Goal: Communication & Community: Answer question/provide support

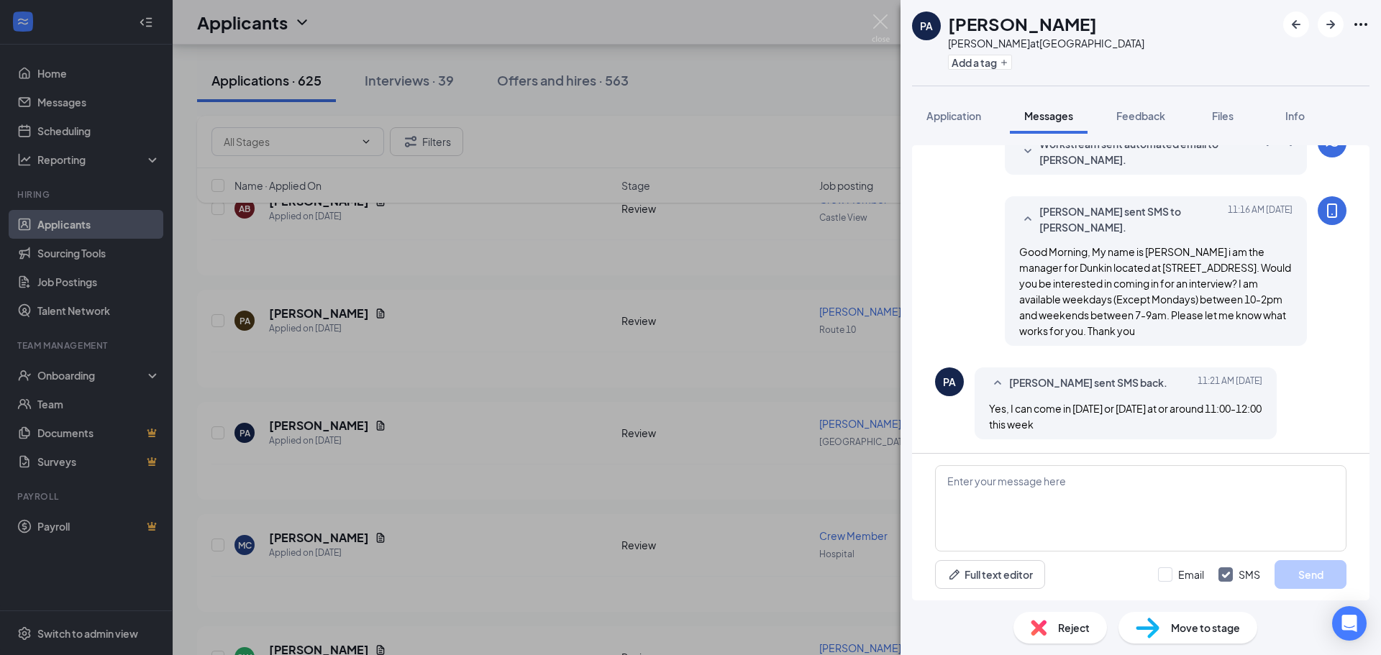
scroll to position [134, 0]
click at [1010, 480] on textarea at bounding box center [1140, 508] width 411 height 86
type textarea "t"
type textarea "T"
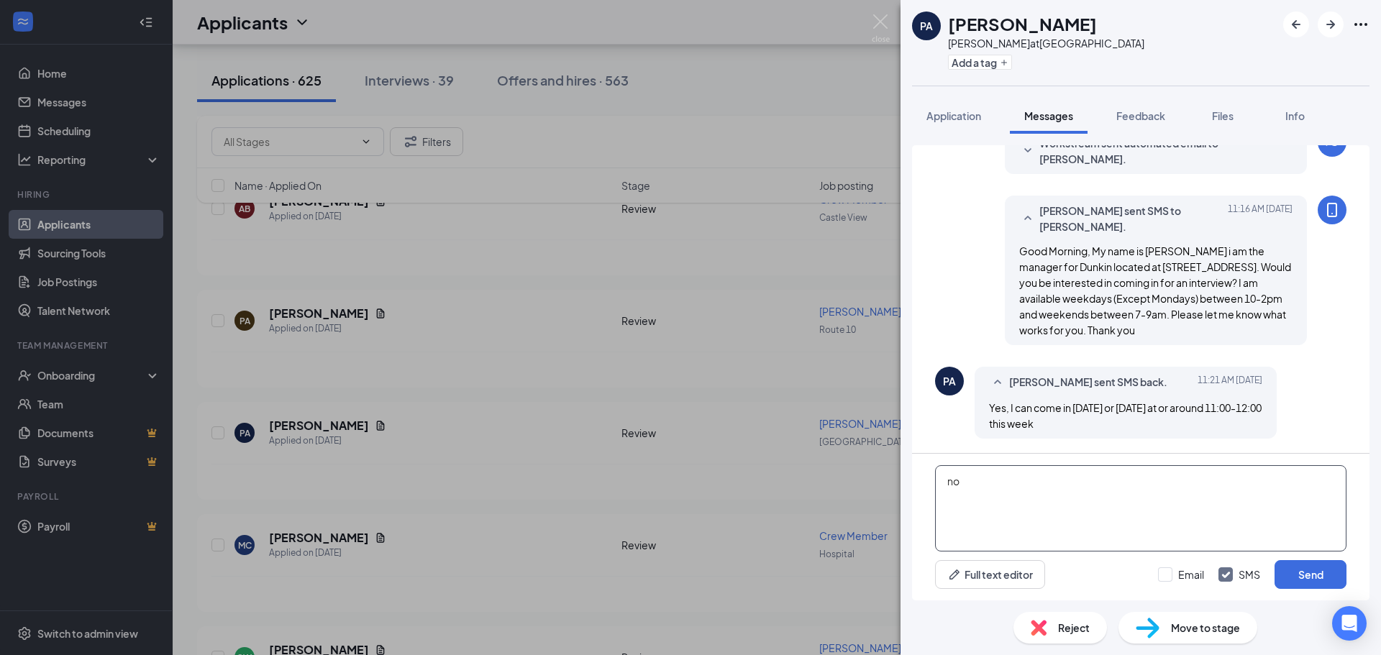
type textarea "n"
type textarea "b"
type textarea "B"
click at [949, 483] on textarea "okay sounds good, just come in and ask for me! Thanks." at bounding box center [1140, 508] width 411 height 86
click at [954, 480] on textarea "okay sounds good, just come in and ask for me! Thanks." at bounding box center [1140, 508] width 411 height 86
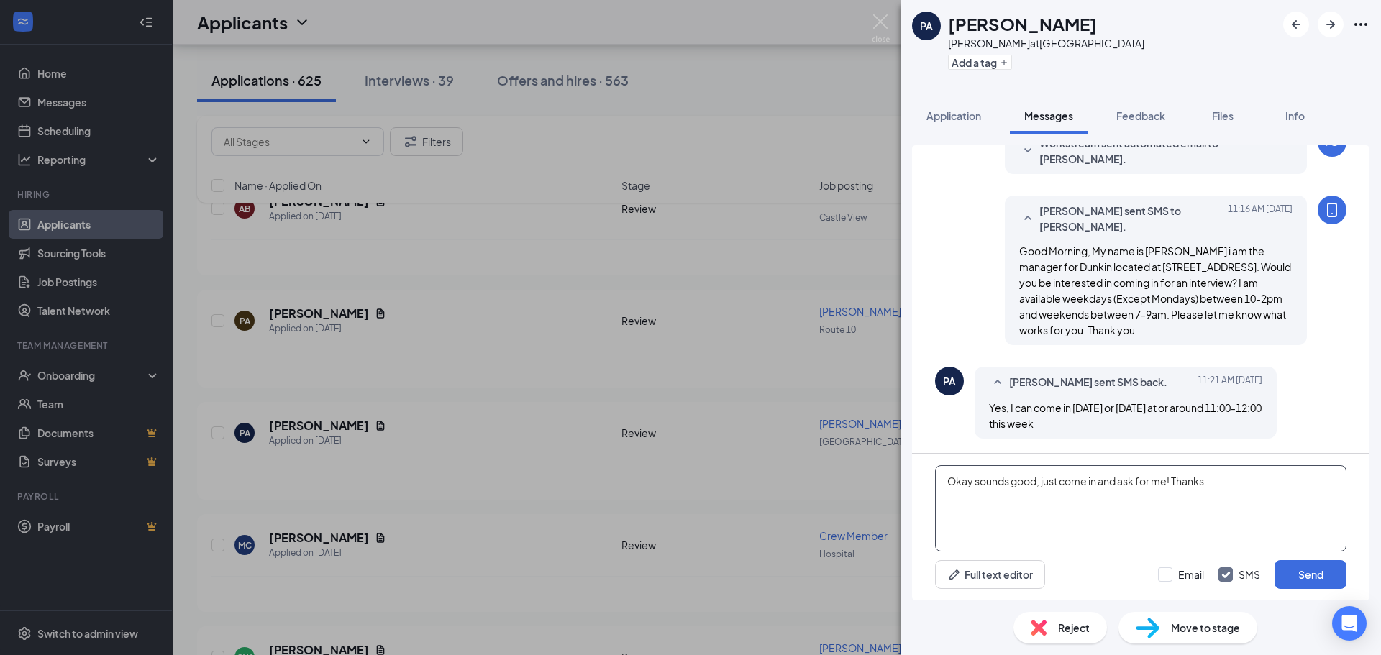
drag, startPoint x: 1208, startPoint y: 482, endPoint x: 1001, endPoint y: 482, distance: 207.1
click at [1001, 482] on textarea "Okay sounds good, just come in and ask for me! Thanks." at bounding box center [1140, 508] width 411 height 86
type textarea "Okay sounds good, which day and time would work best for you?."
click at [1323, 578] on button "Send" at bounding box center [1311, 574] width 72 height 29
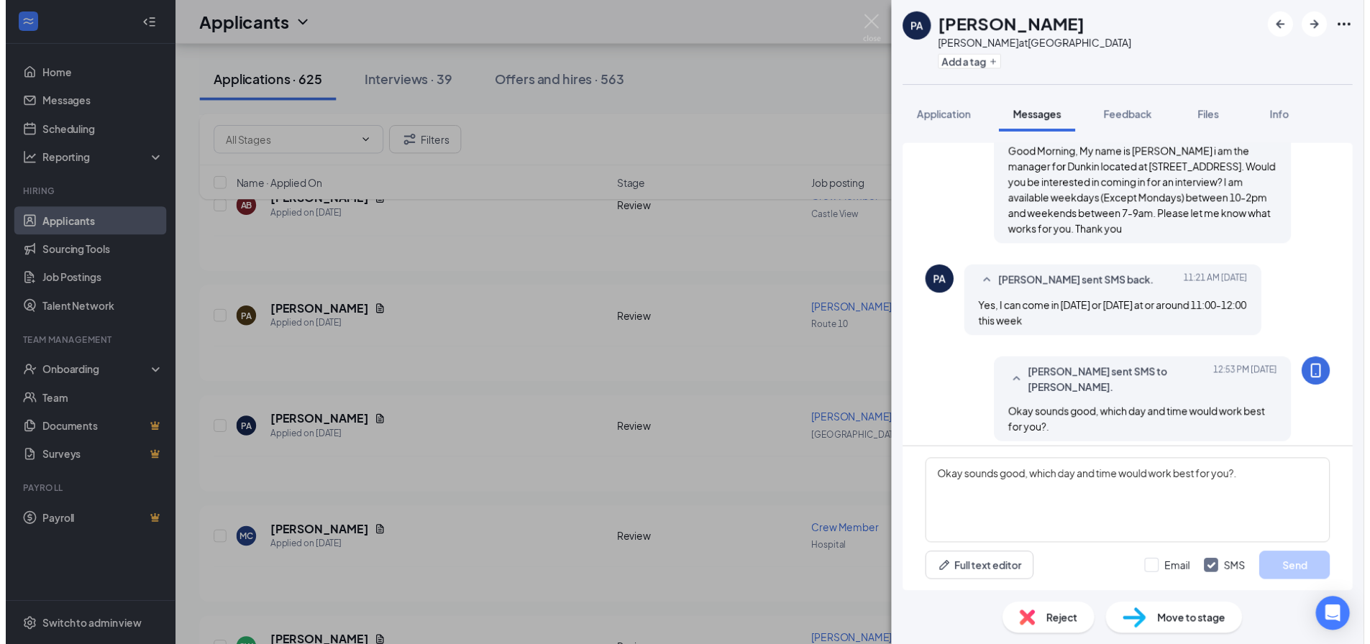
scroll to position [242, 0]
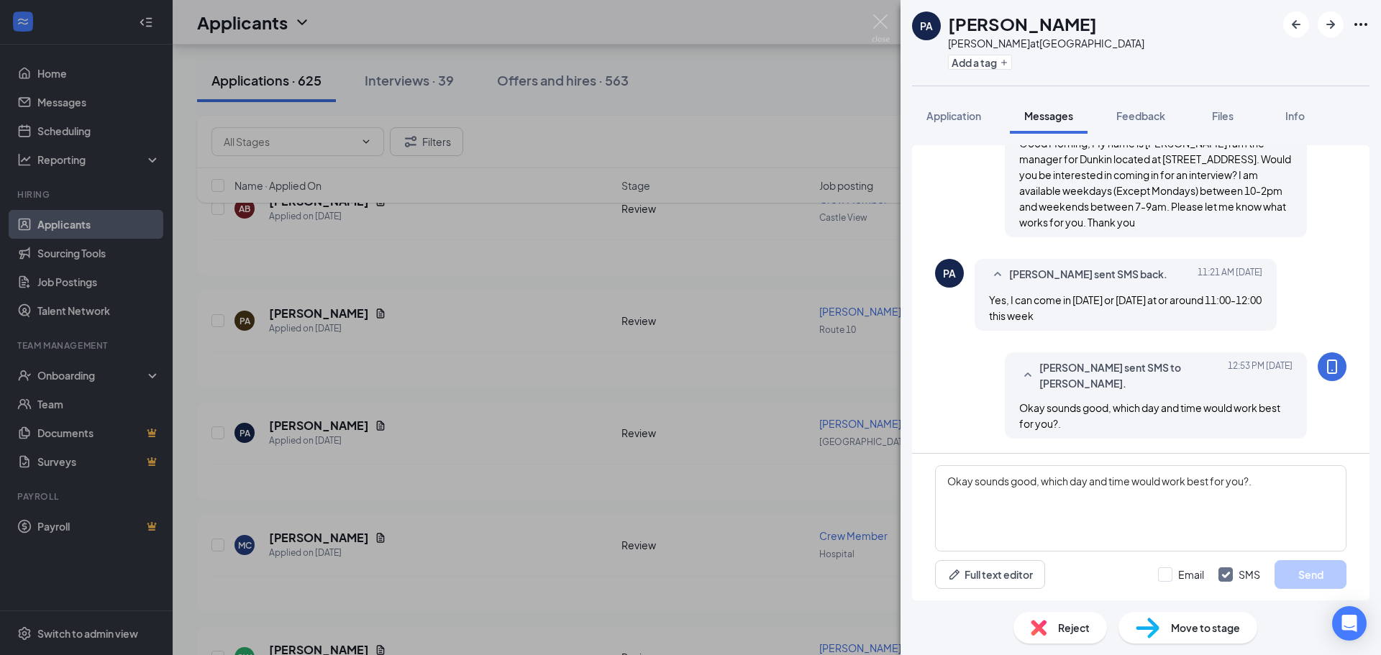
click at [880, 16] on img at bounding box center [881, 28] width 18 height 28
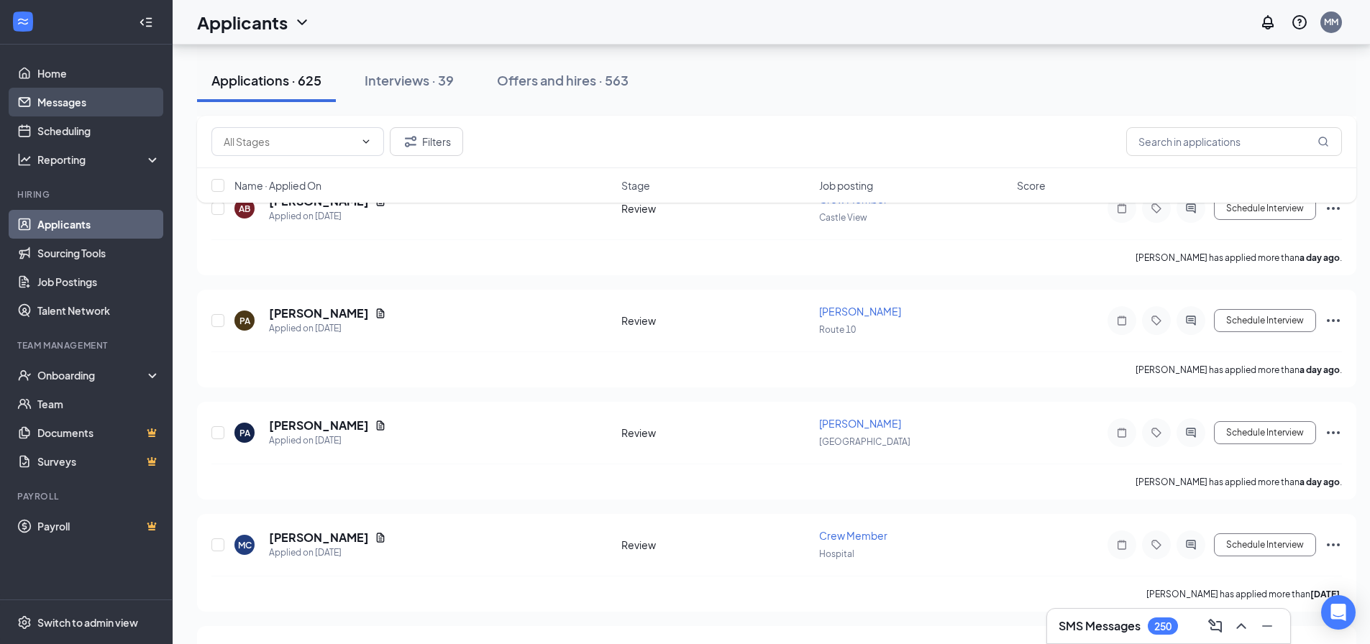
click at [73, 99] on link "Messages" at bounding box center [98, 102] width 123 height 29
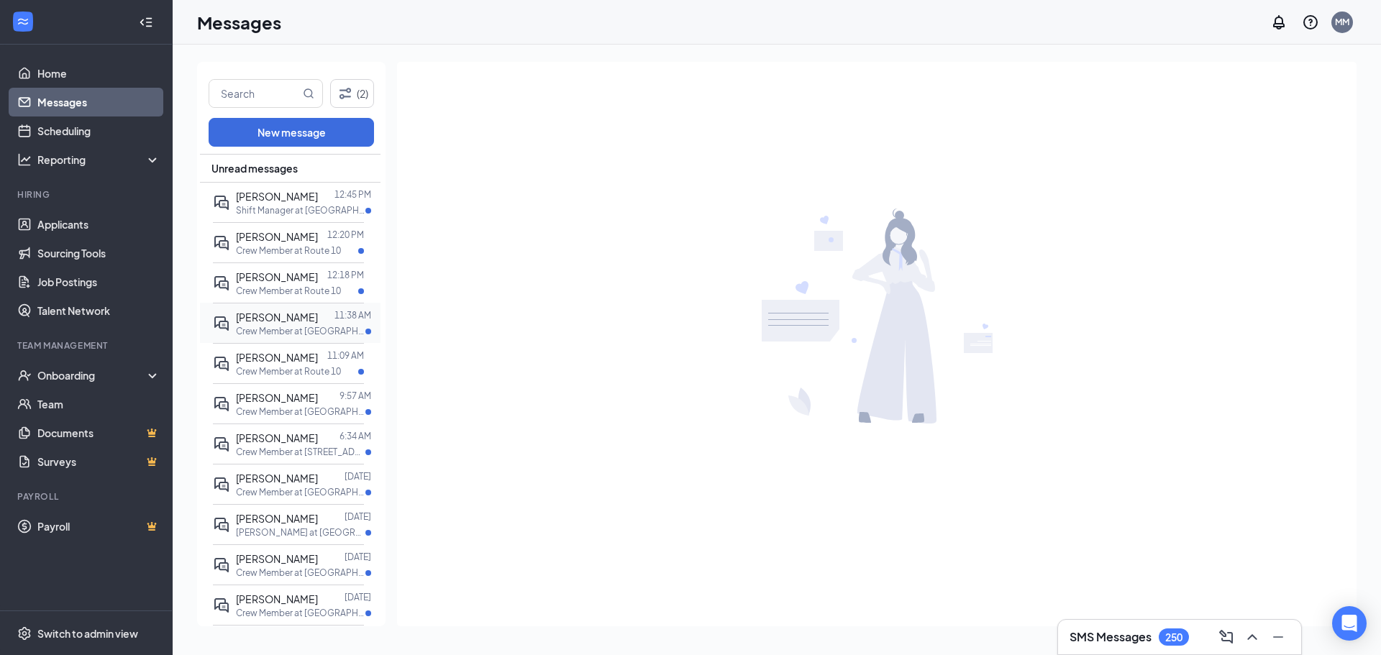
click at [319, 337] on p "Crew Member at [GEOGRAPHIC_DATA]" at bounding box center [300, 331] width 129 height 12
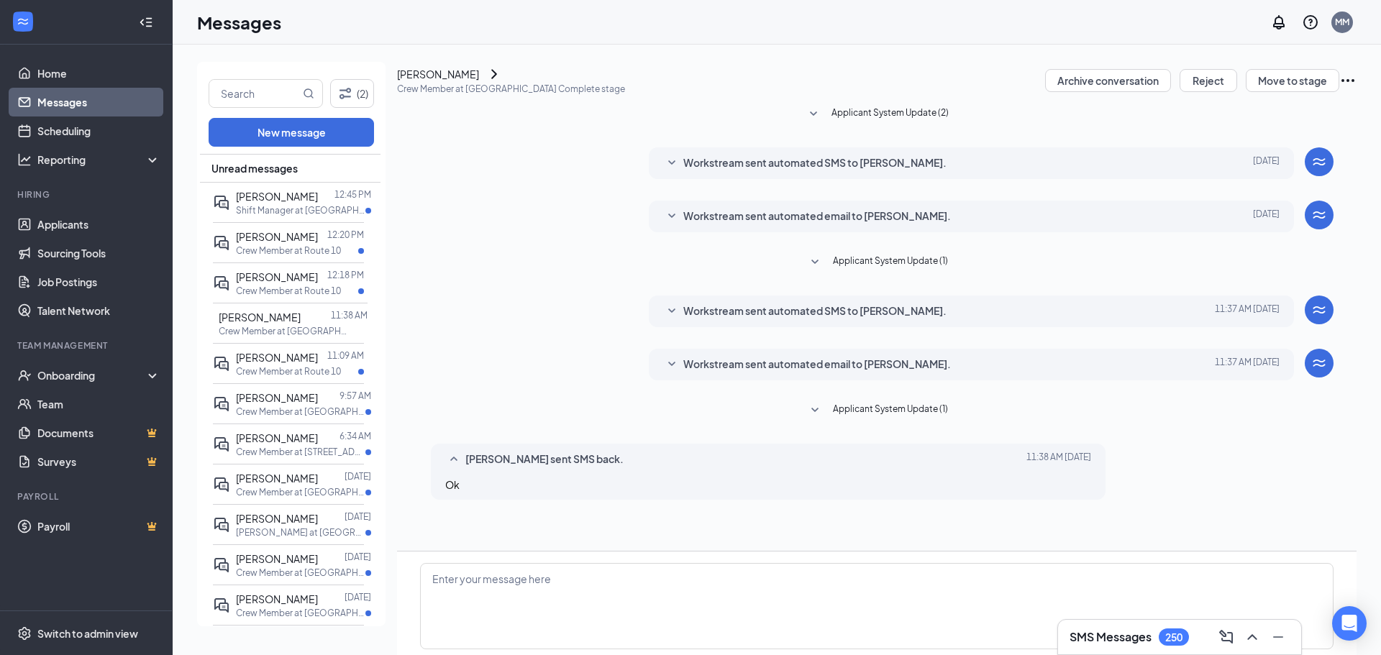
scroll to position [65, 0]
click at [755, 356] on span "Workstream sent automated email to [PERSON_NAME]." at bounding box center [817, 364] width 268 height 17
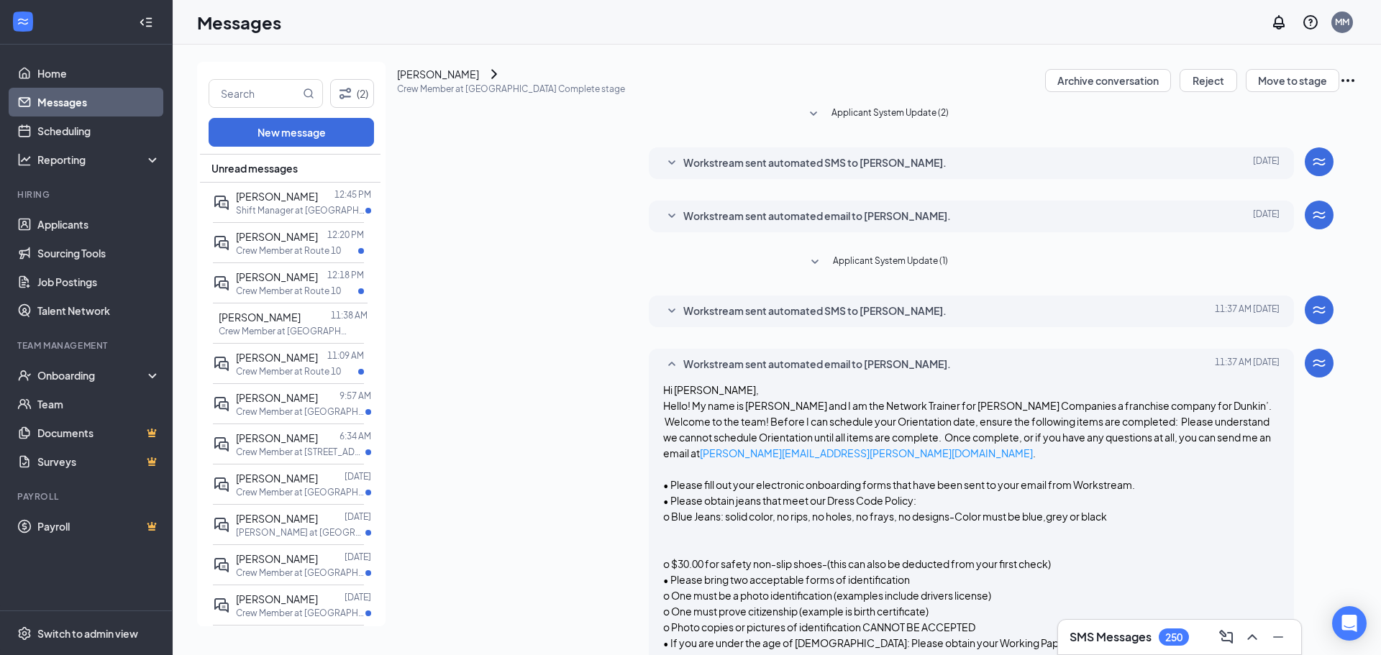
scroll to position [0, 0]
click at [752, 320] on span "Workstream sent automated SMS to [PERSON_NAME]." at bounding box center [814, 311] width 263 height 17
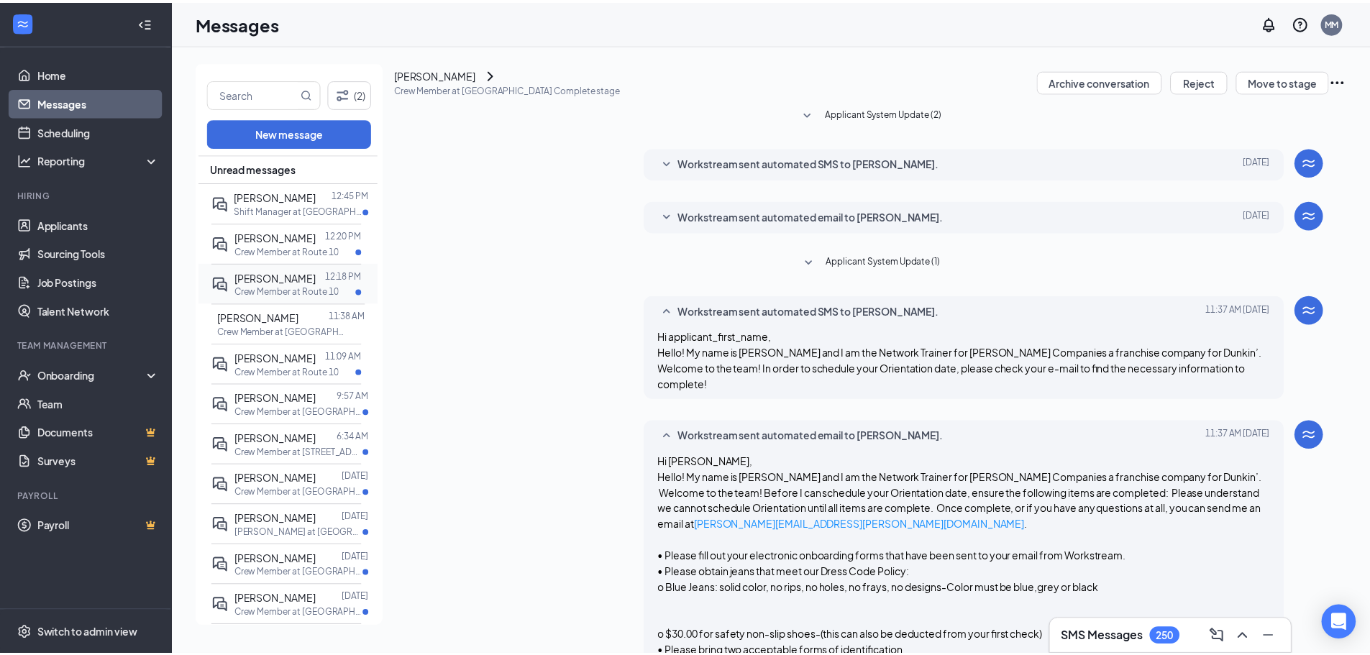
scroll to position [196, 0]
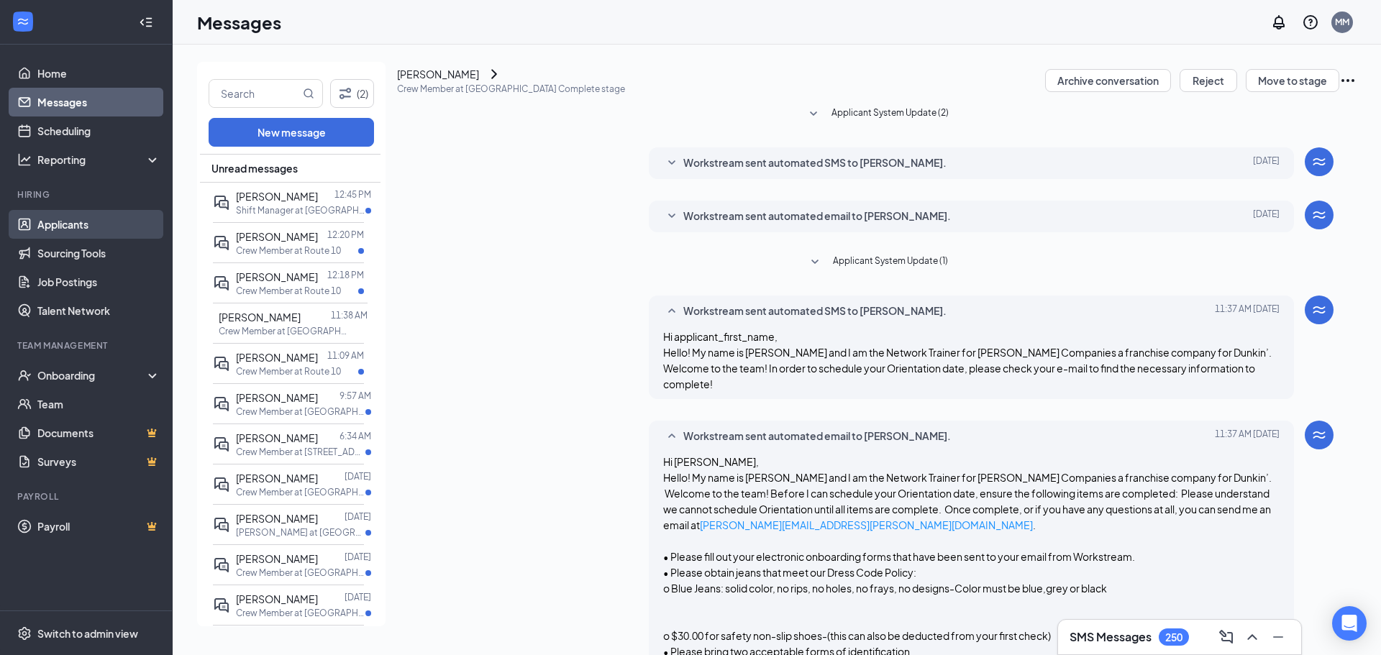
click at [60, 219] on link "Applicants" at bounding box center [98, 224] width 123 height 29
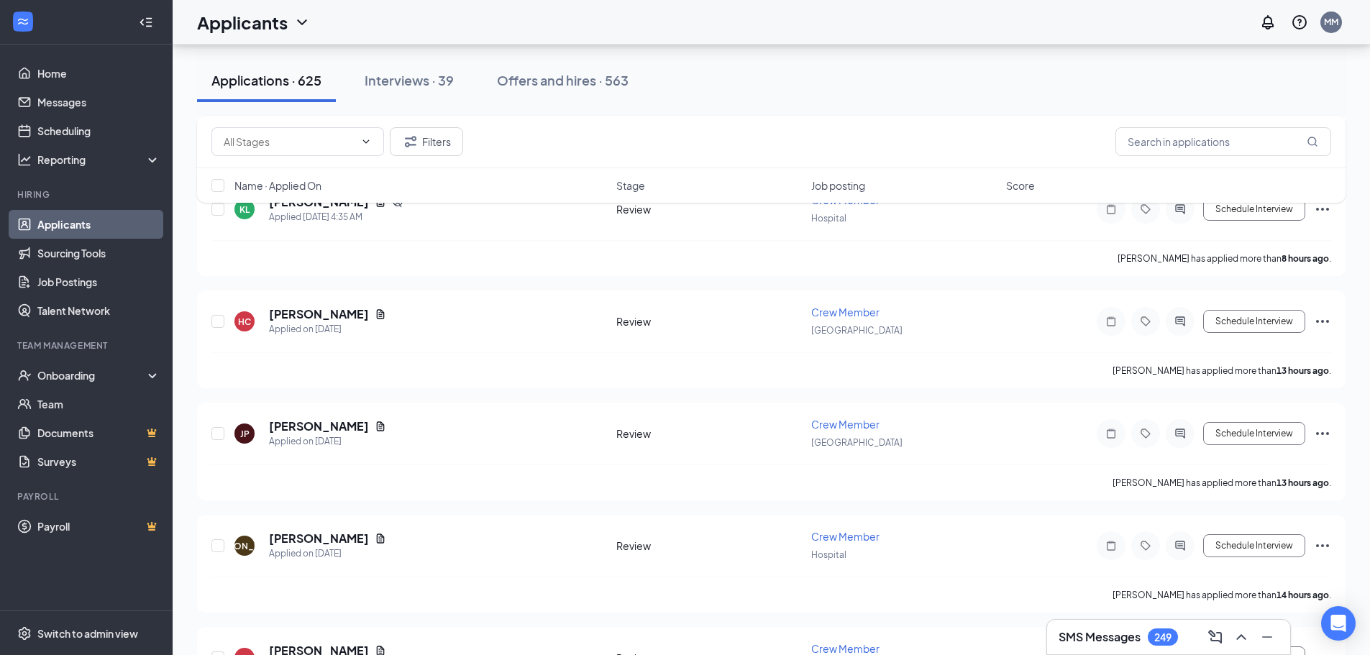
scroll to position [719, 0]
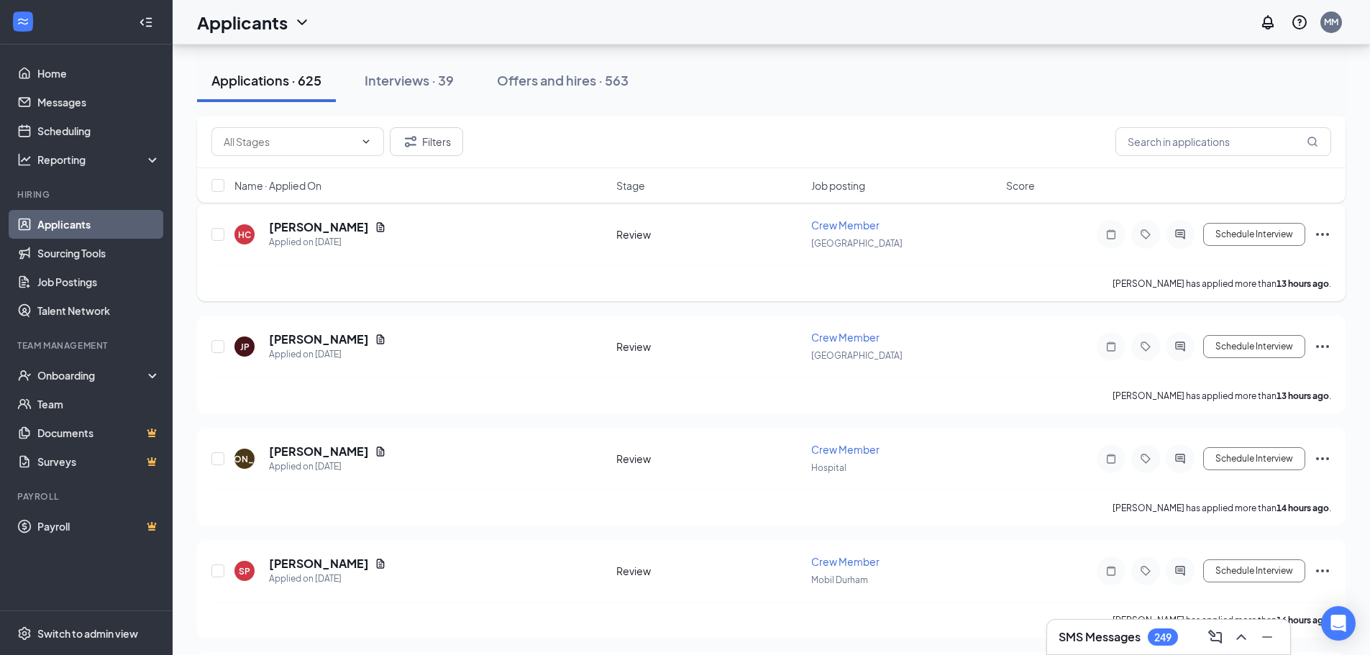
click at [359, 233] on div "[PERSON_NAME]" at bounding box center [327, 227] width 117 height 16
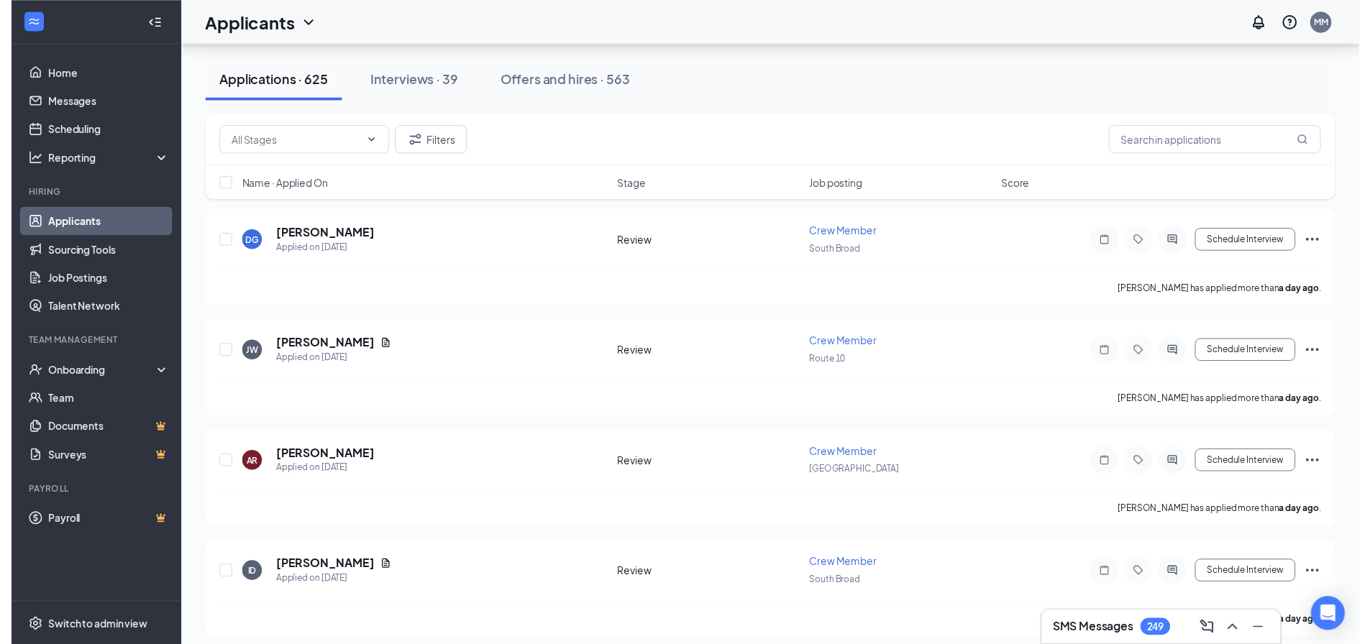
scroll to position [4603, 0]
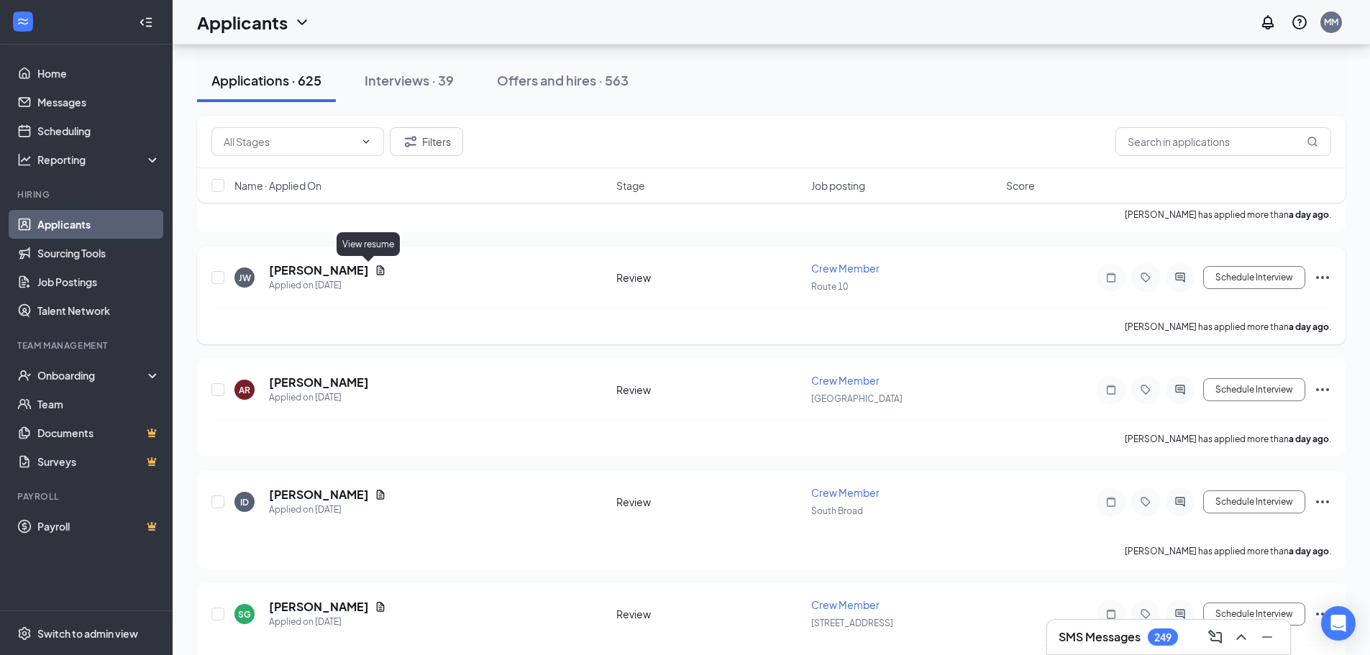
click at [375, 273] on icon "Document" at bounding box center [381, 271] width 12 height 12
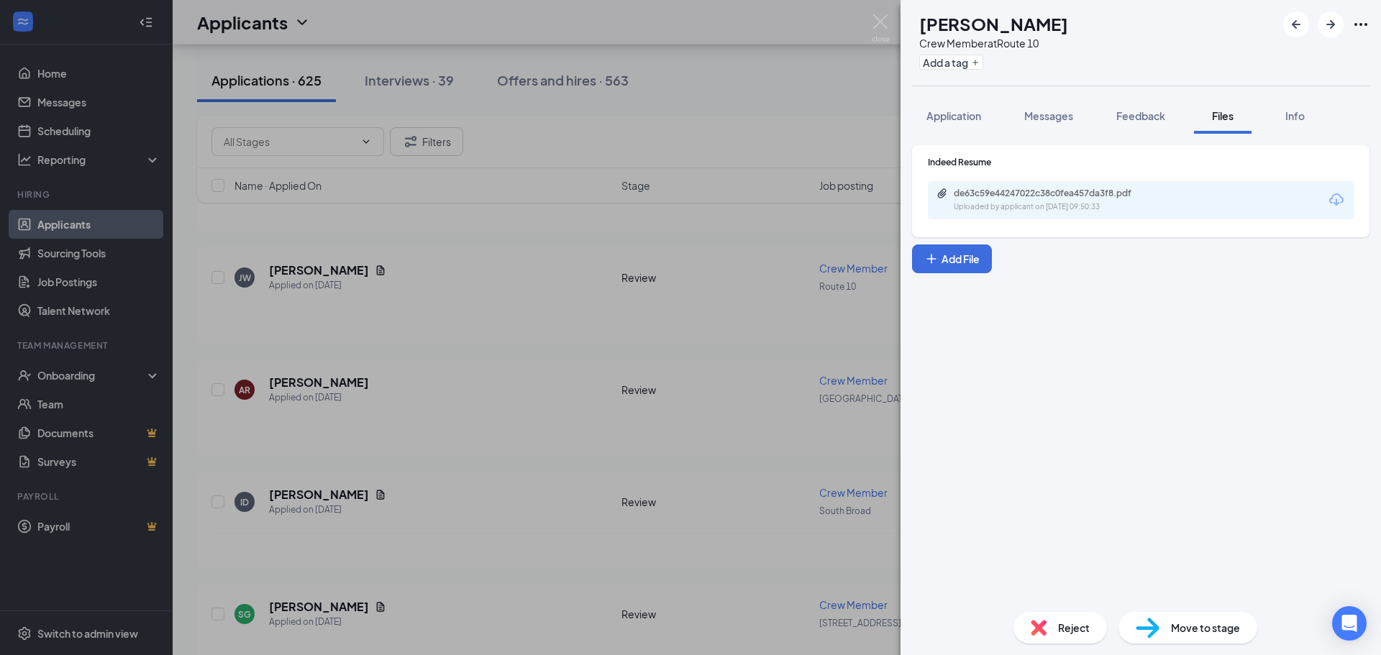
click at [964, 190] on div "de63c59e44247022c38c0fea457da3f8.pdf" at bounding box center [1054, 194] width 201 height 12
click at [876, 17] on img at bounding box center [881, 28] width 18 height 28
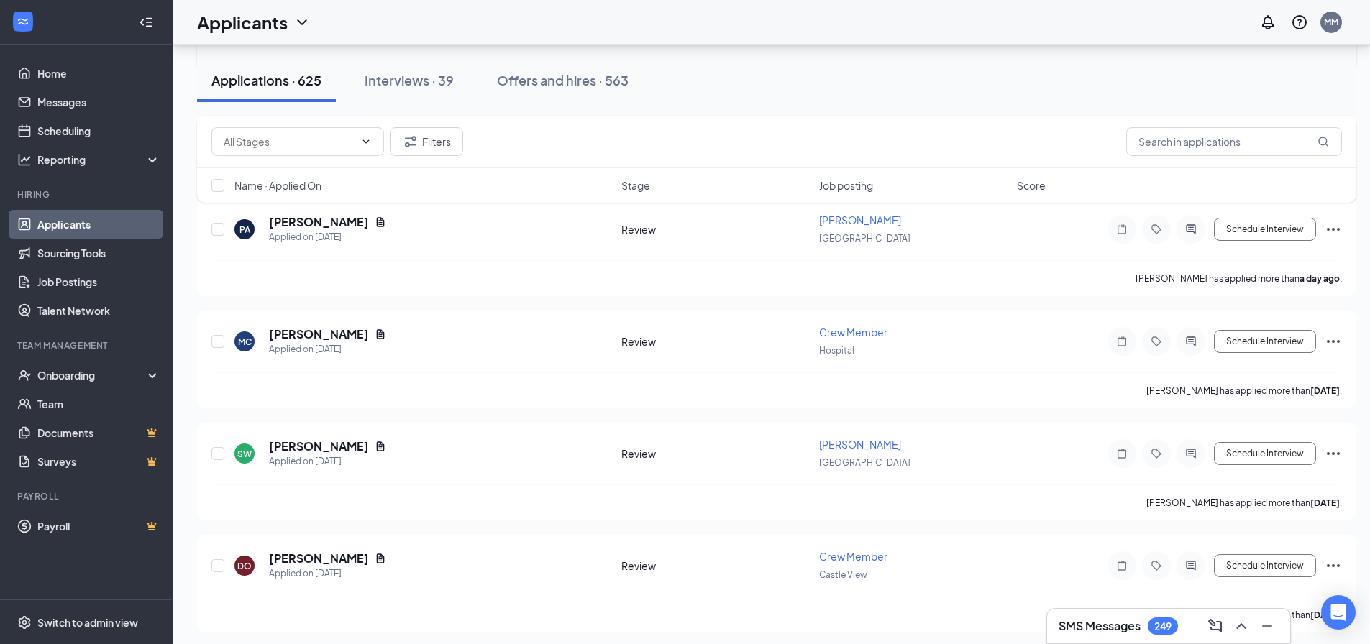
scroll to position [6114, 0]
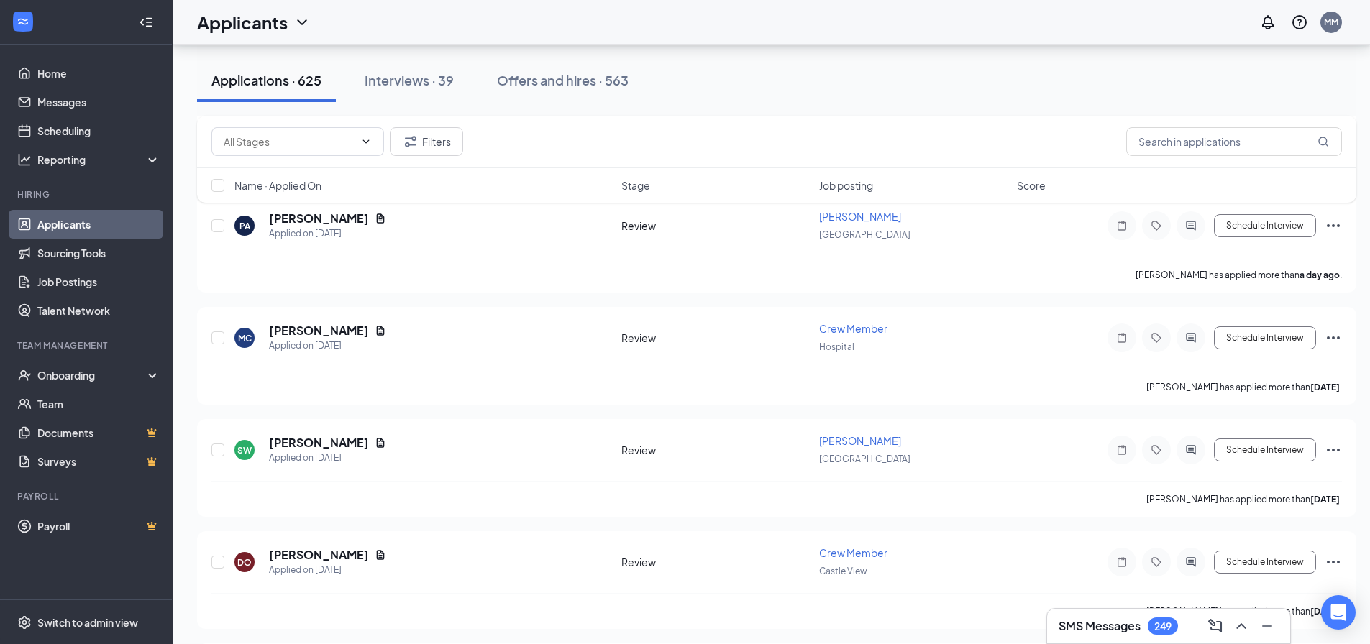
click at [1139, 616] on div "SMS Messages 249" at bounding box center [1169, 626] width 220 height 23
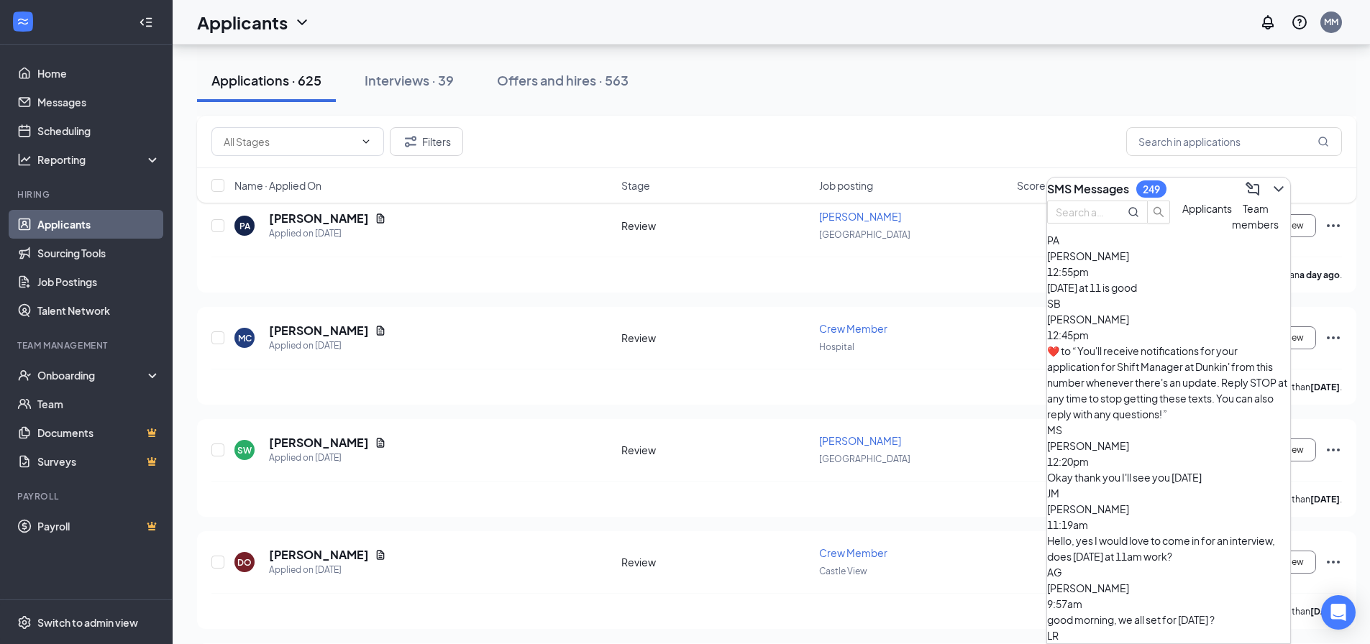
click at [1108, 296] on div "[DATE] at 11 is good" at bounding box center [1168, 288] width 243 height 16
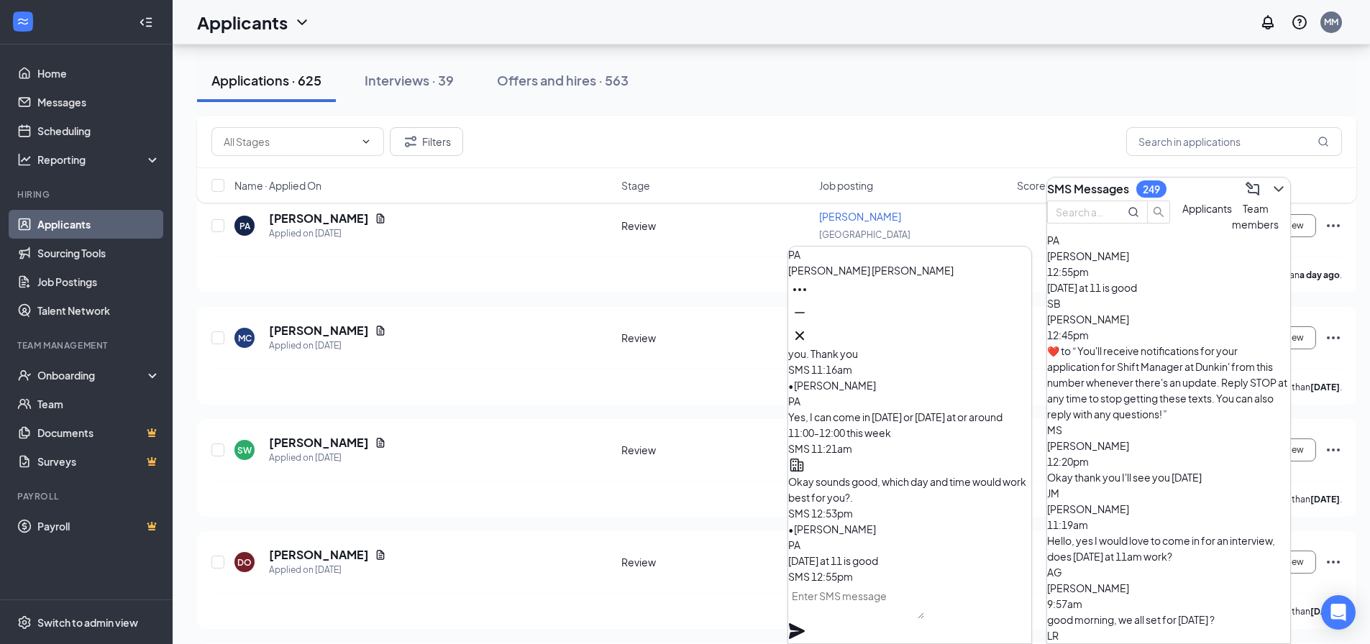
click at [846, 613] on textarea at bounding box center [856, 602] width 136 height 35
click at [820, 609] on textarea "okay see you [DATE] for 11" at bounding box center [856, 602] width 136 height 35
click at [924, 611] on textarea "Okay, see you [DATE] for 11" at bounding box center [856, 602] width 136 height 35
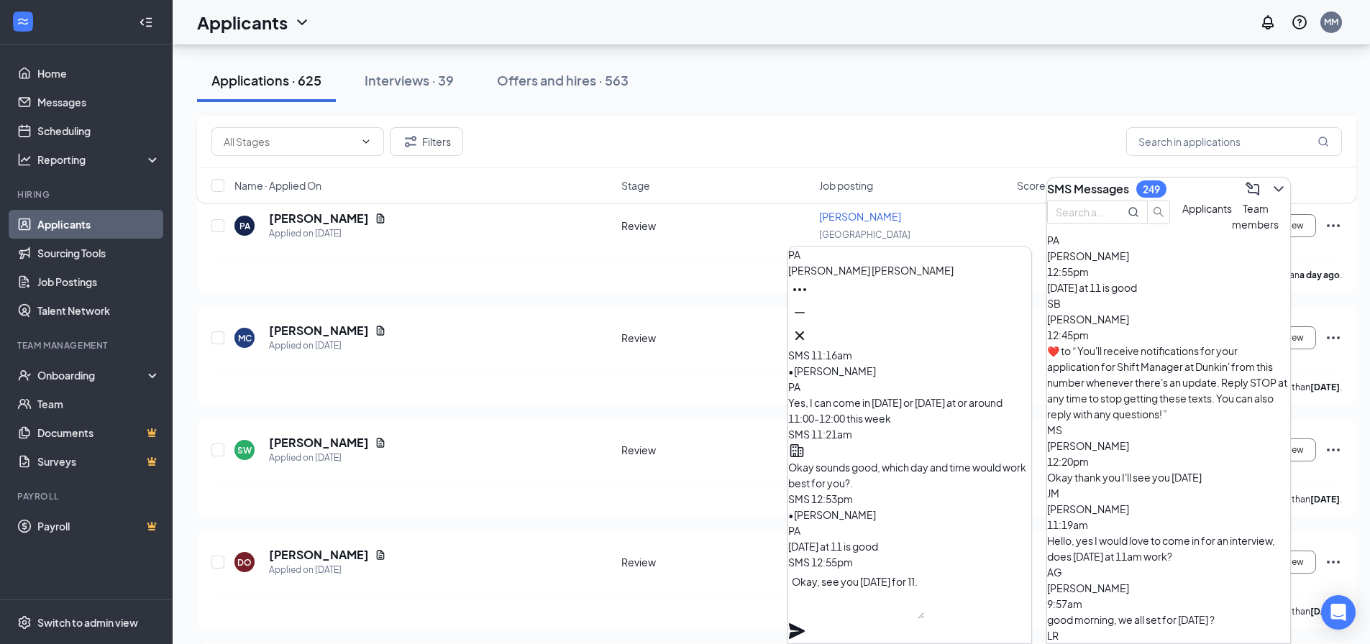
type textarea "Okay, see you [DATE] for 11."
click at [805, 624] on icon "Plane" at bounding box center [797, 632] width 16 height 16
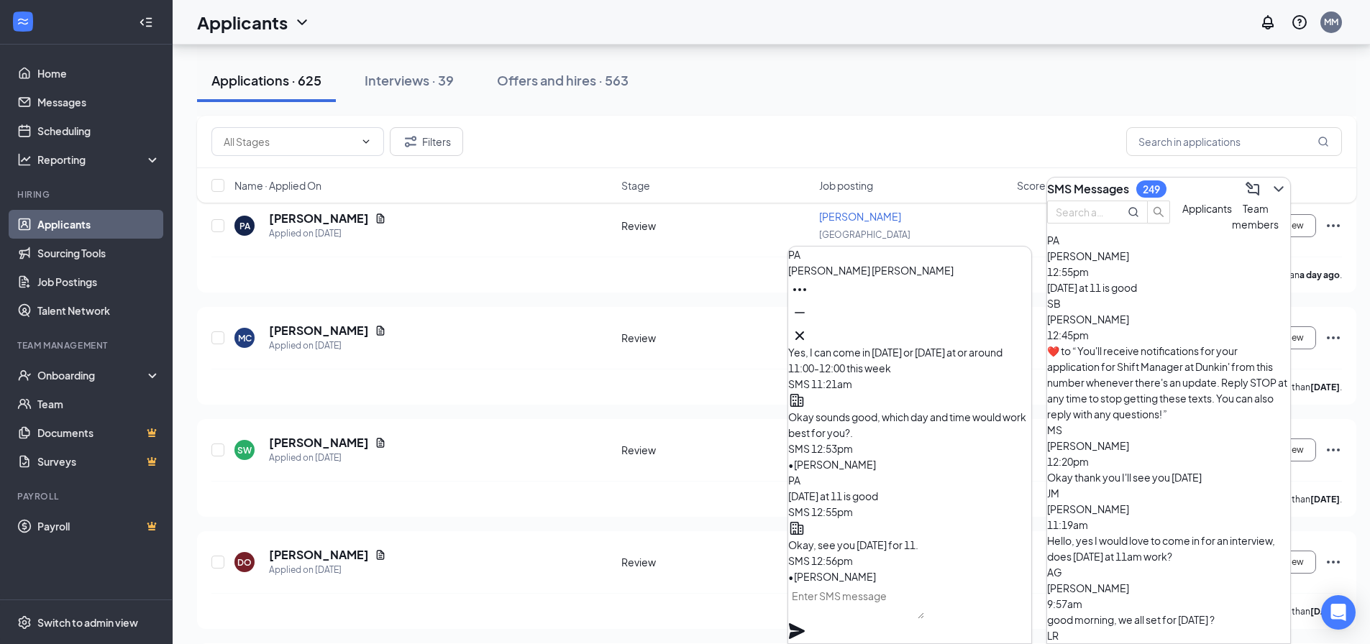
click at [1099, 191] on h3 "SMS Messages" at bounding box center [1088, 189] width 82 height 16
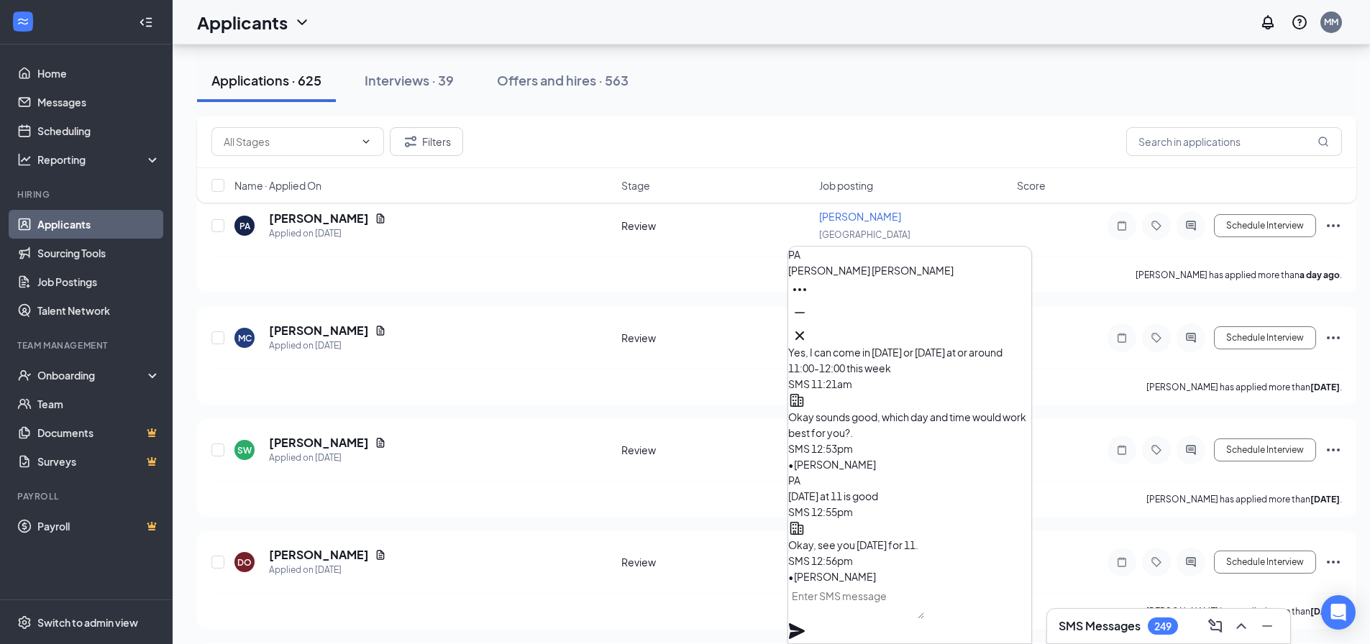
click at [870, 318] on div "PA [PERSON_NAME]" at bounding box center [909, 297] width 243 height 101
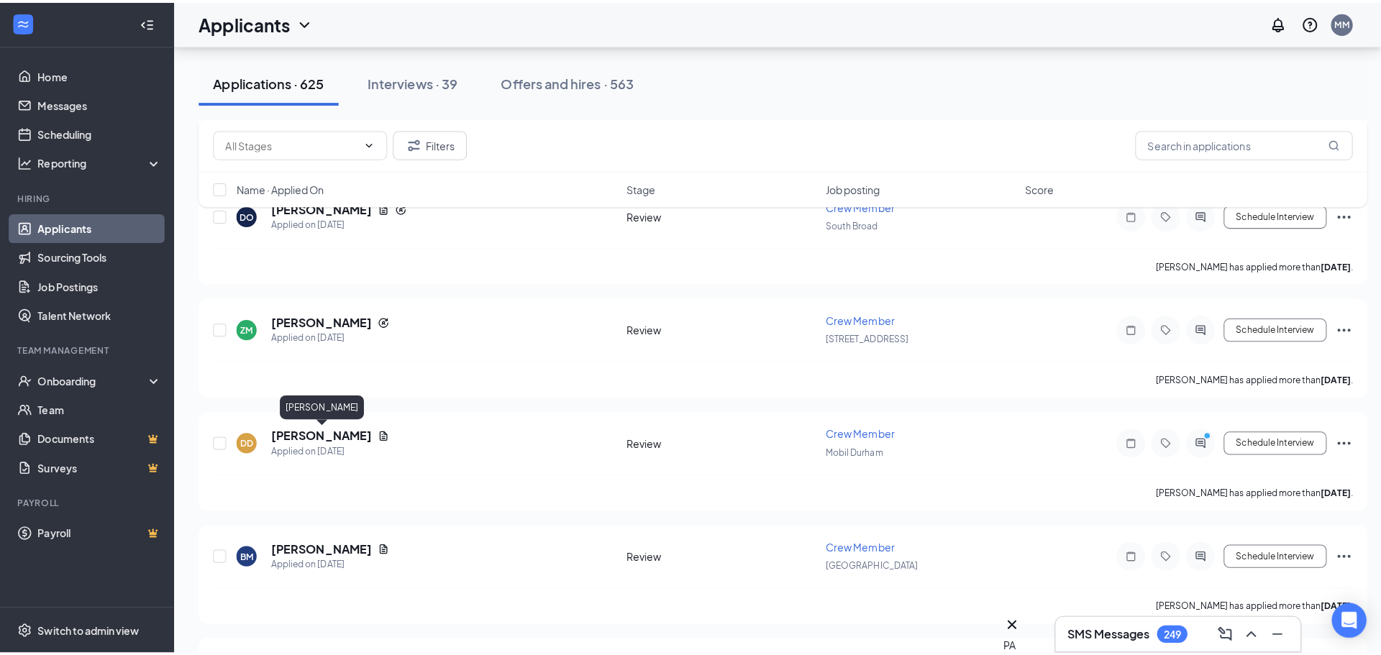
scroll to position [7049, 0]
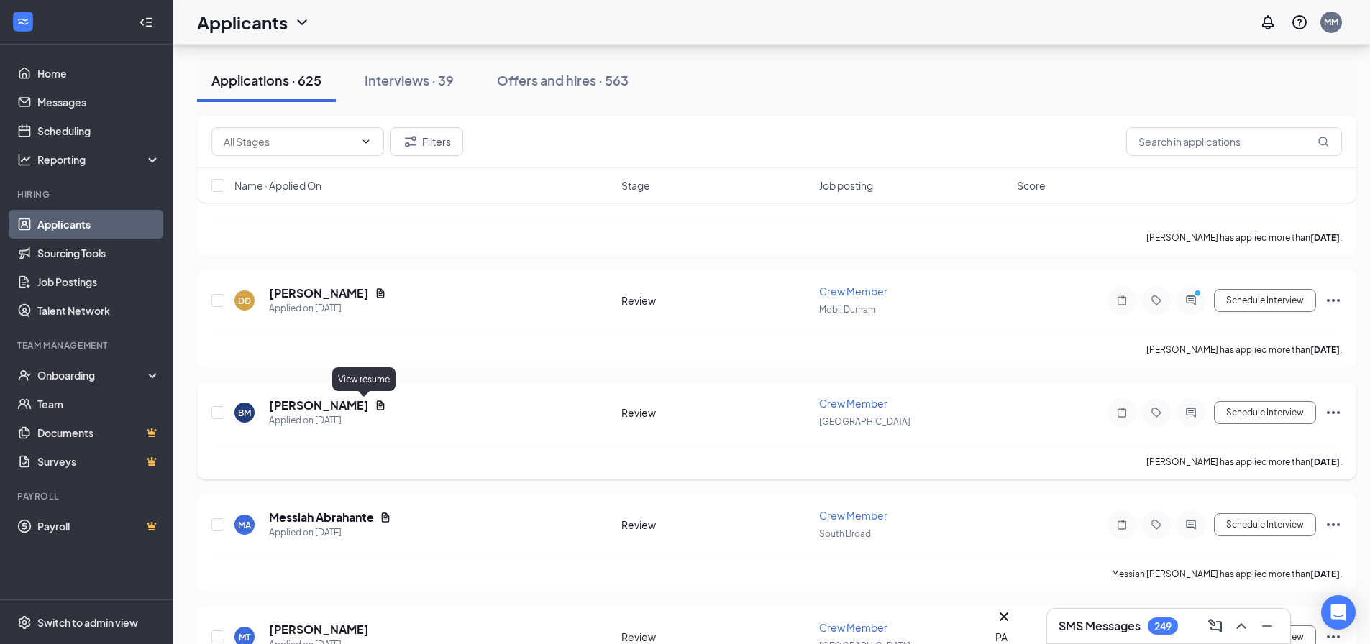
click at [377, 406] on icon "Document" at bounding box center [381, 405] width 8 height 9
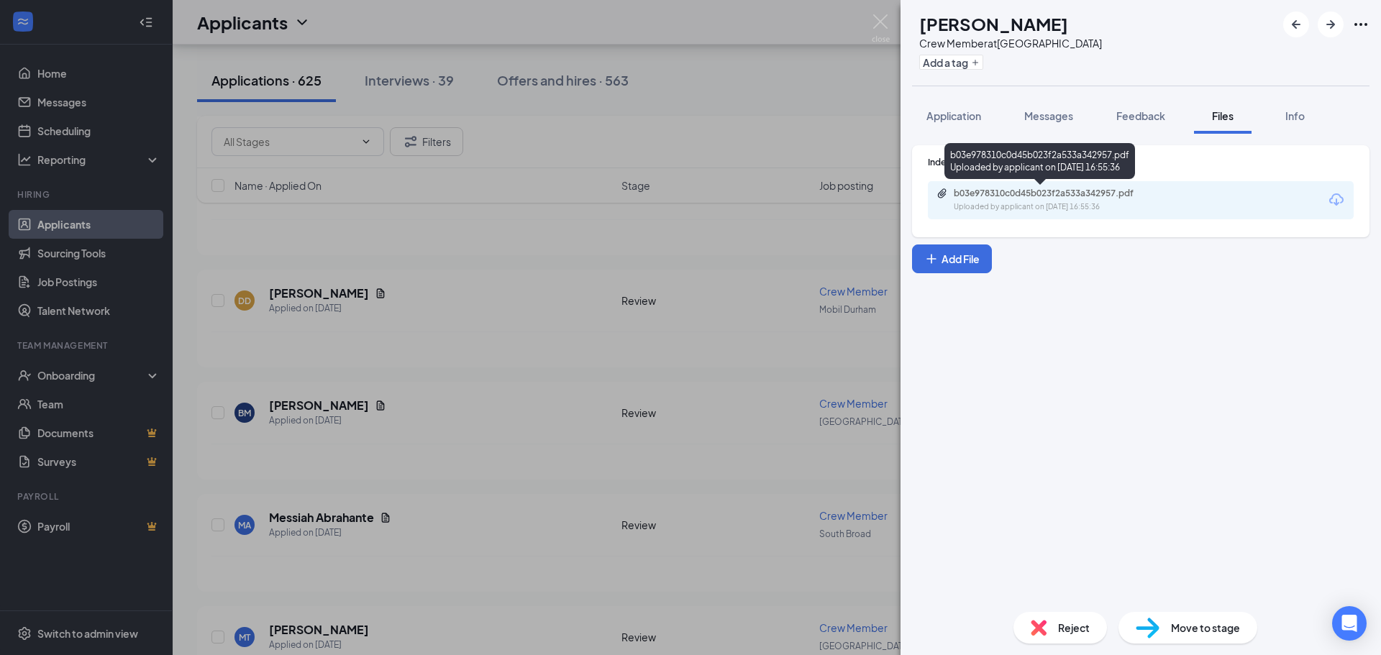
click at [1041, 196] on div "b03e978310c0d45b023f2a533a342957.pdf" at bounding box center [1054, 194] width 201 height 12
click at [944, 114] on span "Application" at bounding box center [953, 115] width 55 height 13
click at [975, 121] on span "Application" at bounding box center [953, 115] width 55 height 13
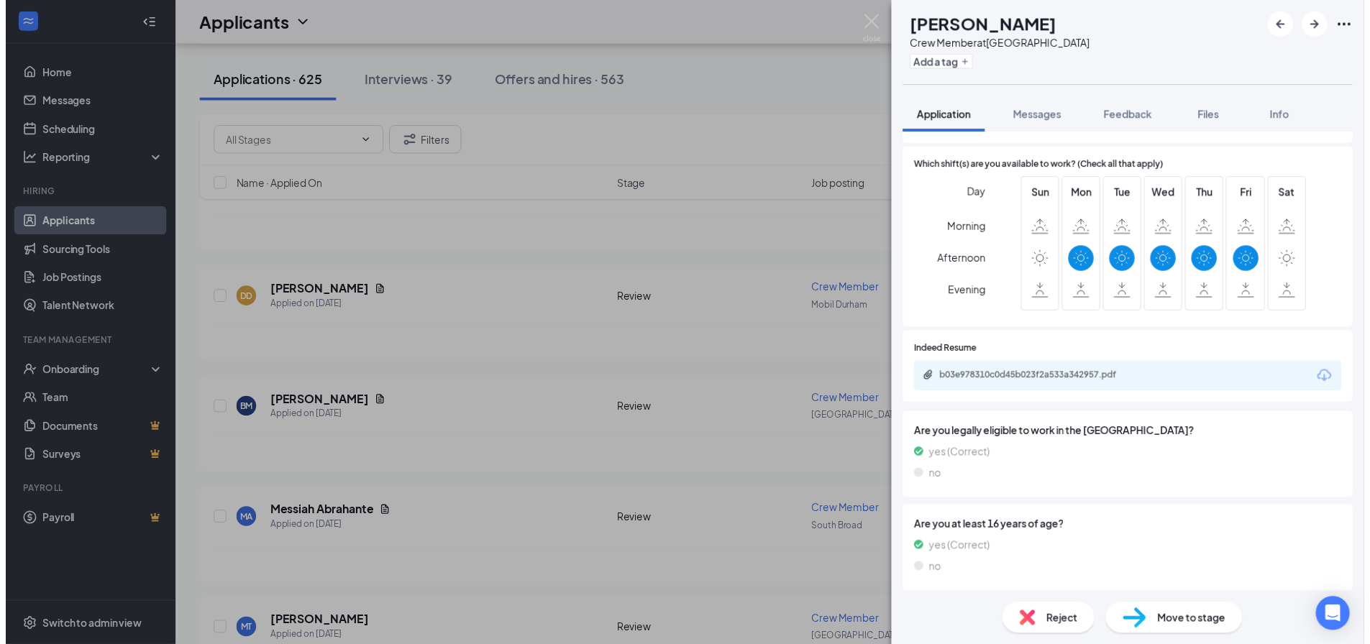
scroll to position [524, 0]
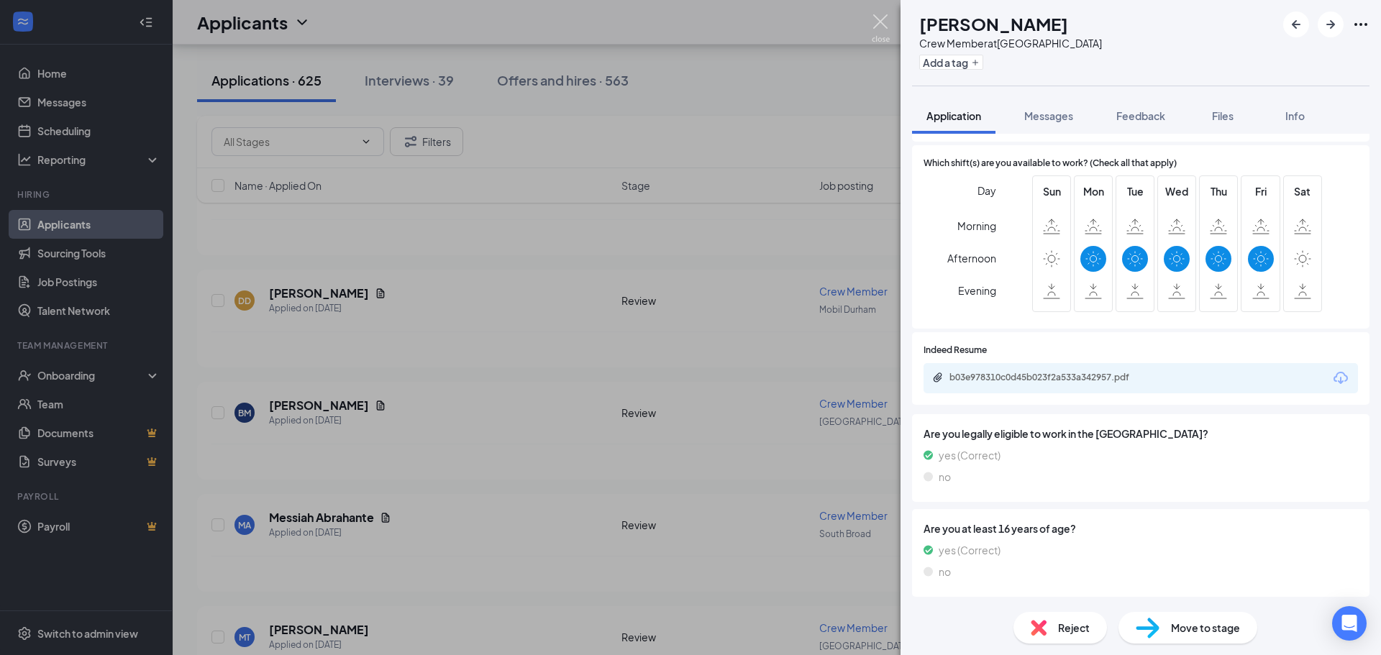
click at [878, 19] on img at bounding box center [881, 28] width 18 height 28
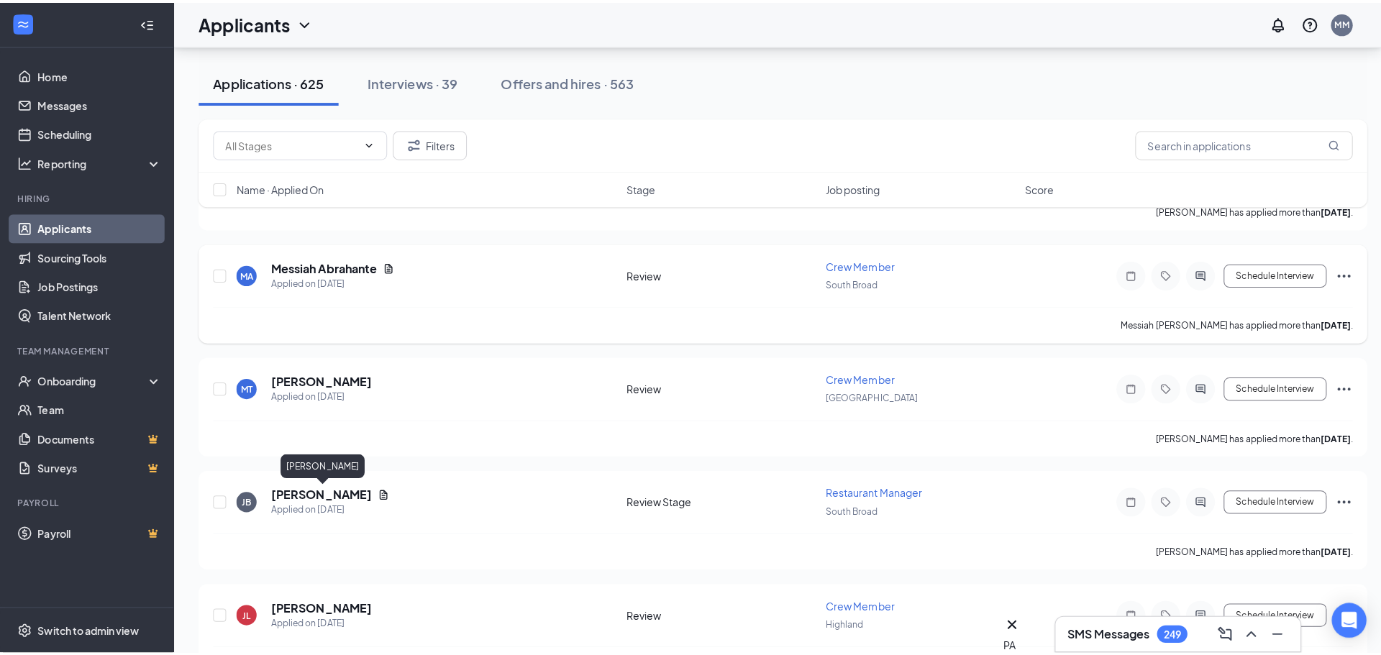
scroll to position [7337, 0]
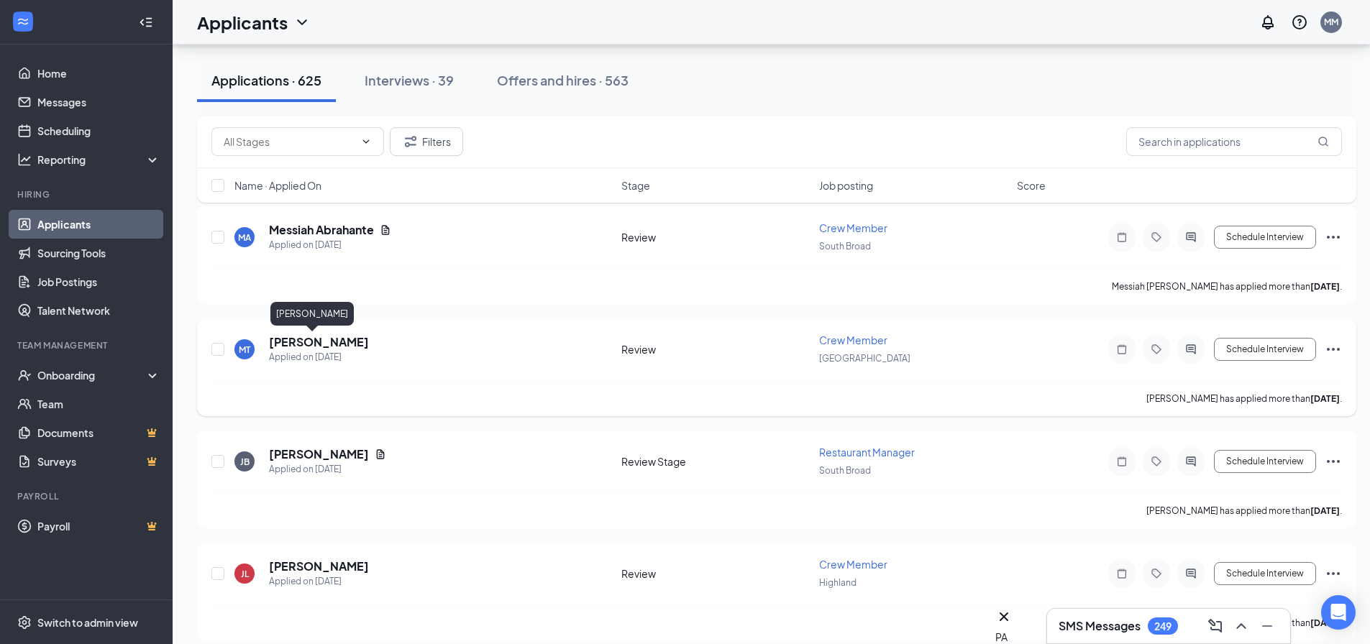
click at [311, 343] on h5 "[PERSON_NAME]" at bounding box center [319, 342] width 100 height 16
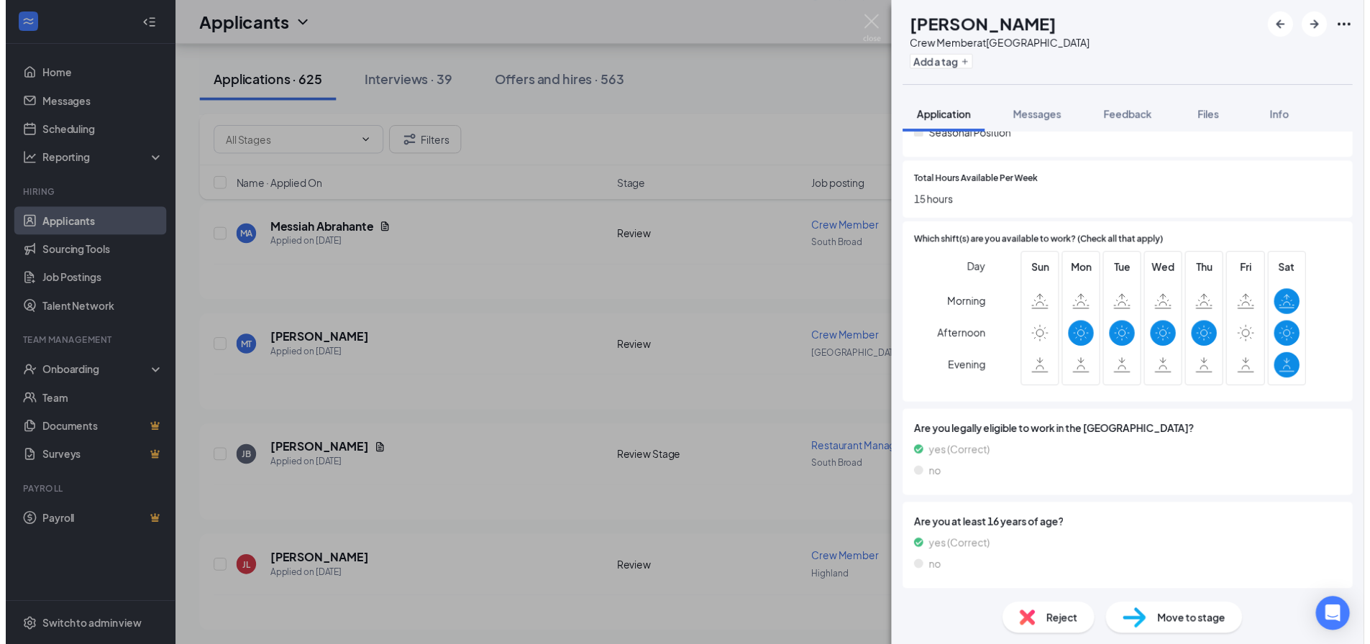
scroll to position [486, 0]
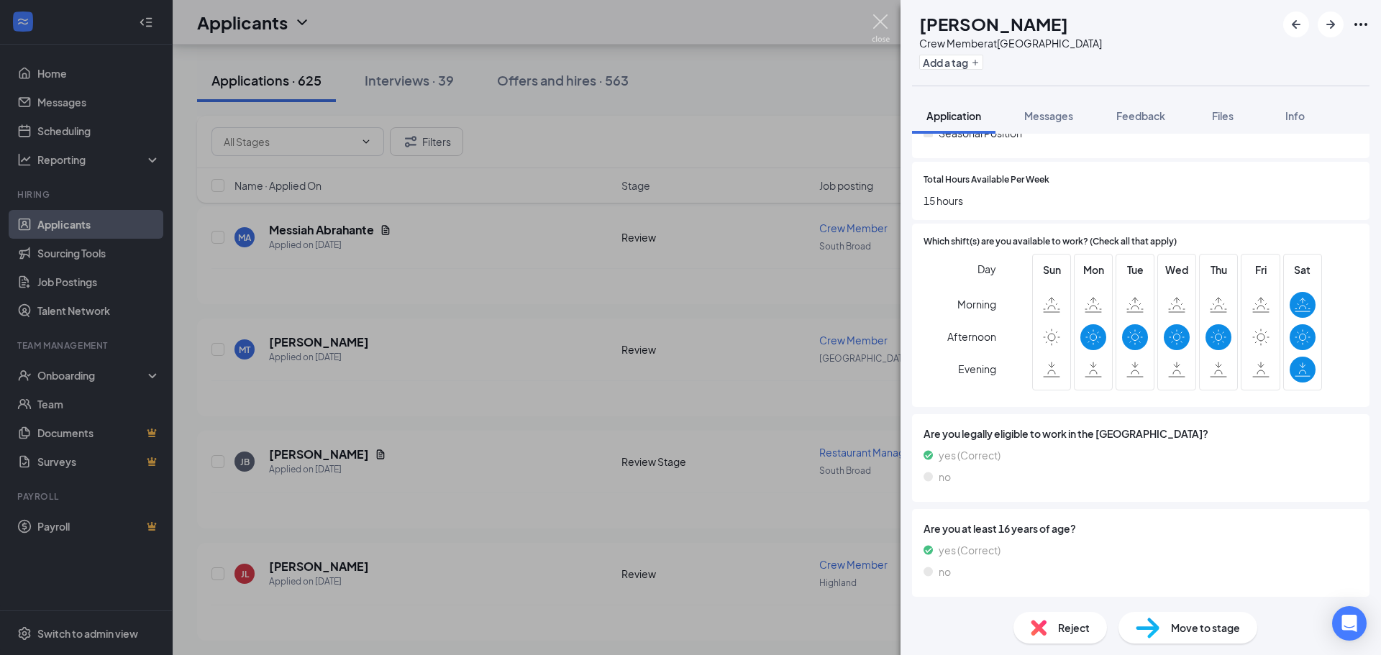
click at [878, 21] on img at bounding box center [881, 28] width 18 height 28
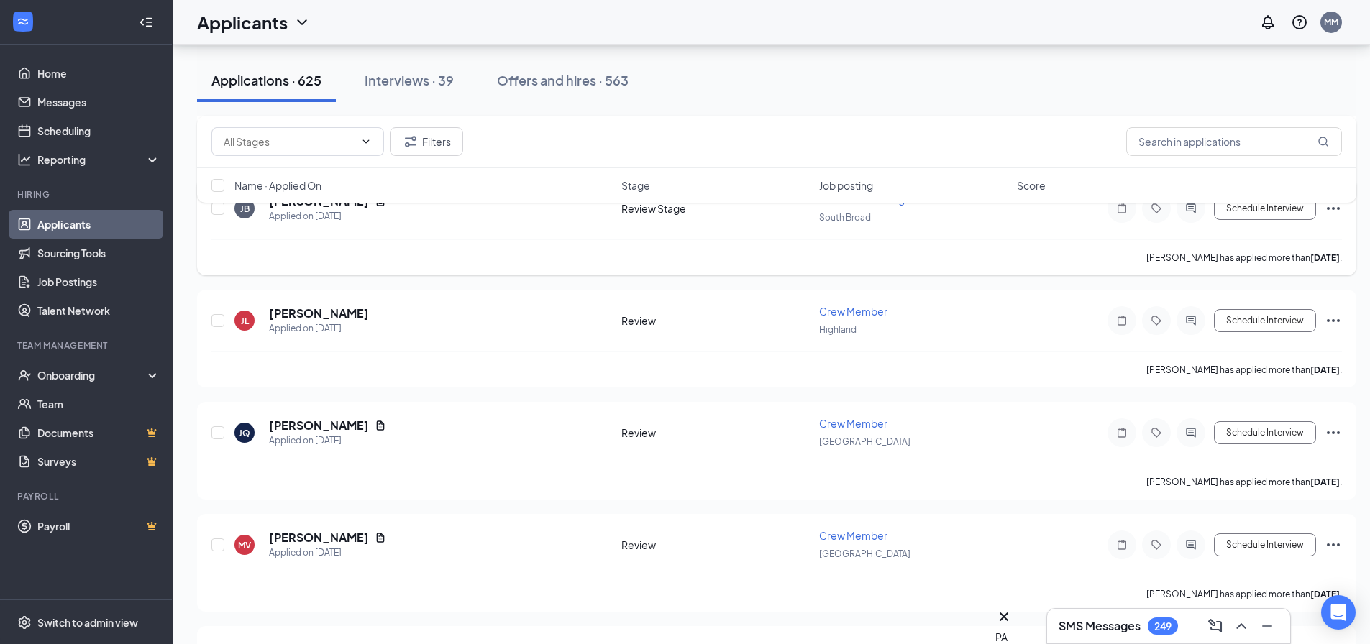
scroll to position [7696, 0]
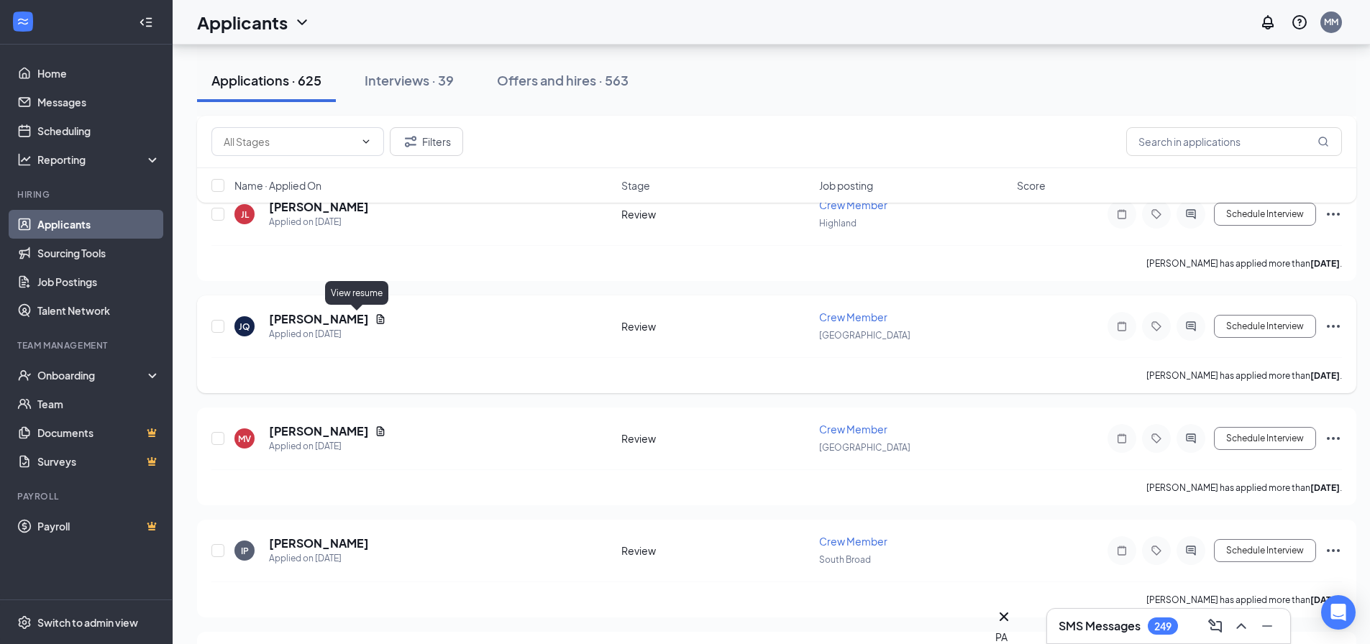
click at [377, 322] on icon "Document" at bounding box center [381, 318] width 8 height 9
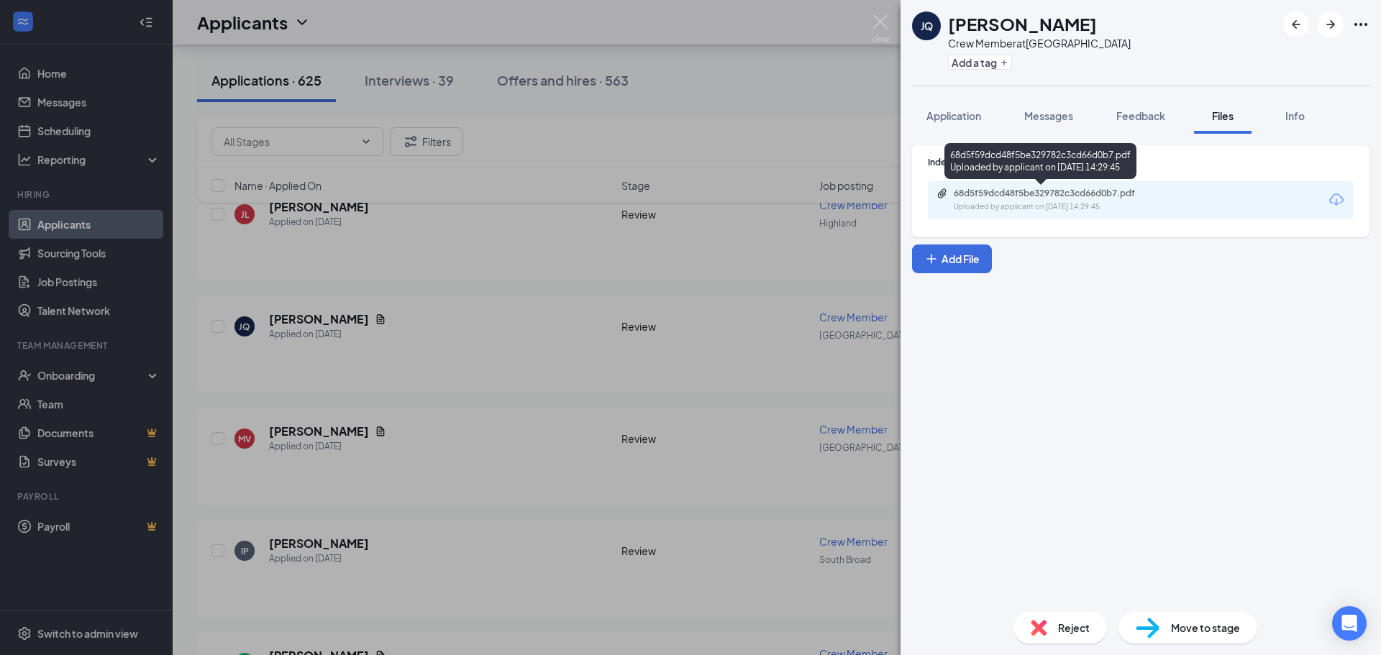
click at [1036, 204] on div "Uploaded by applicant on [DATE] 14:29:45" at bounding box center [1062, 207] width 216 height 12
click at [877, 21] on img at bounding box center [881, 28] width 18 height 28
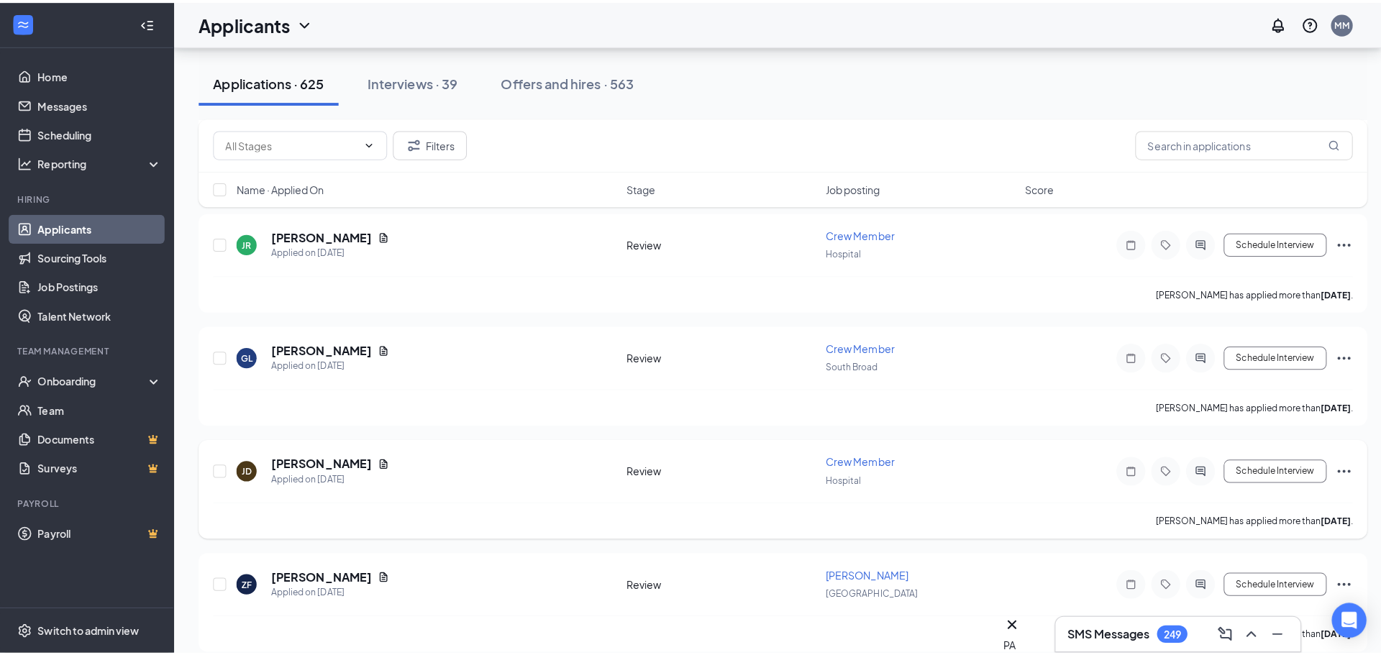
scroll to position [8487, 0]
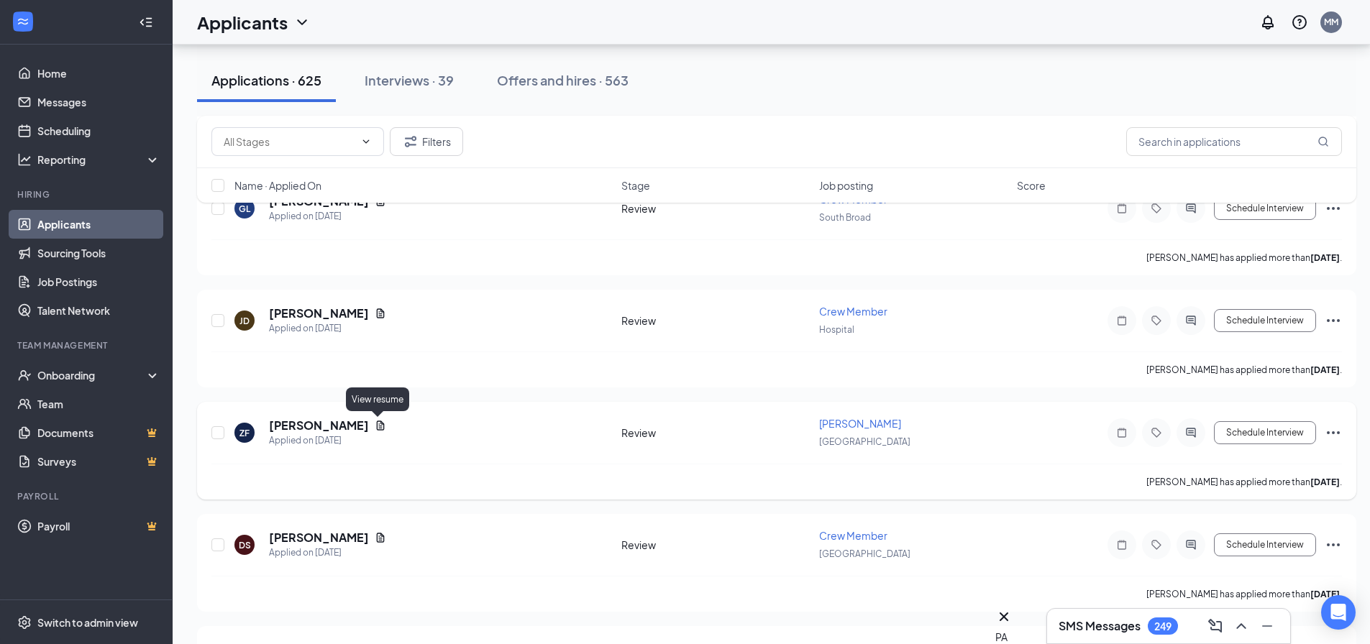
click at [377, 424] on icon "Document" at bounding box center [381, 425] width 8 height 9
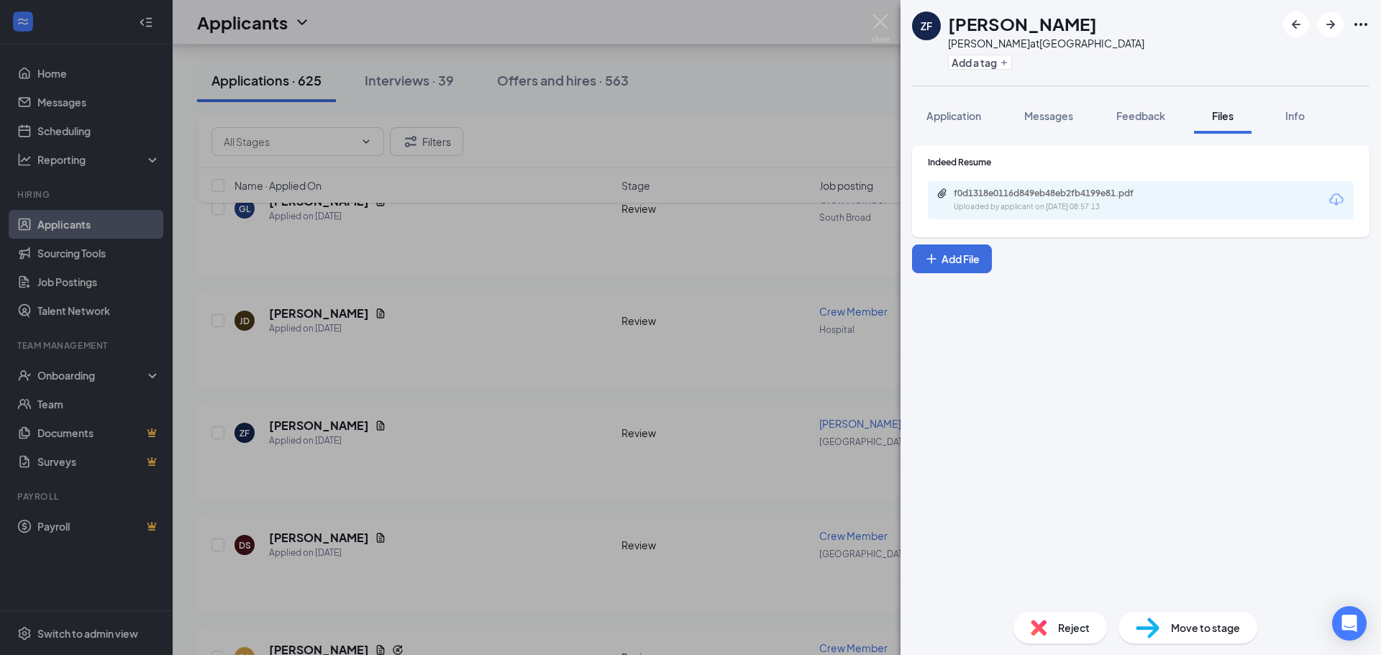
click at [972, 200] on div "f0d1318e0116d849eb48eb2fb4199e81.pdf Uploaded by applicant on [DATE] 08:57:13" at bounding box center [1052, 200] width 233 height 25
click at [971, 117] on span "Application" at bounding box center [953, 115] width 55 height 13
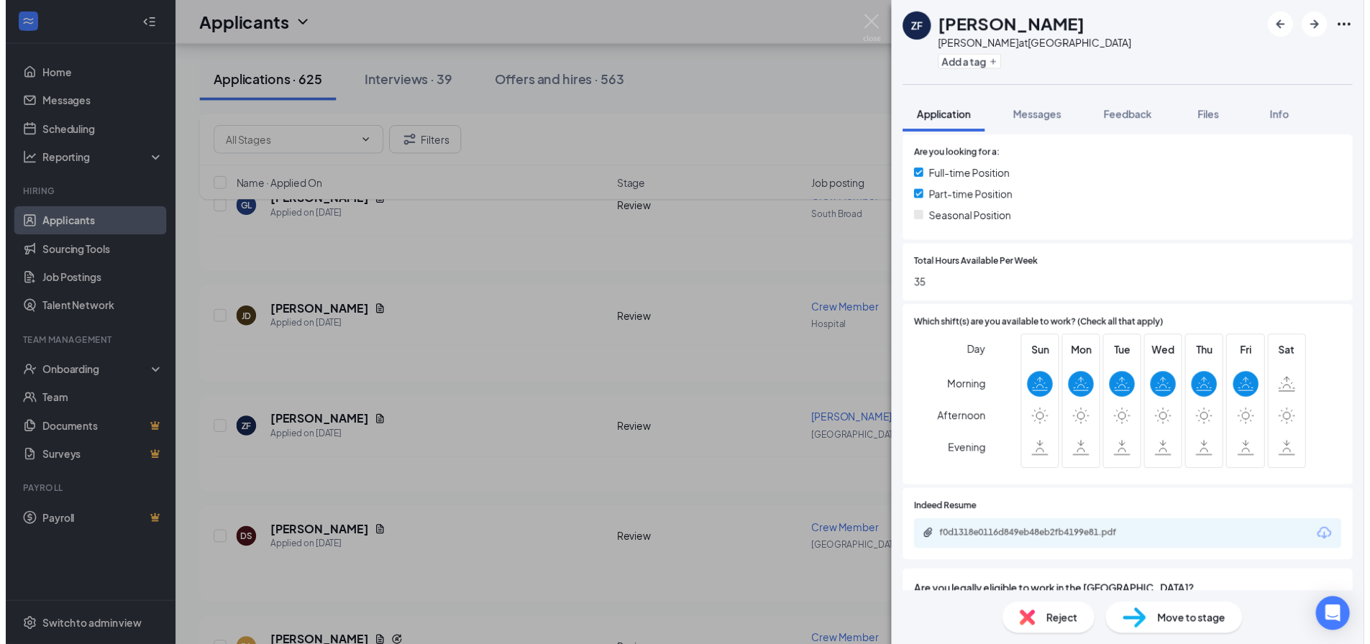
scroll to position [524, 0]
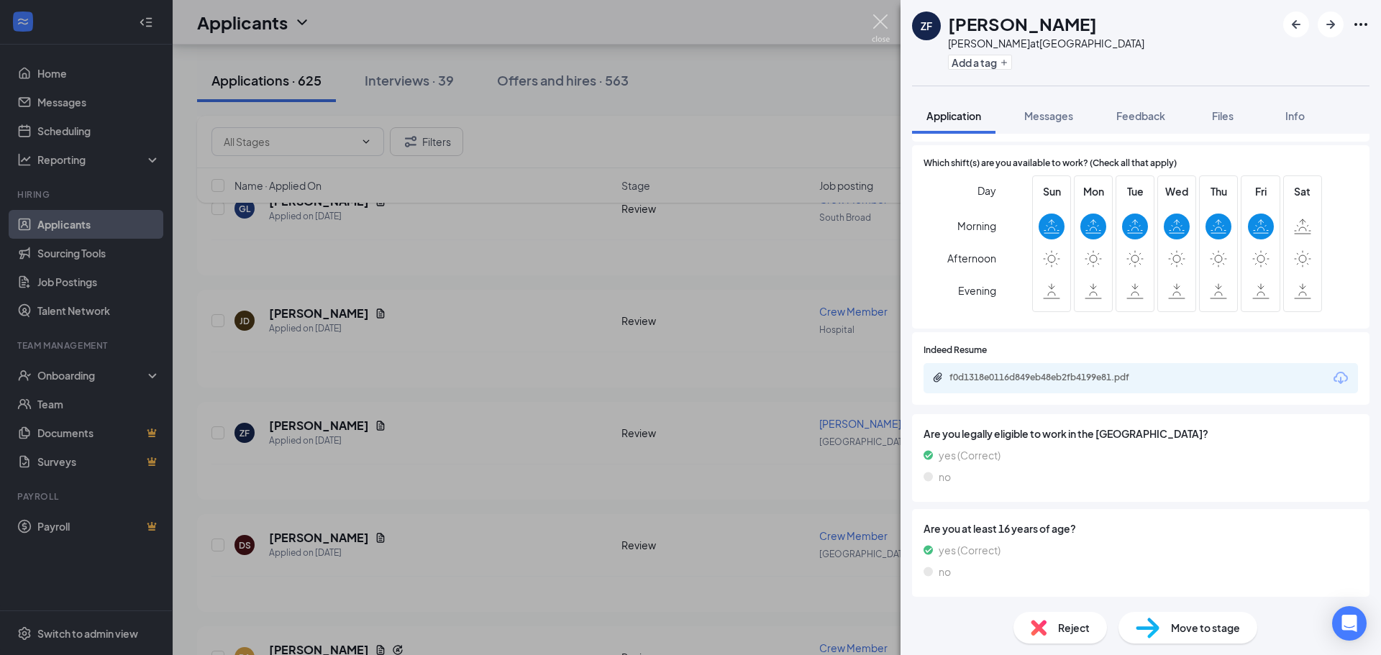
click at [882, 17] on img at bounding box center [881, 28] width 18 height 28
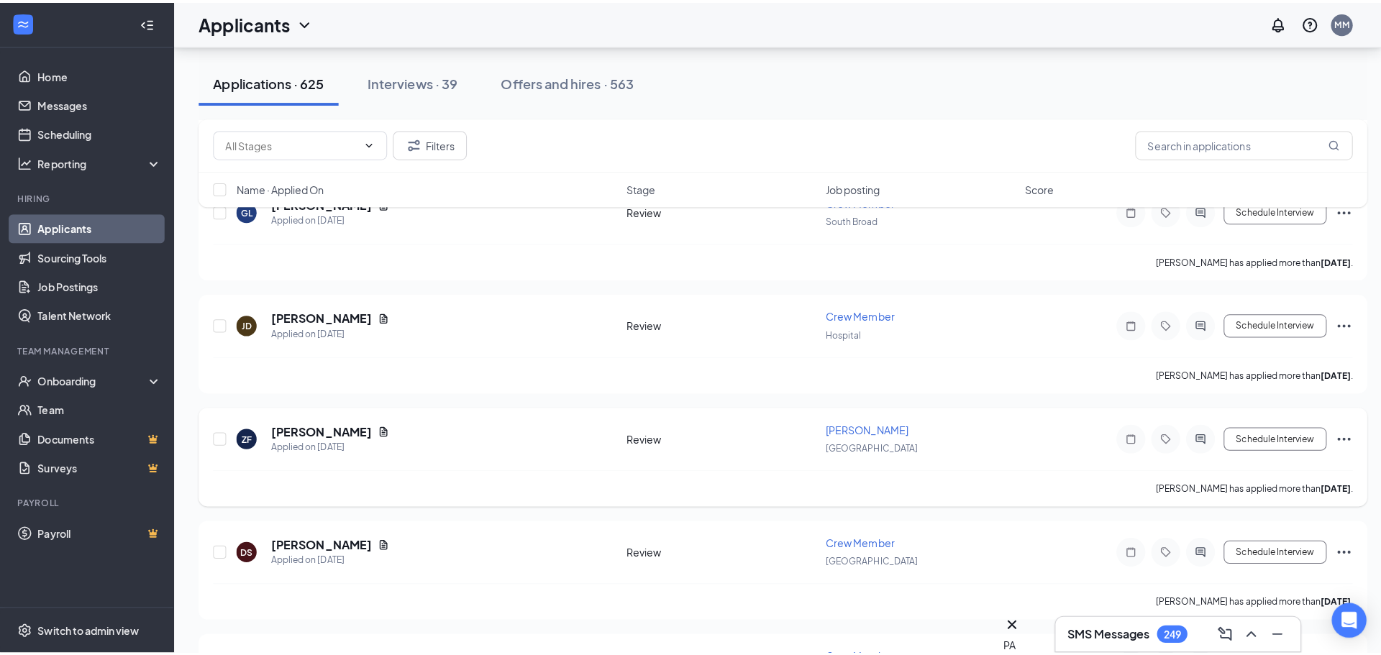
scroll to position [8703, 0]
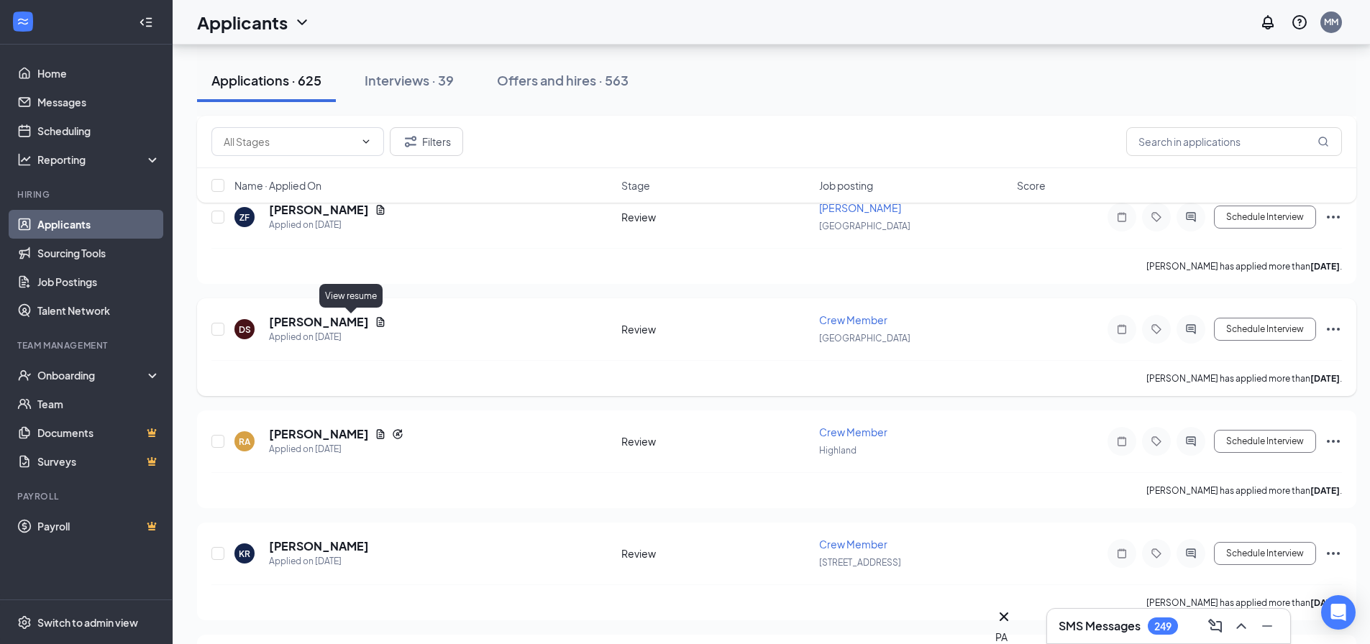
click at [375, 323] on icon "Document" at bounding box center [381, 322] width 12 height 12
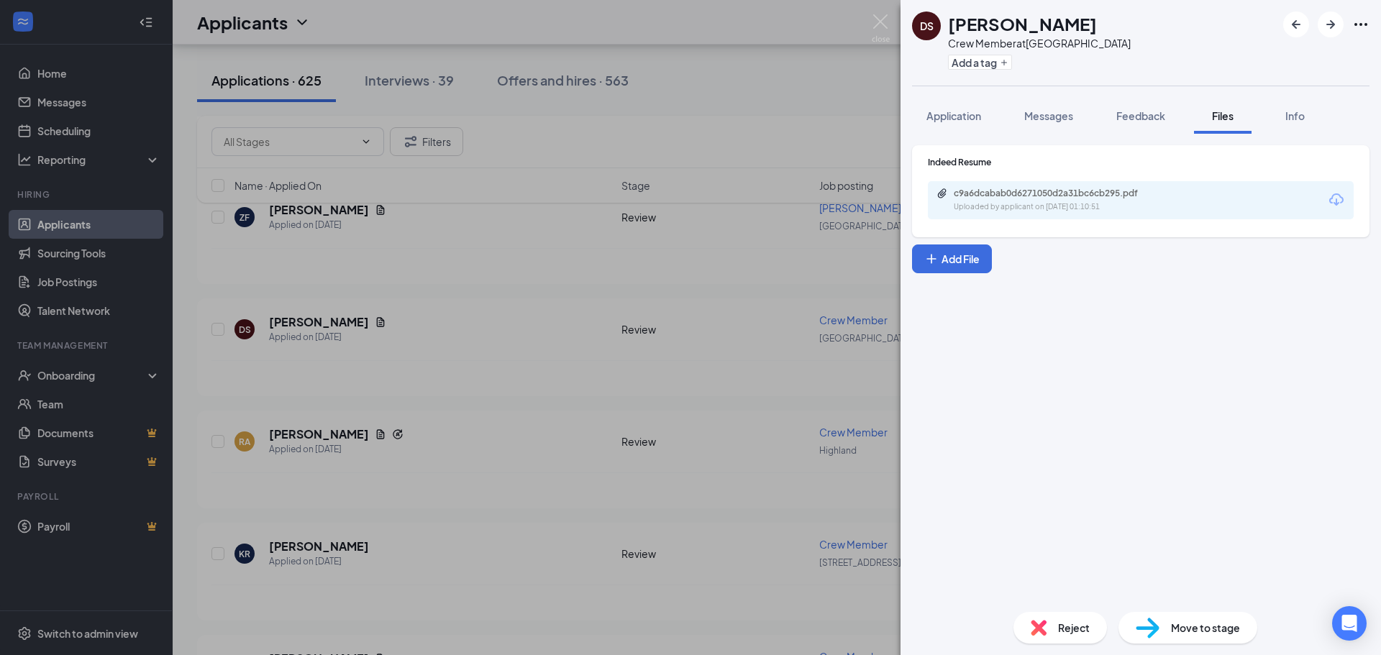
drag, startPoint x: 968, startPoint y: 118, endPoint x: 1082, endPoint y: 313, distance: 225.6
click at [968, 118] on span "Application" at bounding box center [953, 115] width 55 height 13
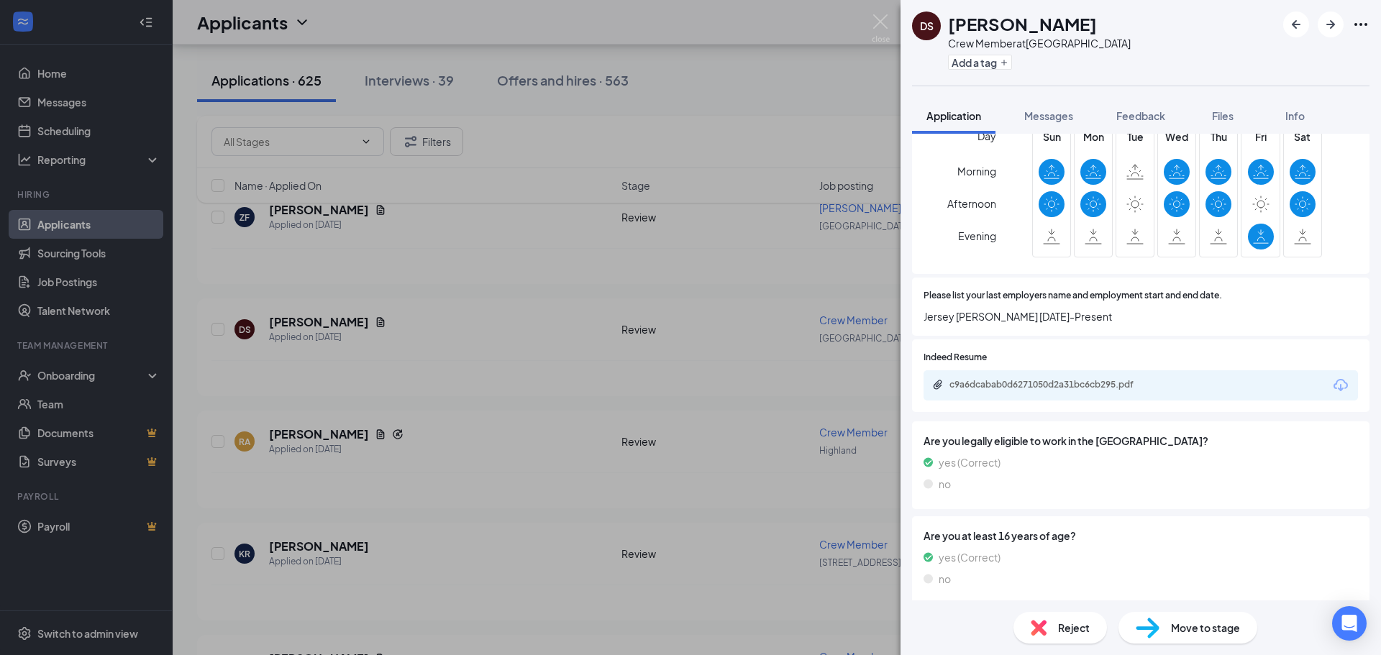
scroll to position [585, 0]
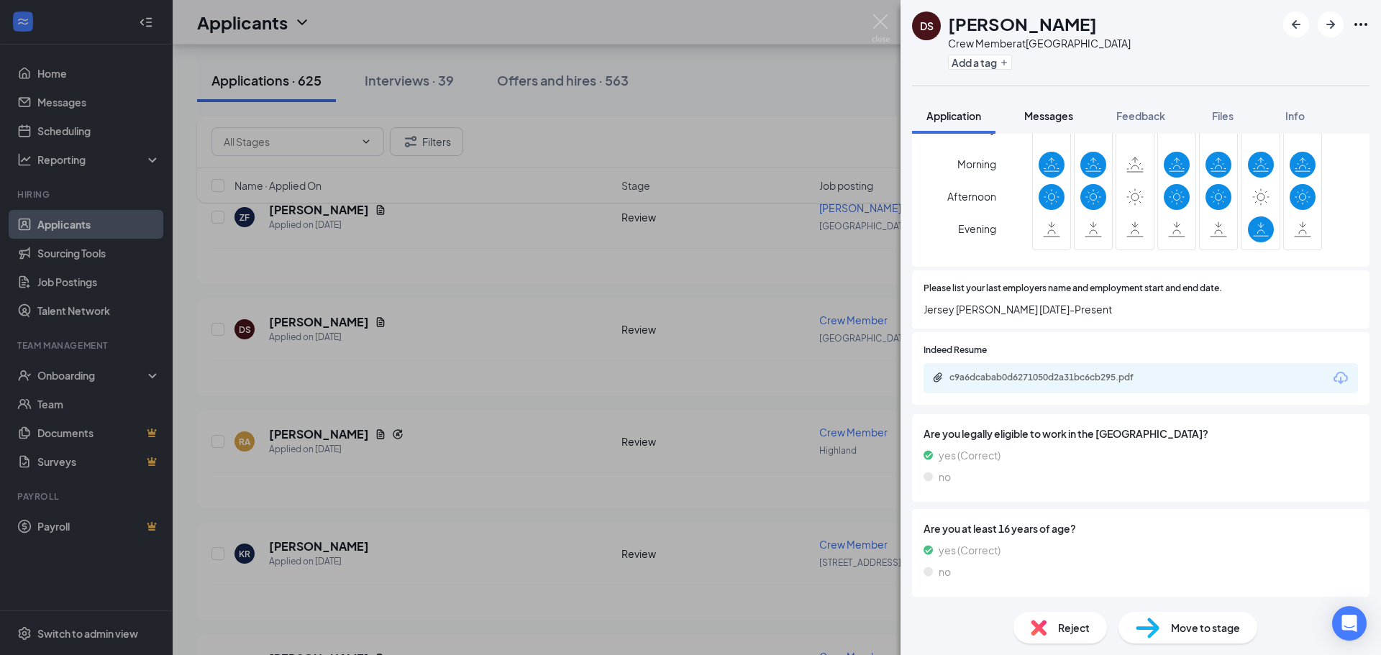
click at [1044, 112] on span "Messages" at bounding box center [1048, 115] width 49 height 13
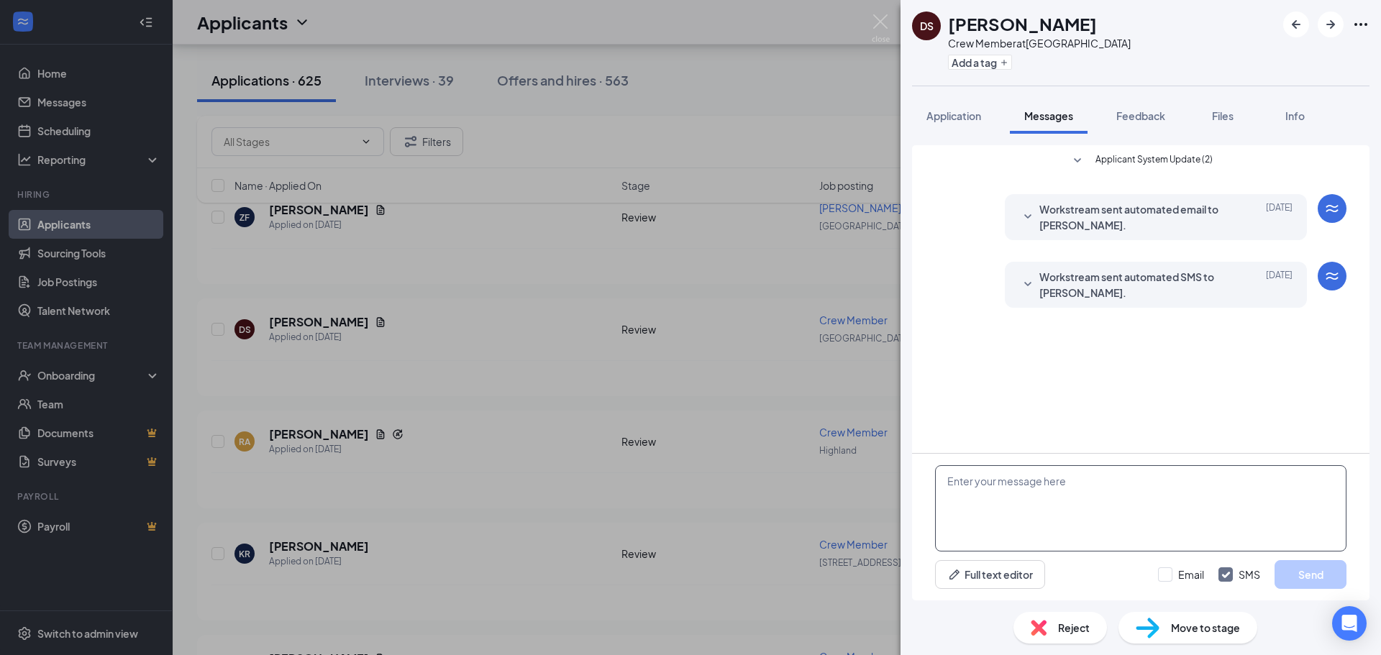
paste textarea "Good Morning, My name is [PERSON_NAME] i am the manager for Dunkin located at […"
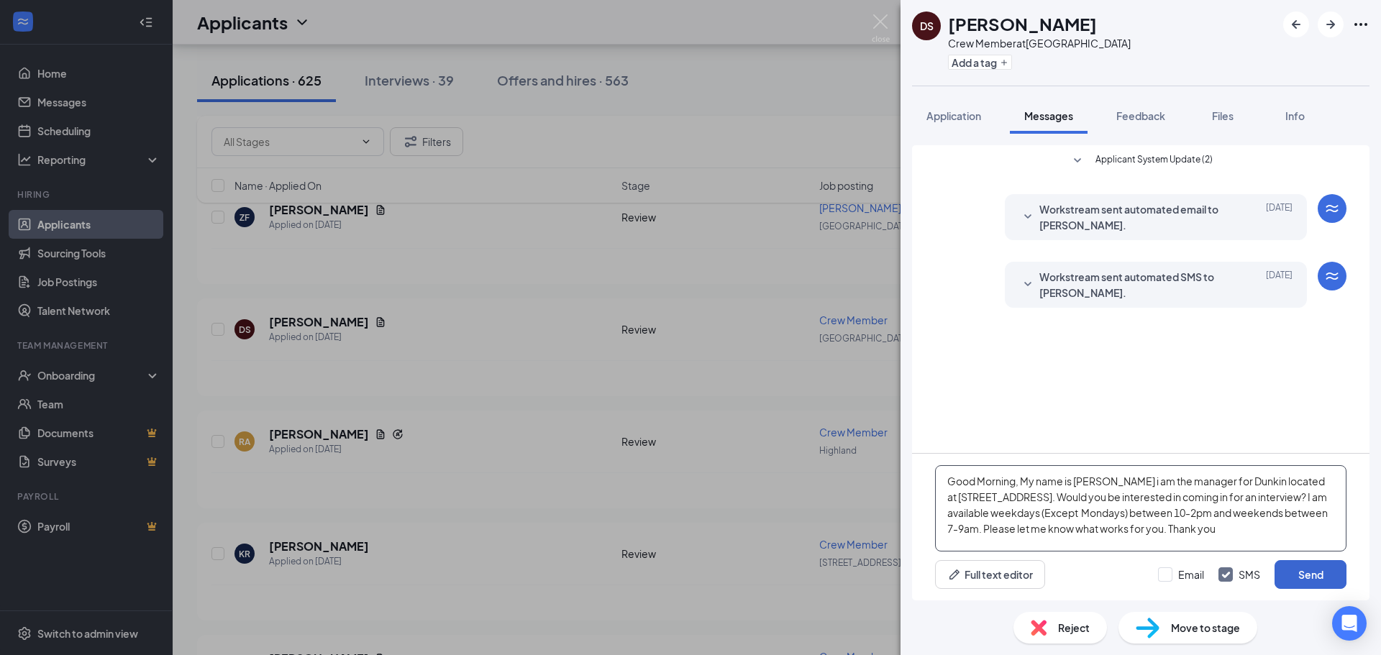
type textarea "Good Morning, My name is [PERSON_NAME] i am the manager for Dunkin located at […"
click at [1317, 579] on button "Send" at bounding box center [1311, 574] width 72 height 29
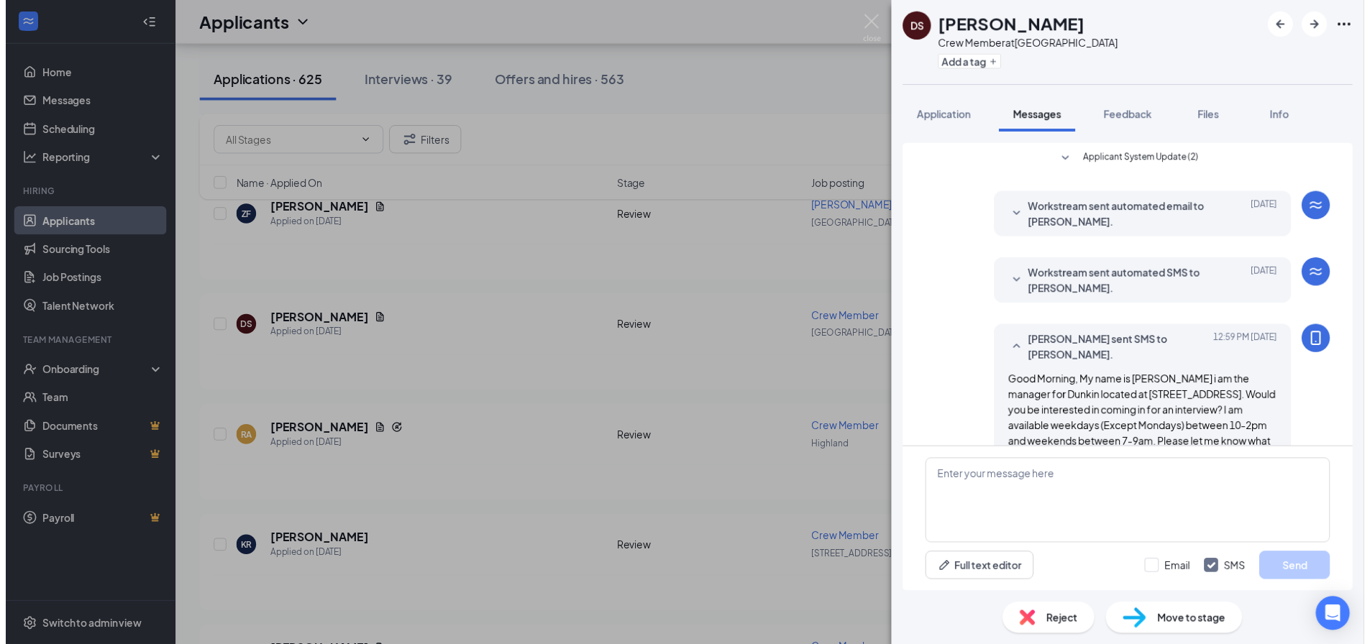
scroll to position [40, 0]
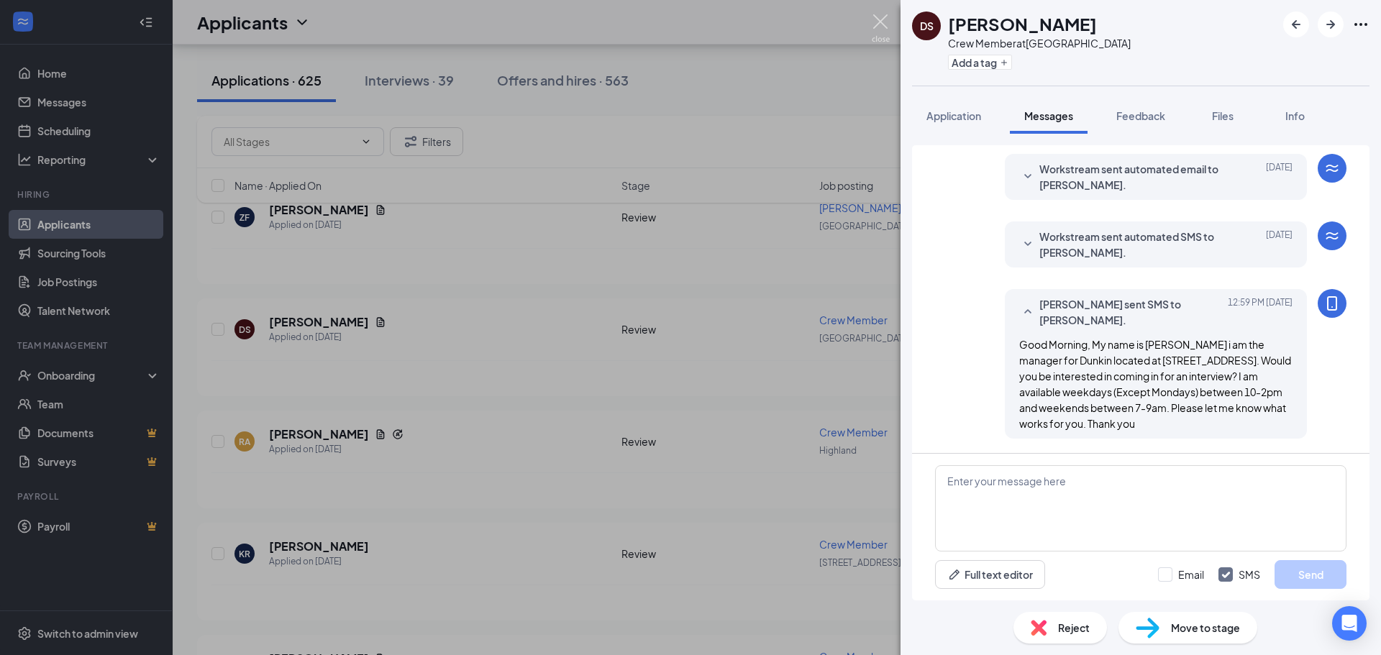
click at [874, 21] on img at bounding box center [881, 28] width 18 height 28
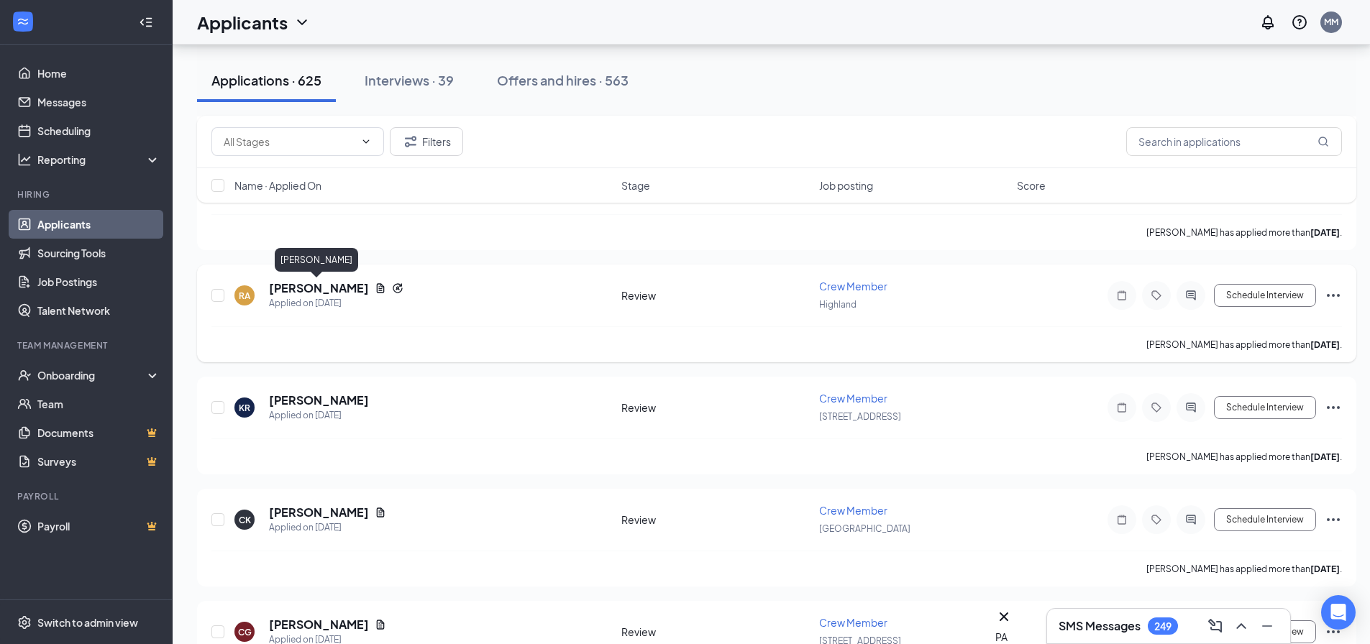
scroll to position [9063, 0]
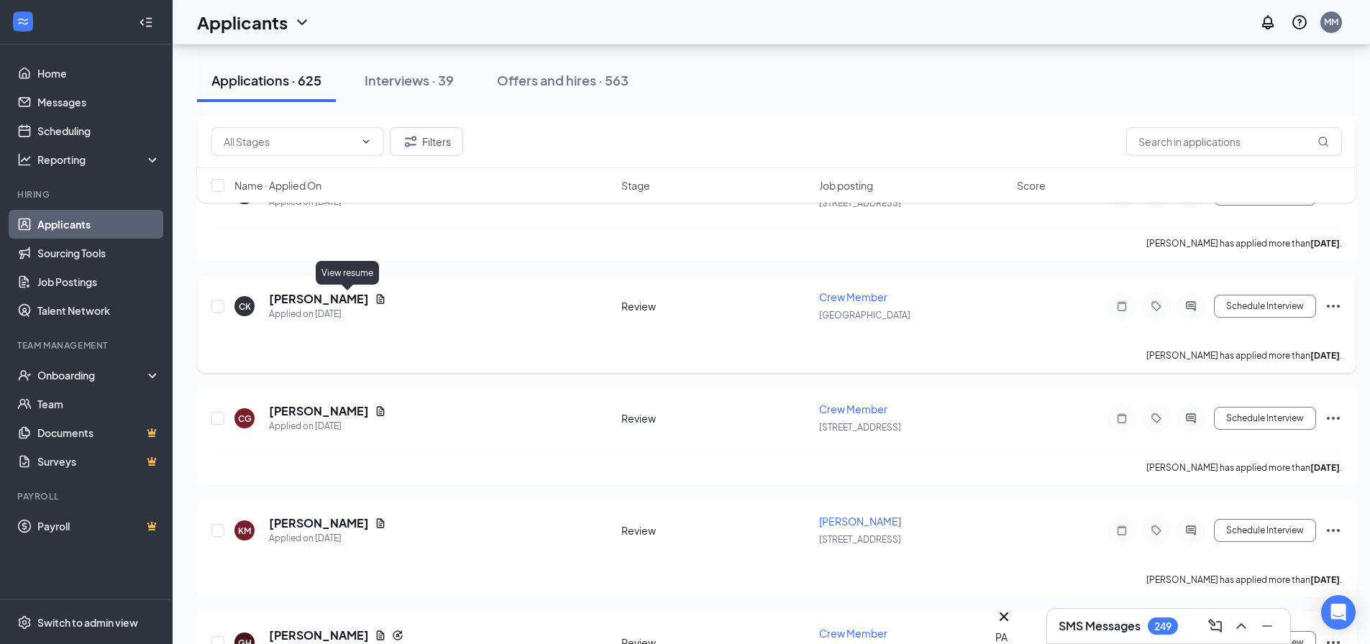
click at [377, 296] on icon "Document" at bounding box center [381, 298] width 8 height 9
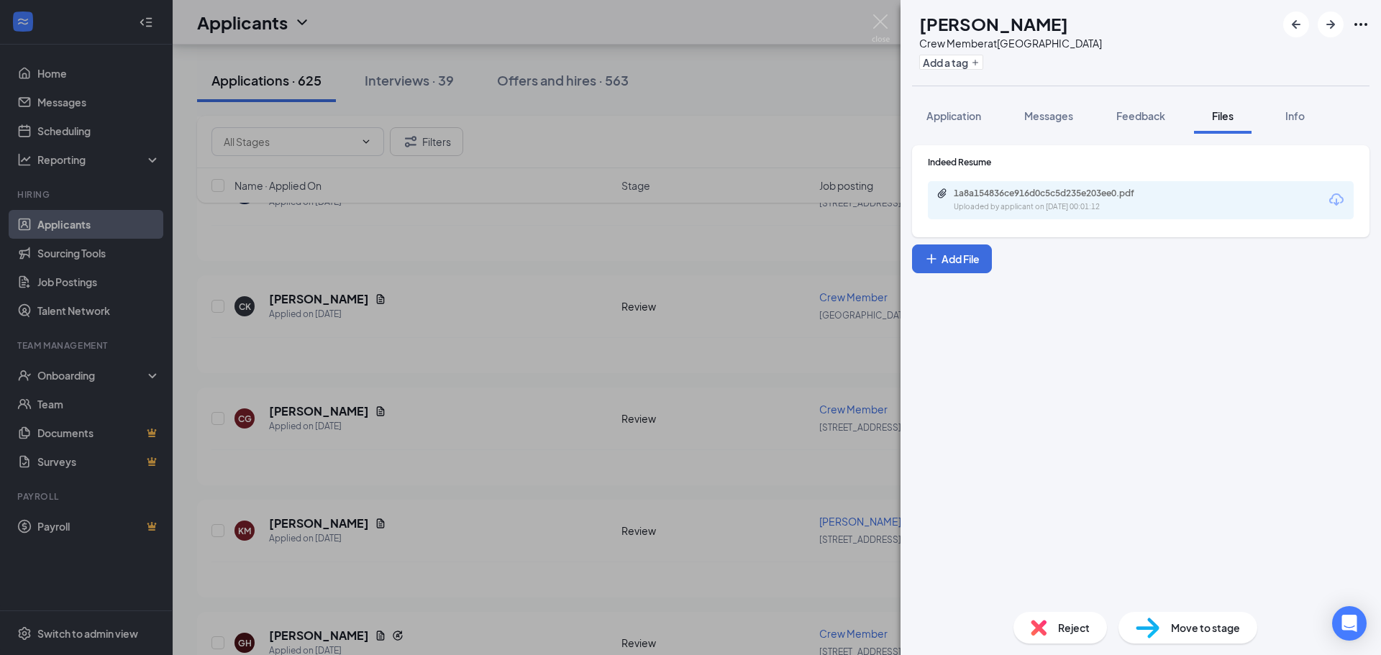
click at [975, 194] on div "1a8a154836ce916d0c5c5d235e203ee0.pdf" at bounding box center [1054, 194] width 201 height 12
click at [890, 24] on div "[PERSON_NAME] [PERSON_NAME] Crew Member at [GEOGRAPHIC_DATA] Add a tag Applicat…" at bounding box center [690, 327] width 1381 height 655
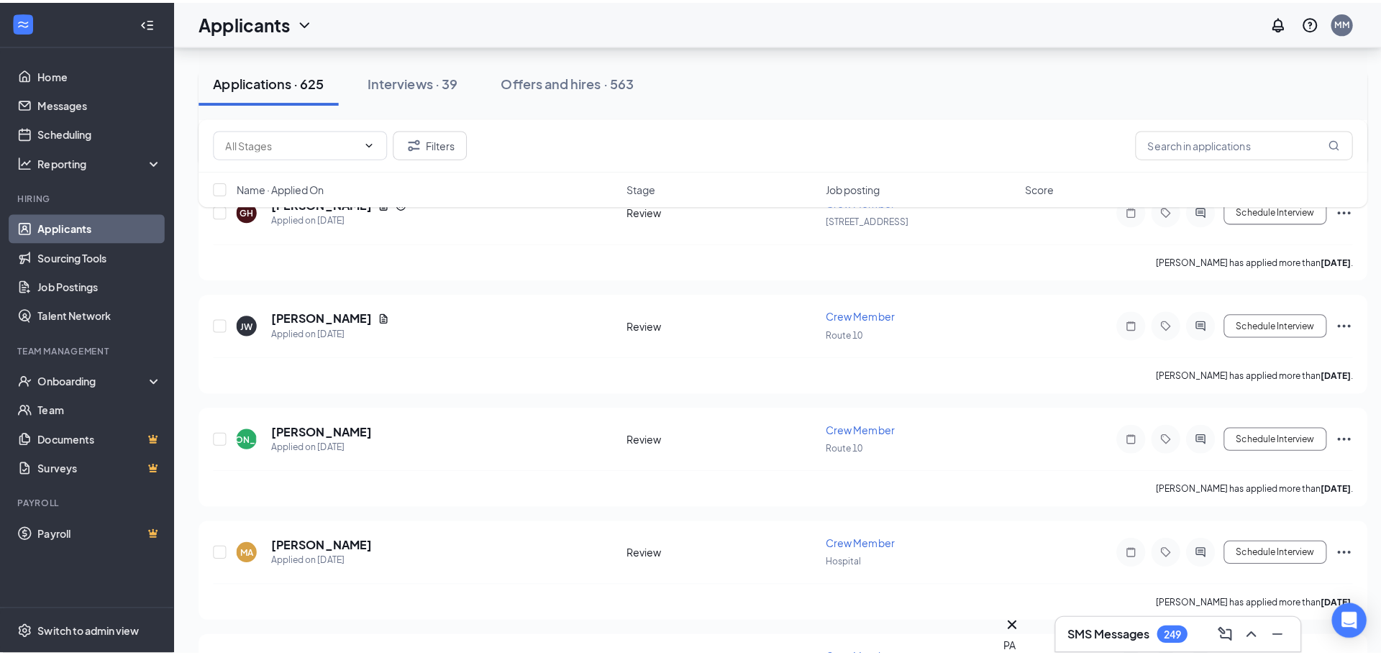
scroll to position [9566, 0]
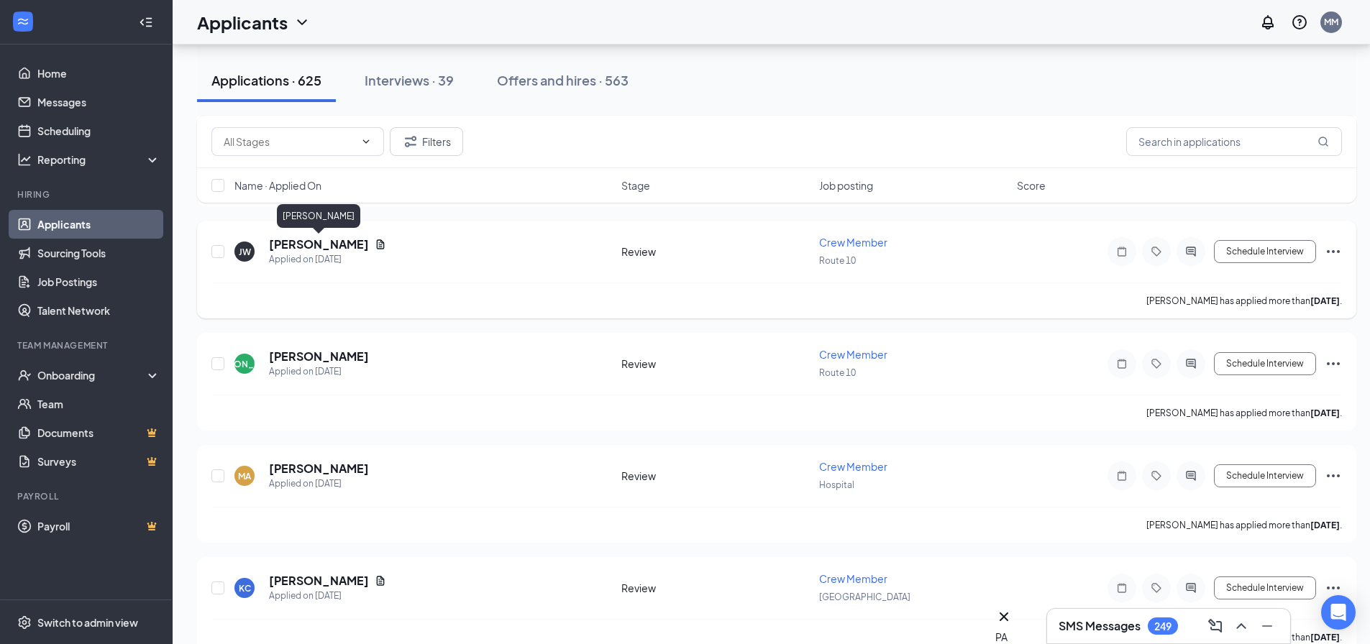
click at [344, 242] on h5 "[PERSON_NAME]" at bounding box center [319, 245] width 100 height 16
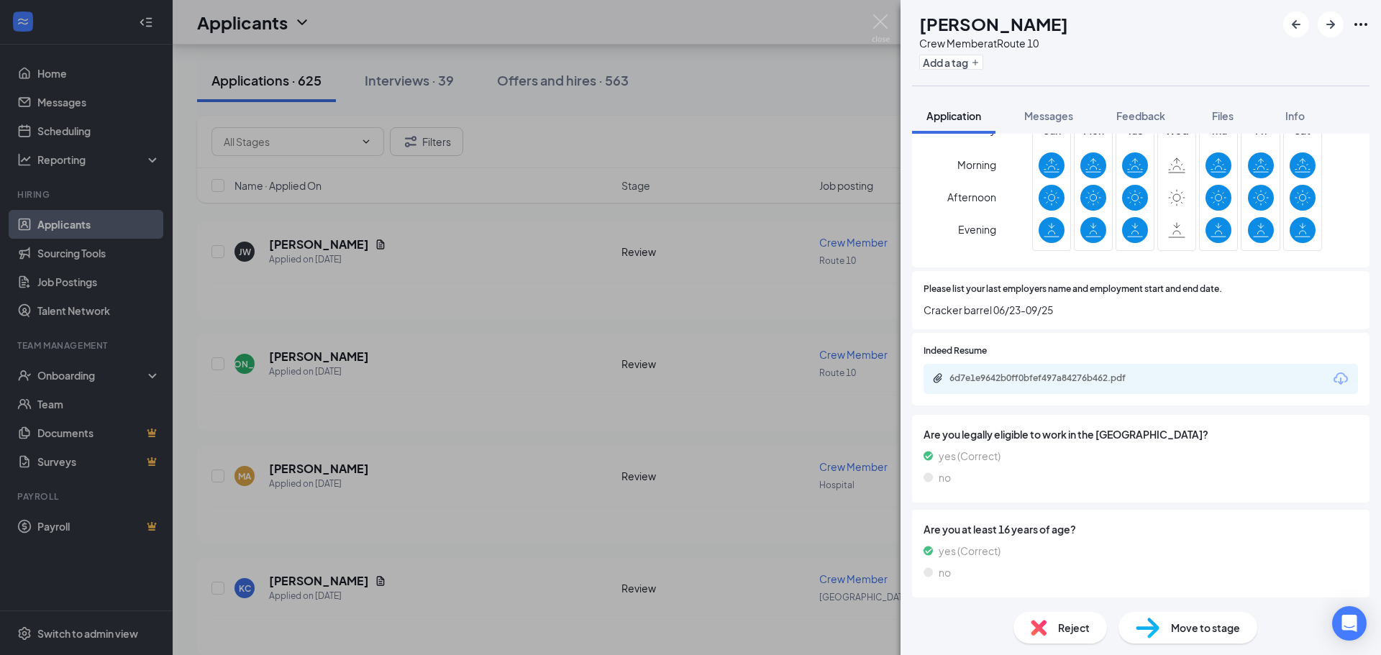
scroll to position [585, 0]
click at [1010, 375] on div "6d7e1e9642b0ff0bfef497a84276b462.pdf" at bounding box center [1049, 378] width 201 height 12
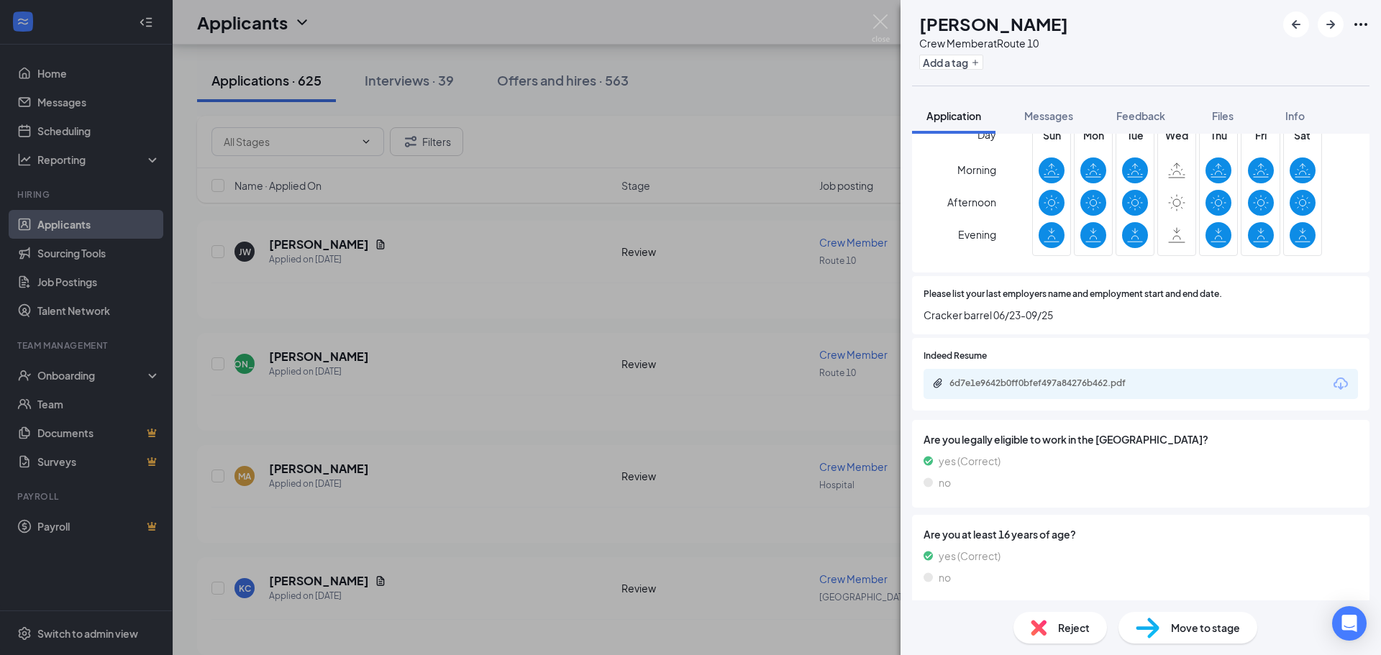
scroll to position [148, 0]
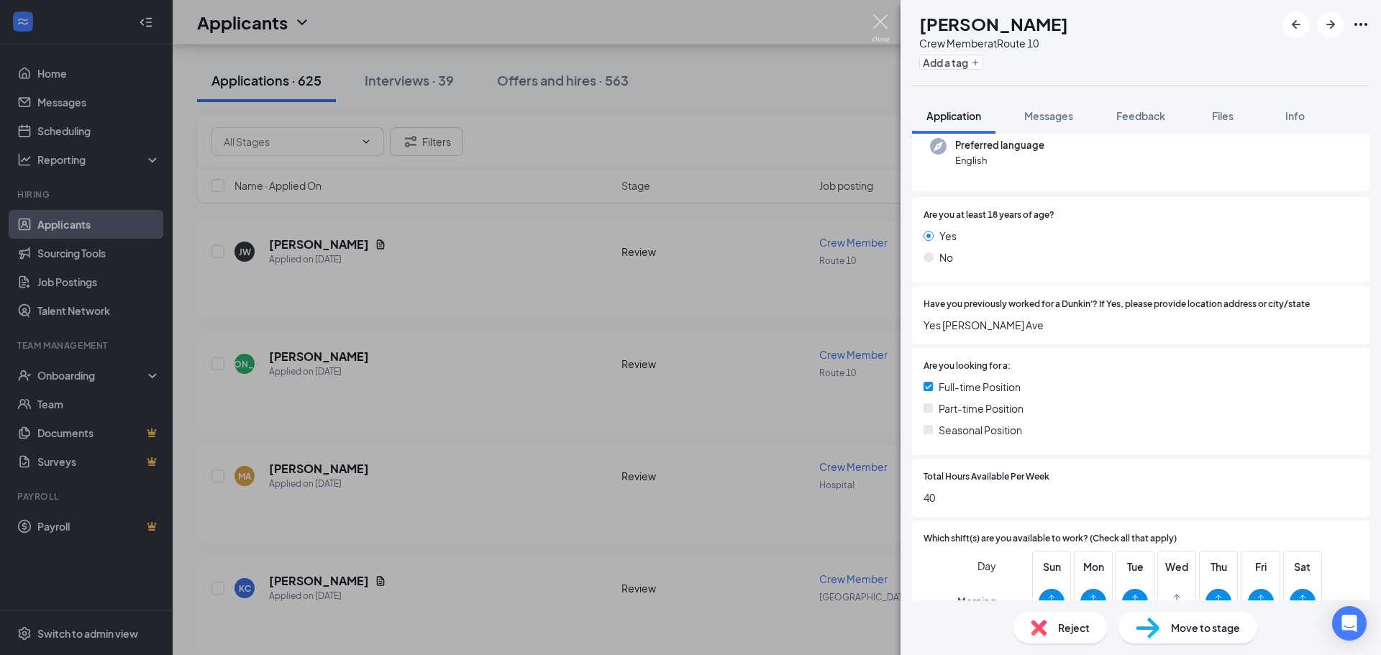
click at [883, 24] on img at bounding box center [881, 28] width 18 height 28
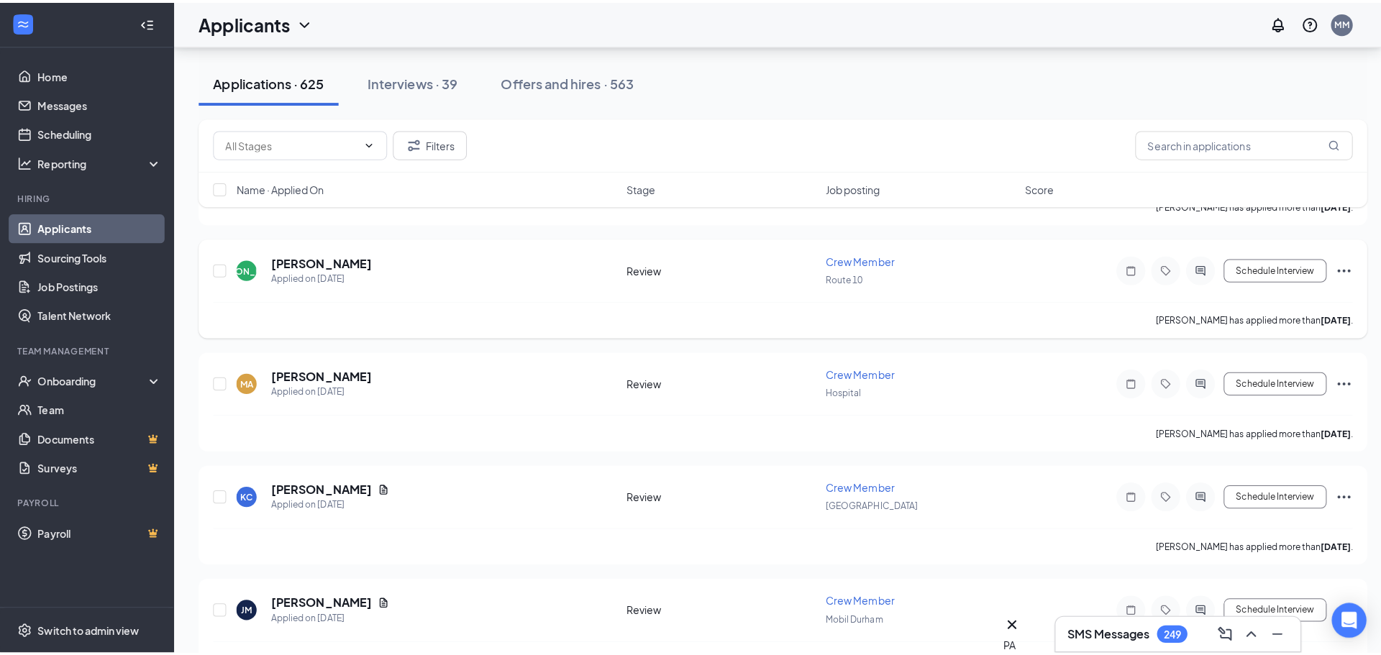
scroll to position [9638, 0]
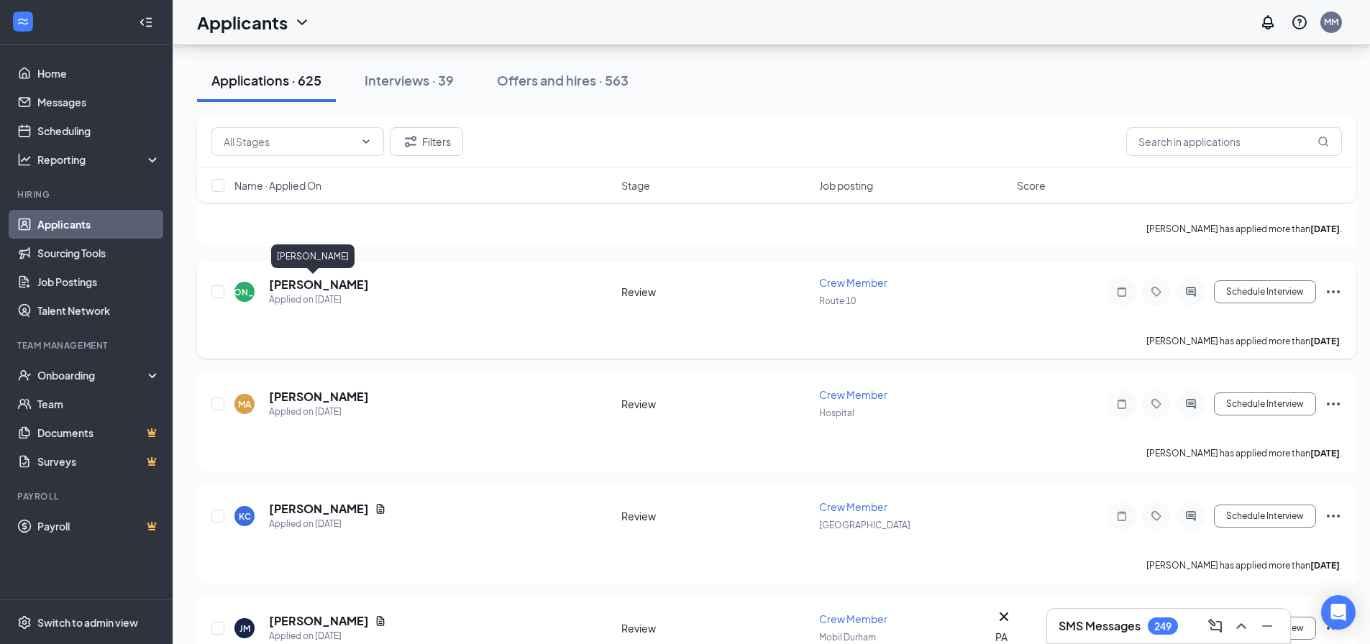
click at [311, 284] on h5 "[PERSON_NAME]" at bounding box center [319, 285] width 100 height 16
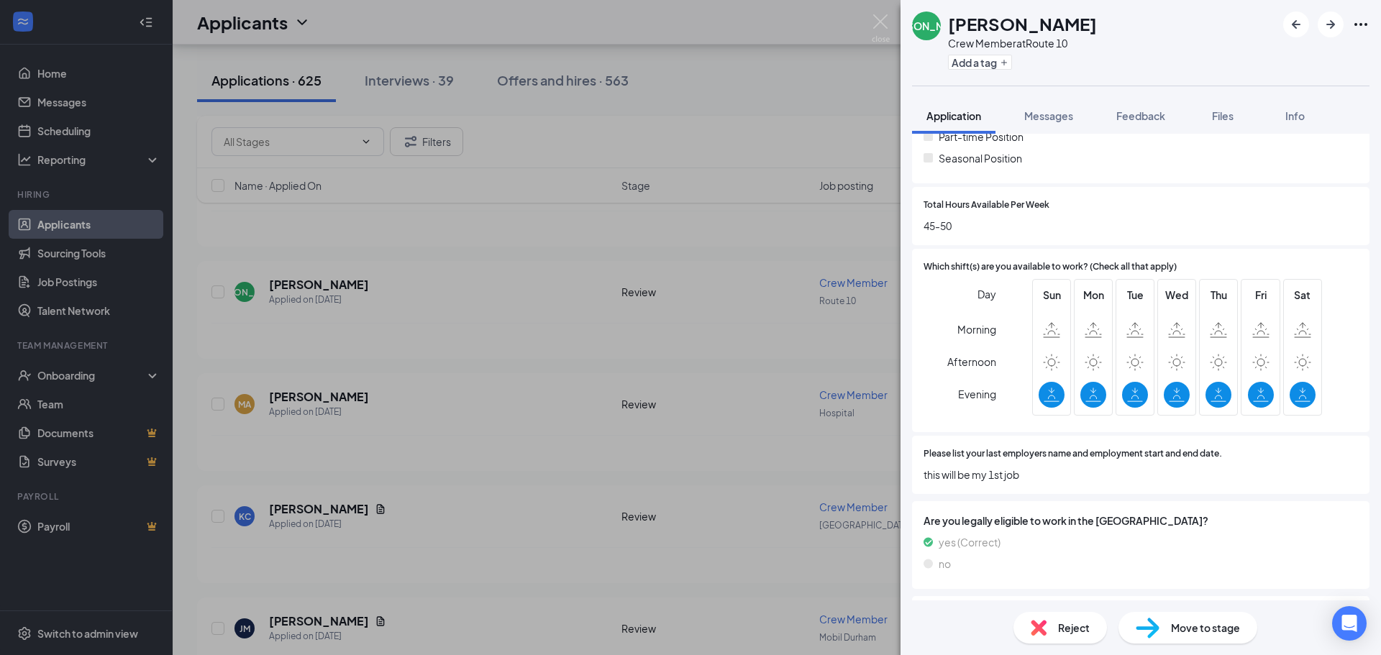
scroll to position [507, 0]
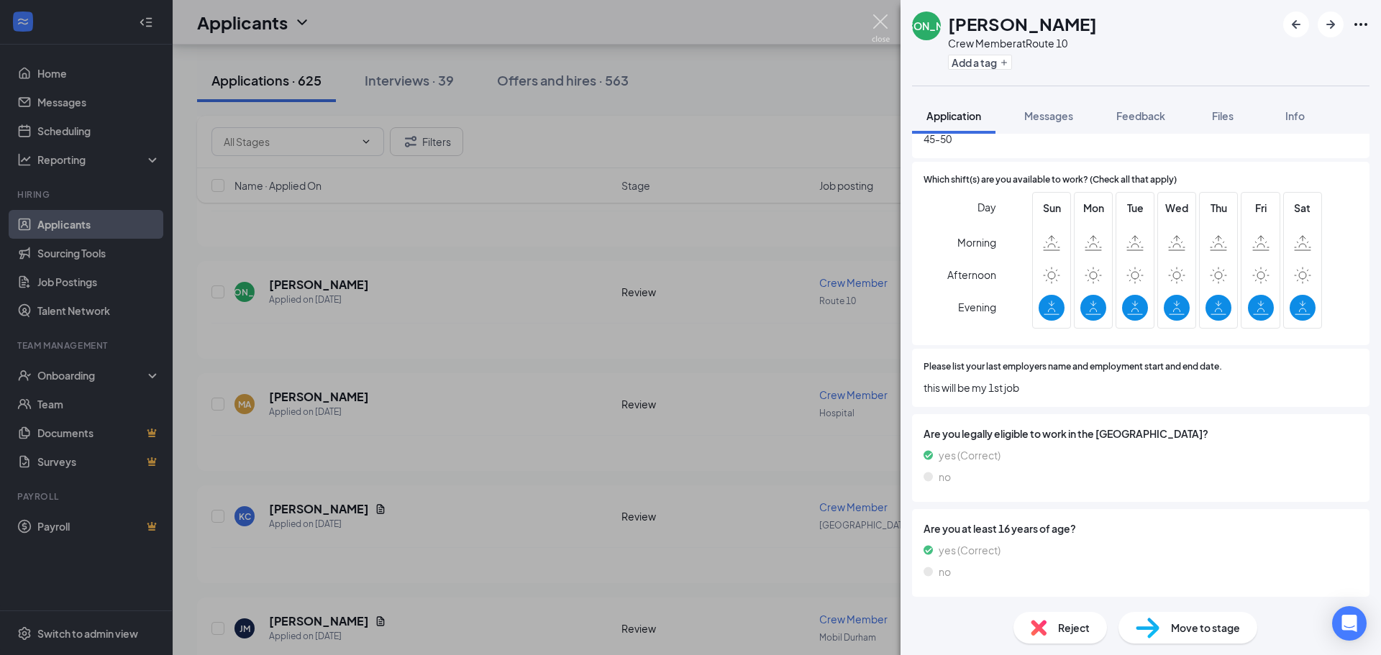
click at [889, 19] on img at bounding box center [881, 28] width 18 height 28
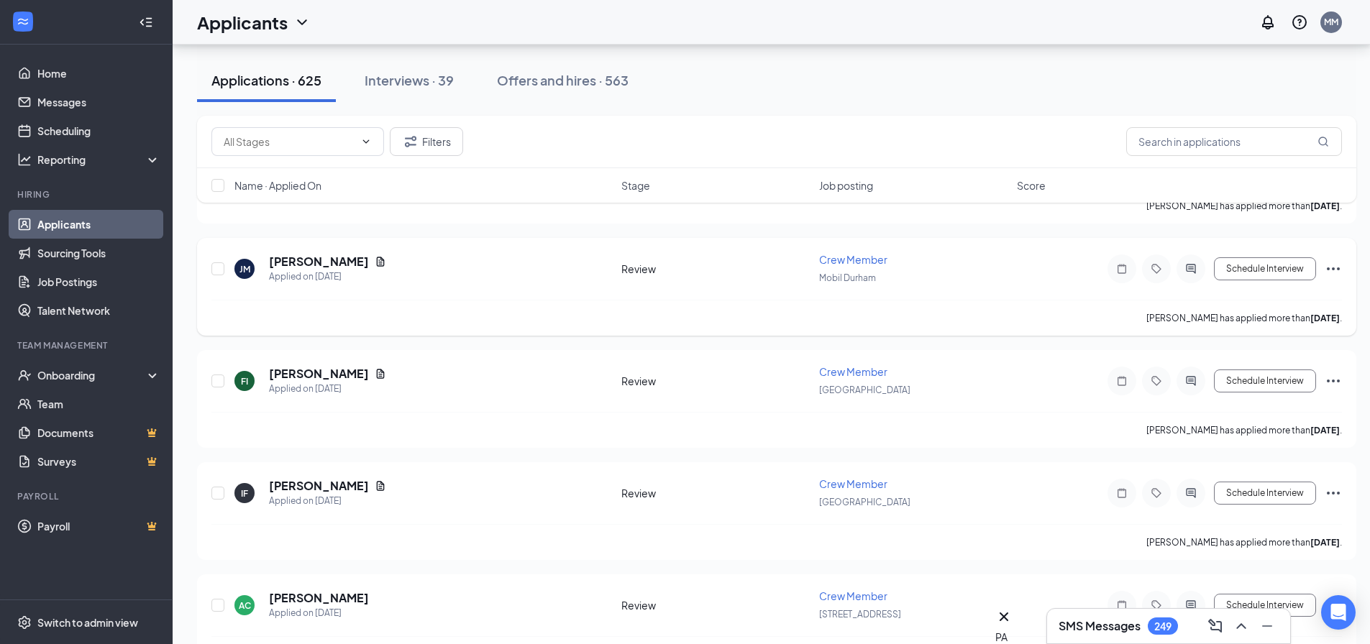
scroll to position [10070, 0]
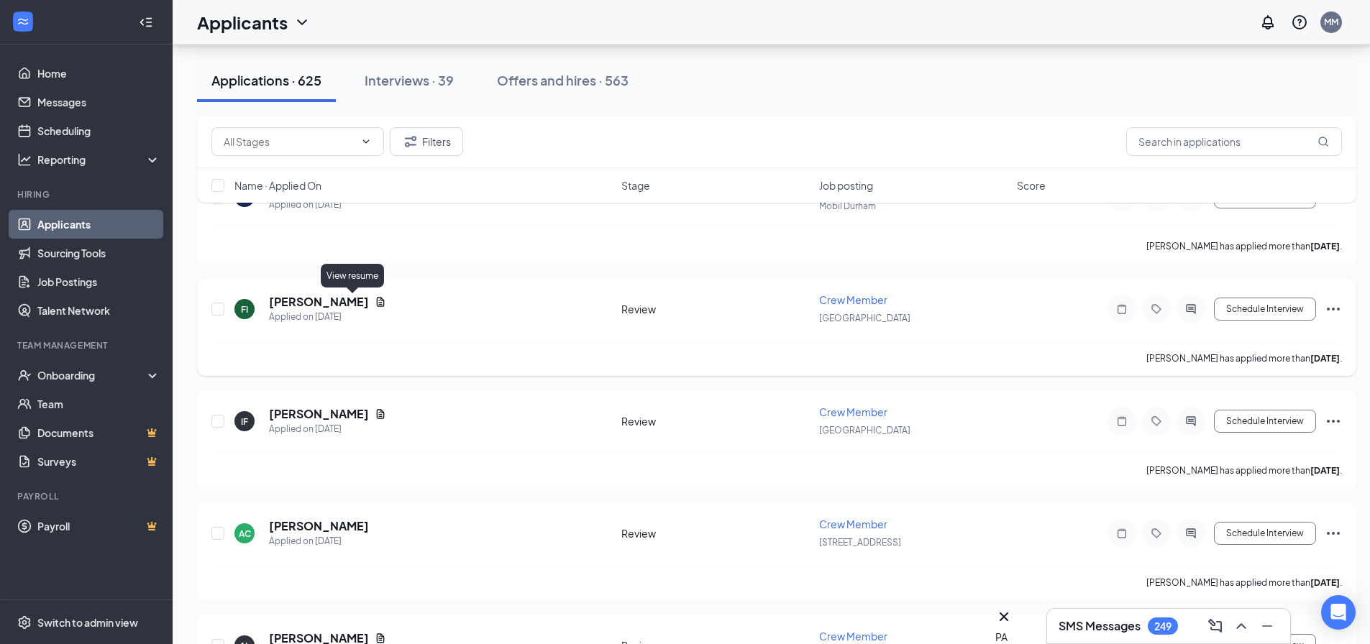
click at [377, 302] on icon "Document" at bounding box center [381, 301] width 8 height 9
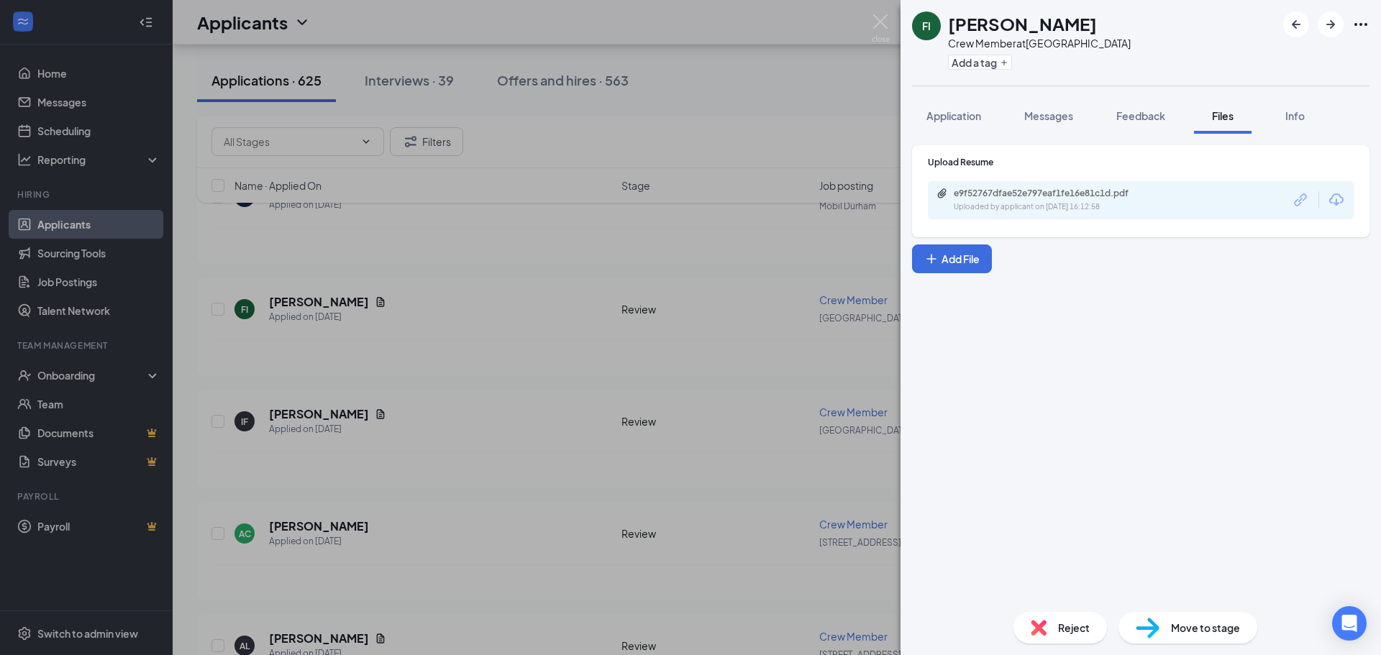
click at [977, 201] on div "e9f52767dfae52e797eaf1fe16e81c1d.pdf Uploaded by applicant on [DATE] 16:12:58" at bounding box center [1052, 200] width 233 height 25
click at [878, 20] on img at bounding box center [881, 28] width 18 height 28
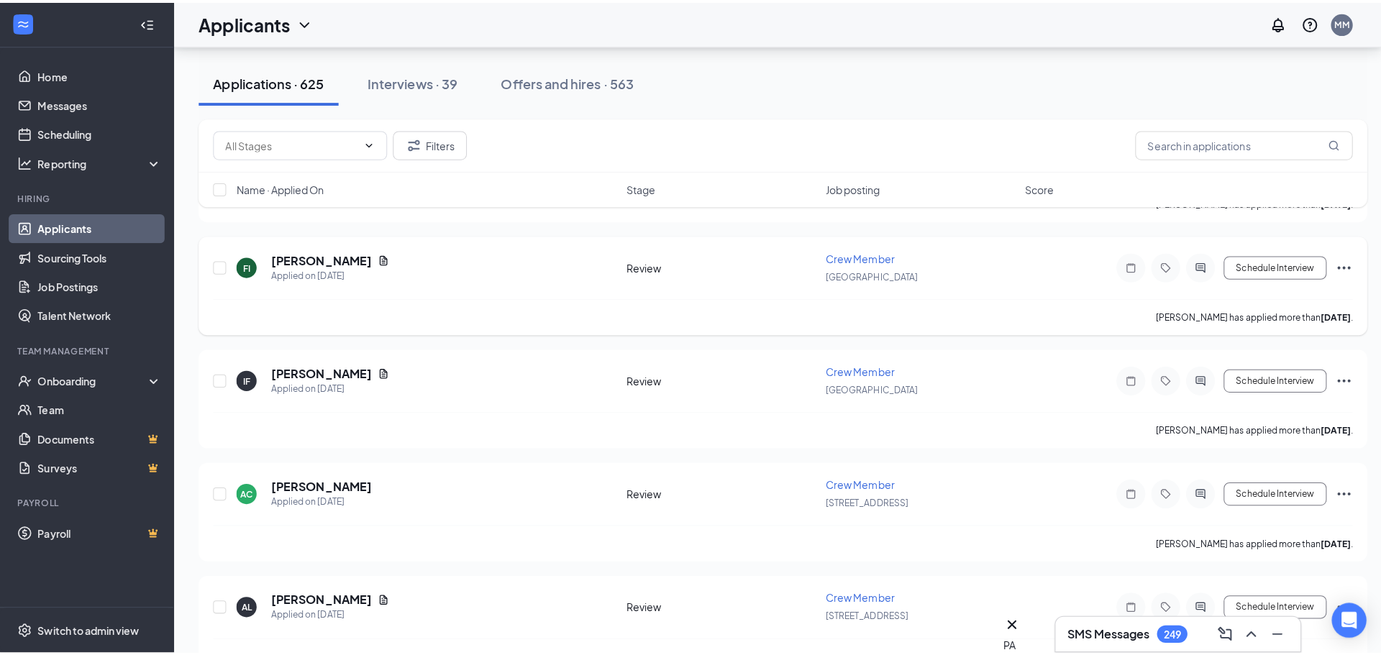
scroll to position [10214, 0]
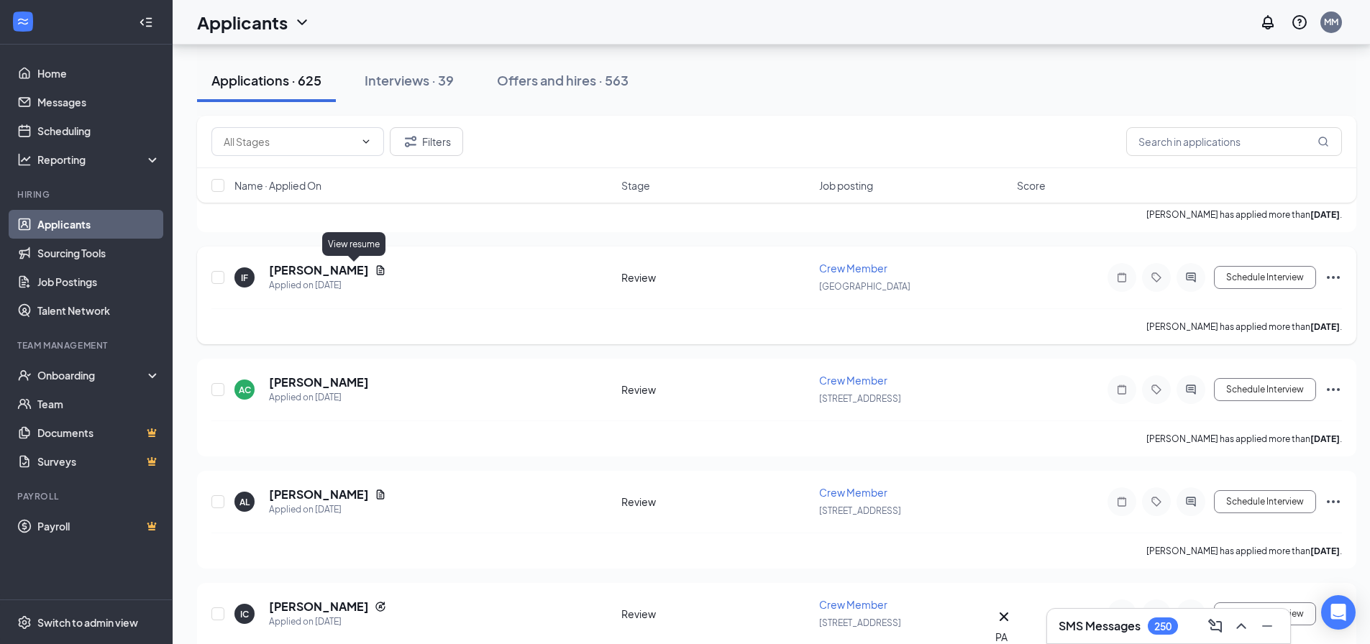
click at [375, 270] on icon "Document" at bounding box center [381, 271] width 12 height 12
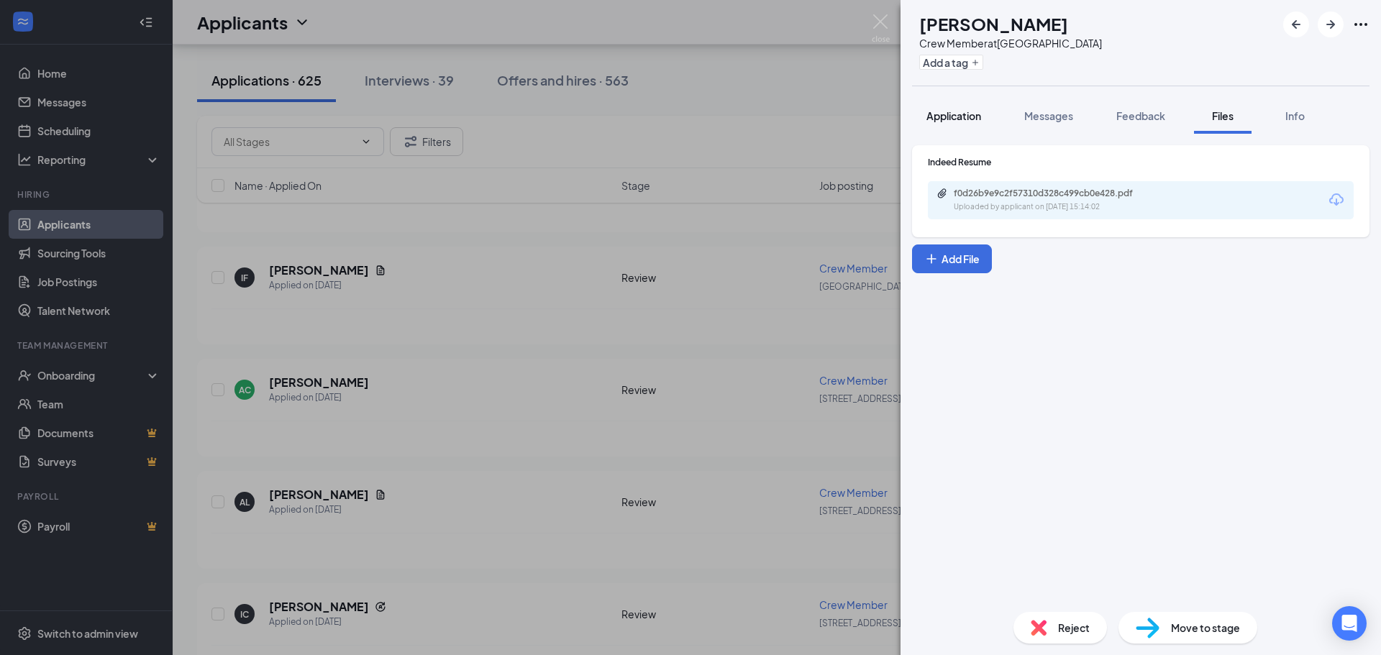
click at [960, 113] on span "Application" at bounding box center [953, 115] width 55 height 13
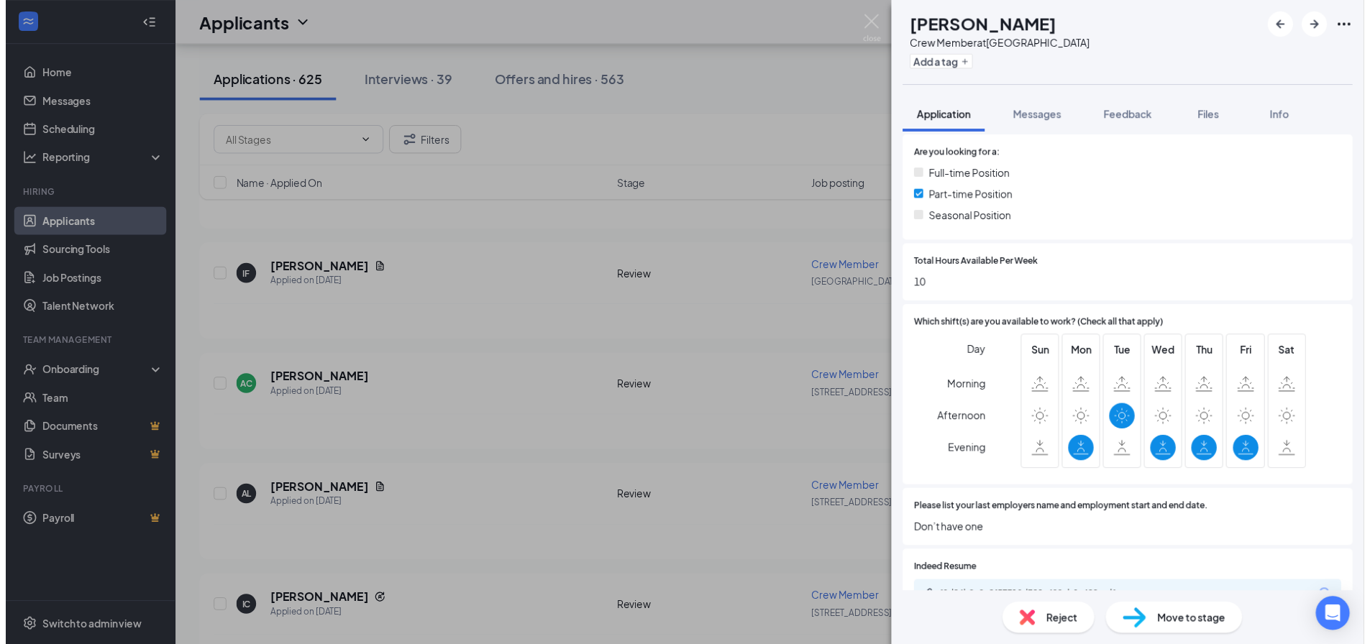
scroll to position [585, 0]
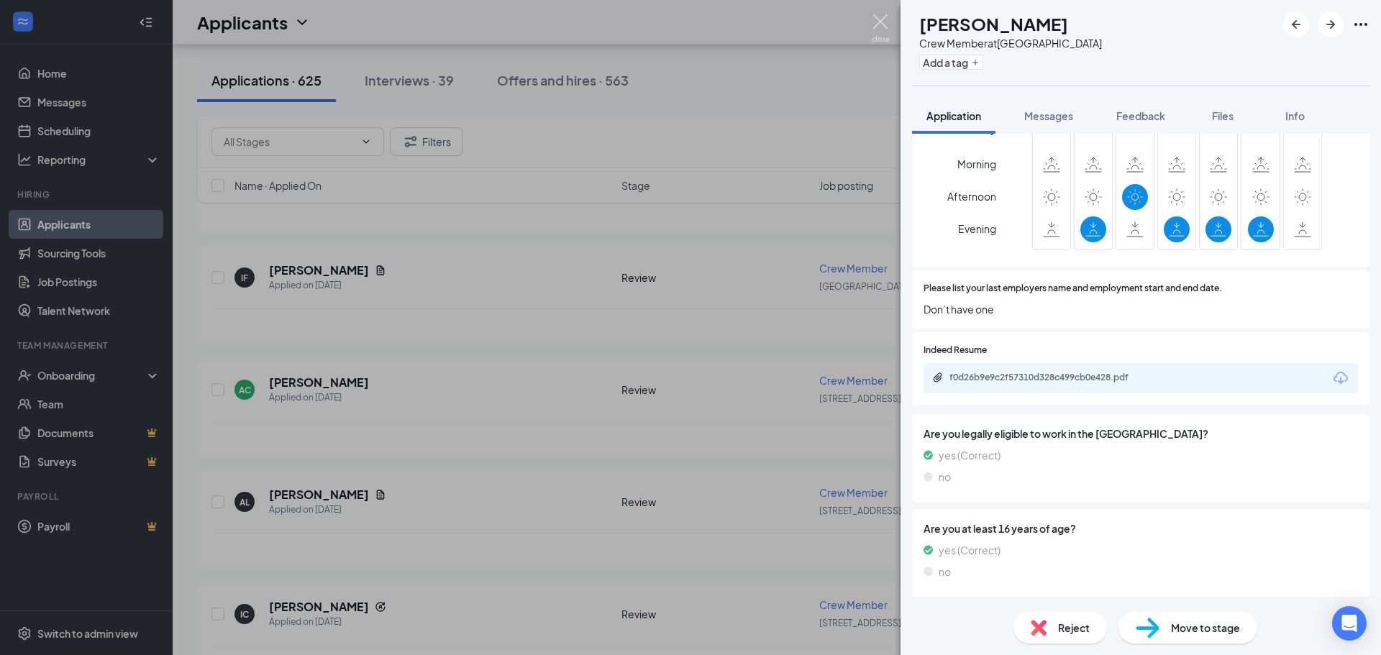
click at [880, 15] on img at bounding box center [881, 28] width 18 height 28
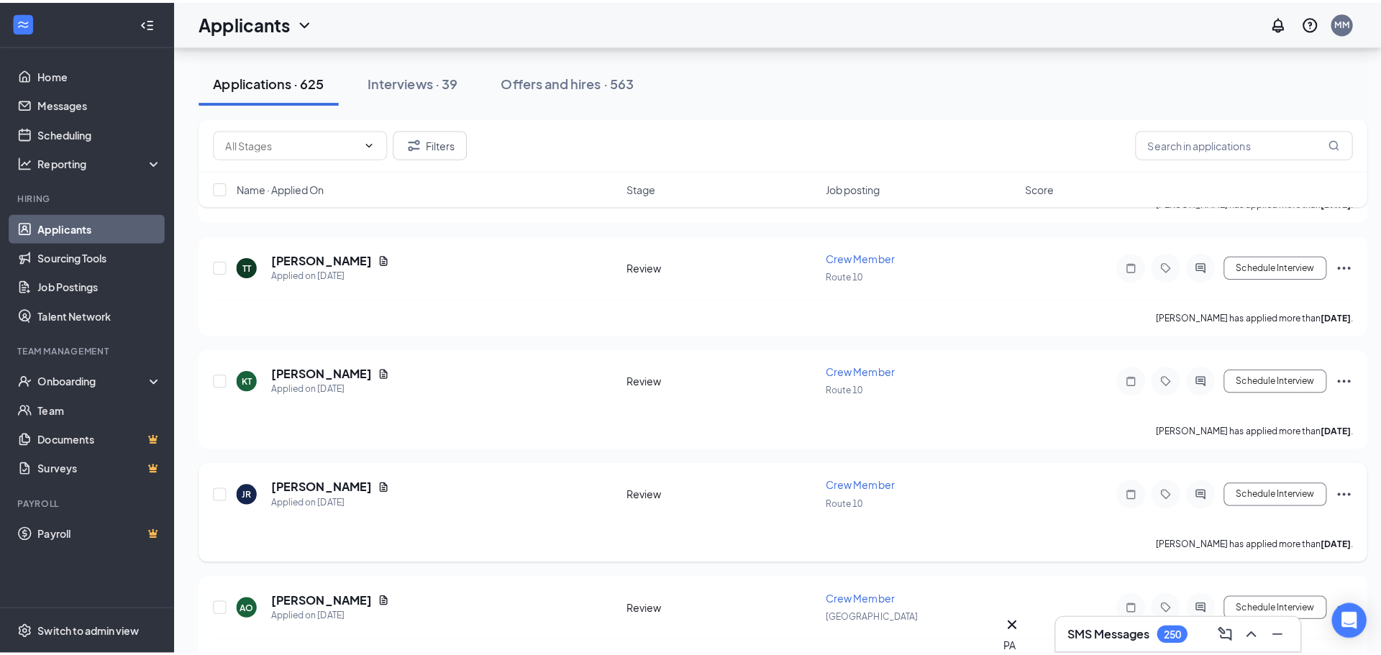
scroll to position [10933, 0]
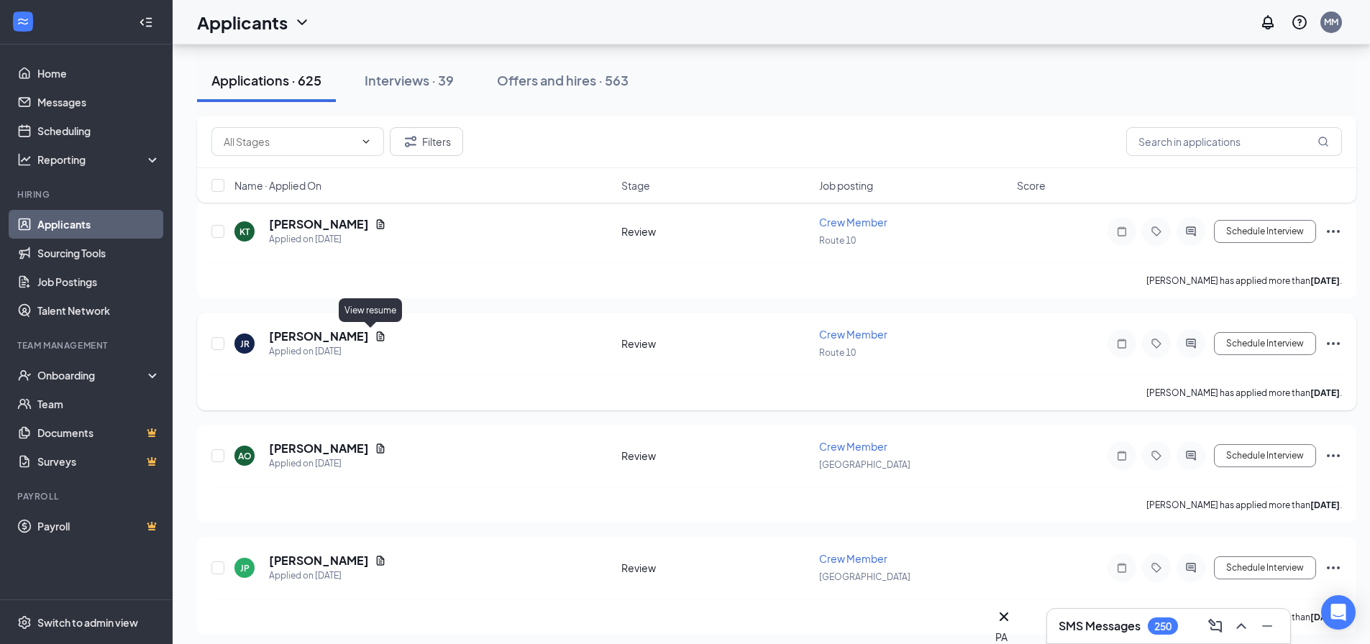
click at [377, 335] on icon "Document" at bounding box center [381, 336] width 8 height 9
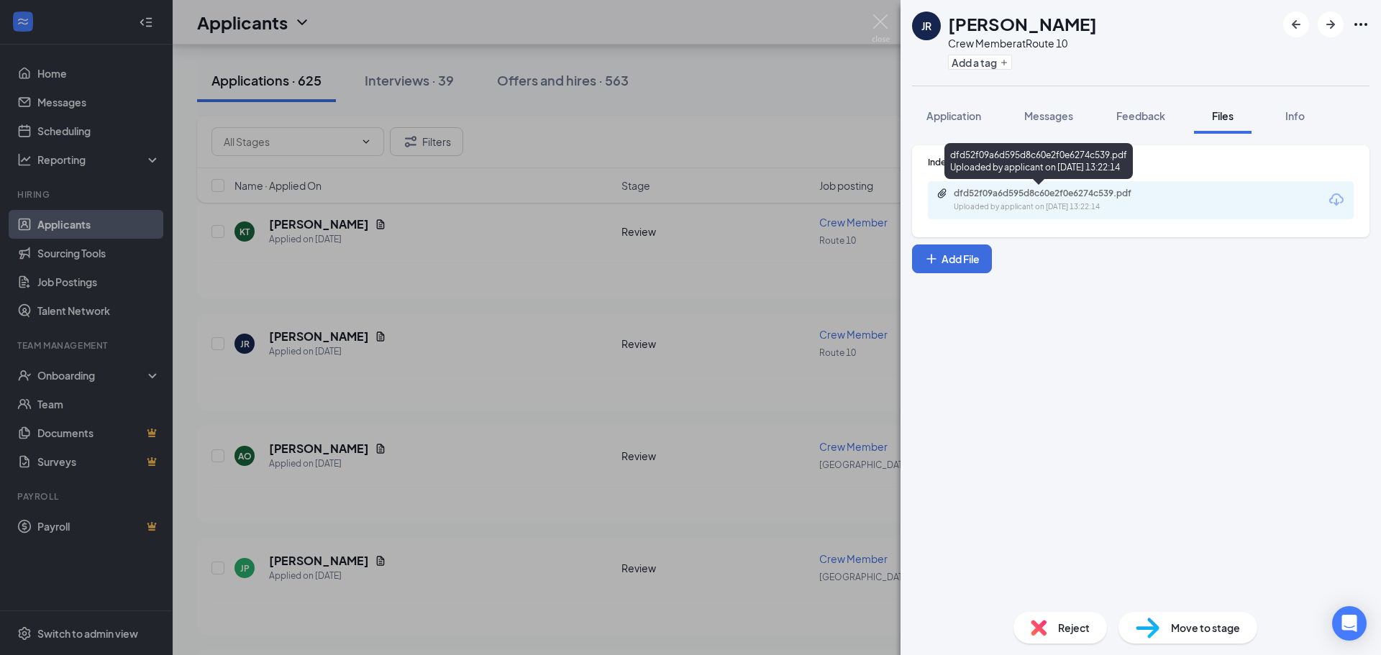
click at [983, 205] on div "Uploaded by applicant on [DATE] 13:22:14" at bounding box center [1062, 207] width 216 height 12
click at [887, 23] on img at bounding box center [881, 28] width 18 height 28
click at [883, 24] on div "Applicants MM" at bounding box center [777, 22] width 1208 height 45
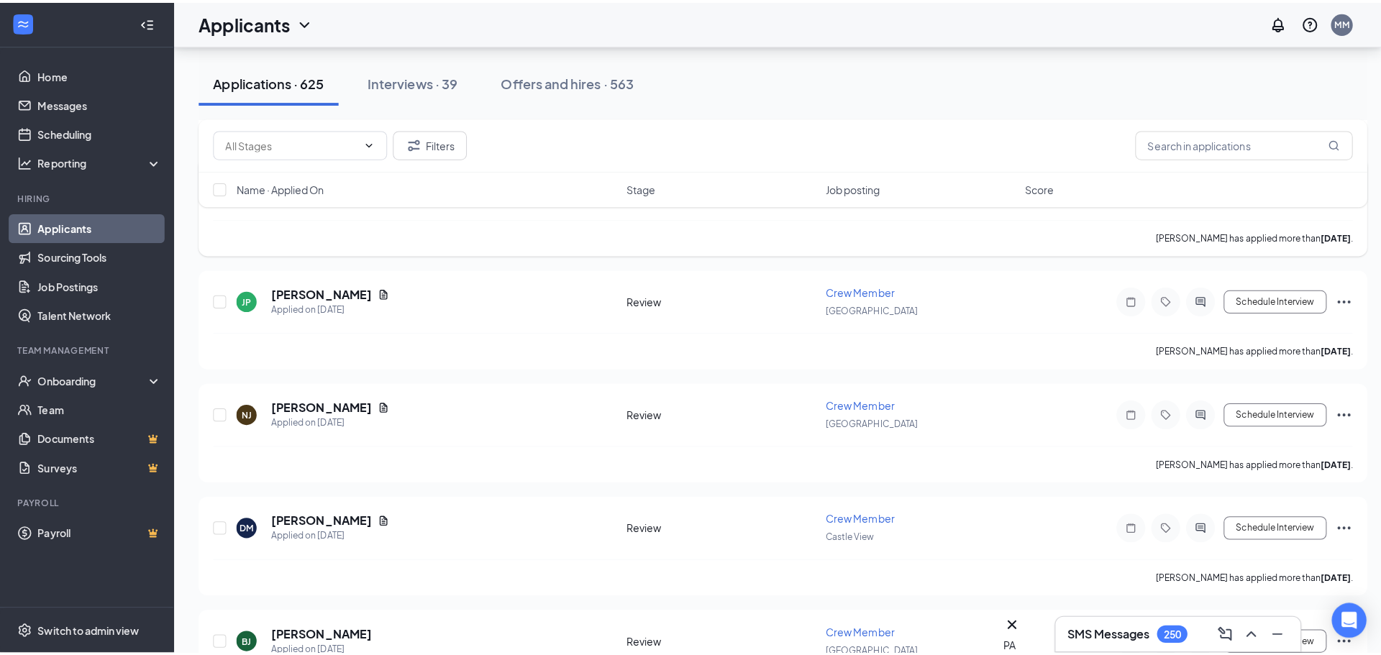
scroll to position [11221, 0]
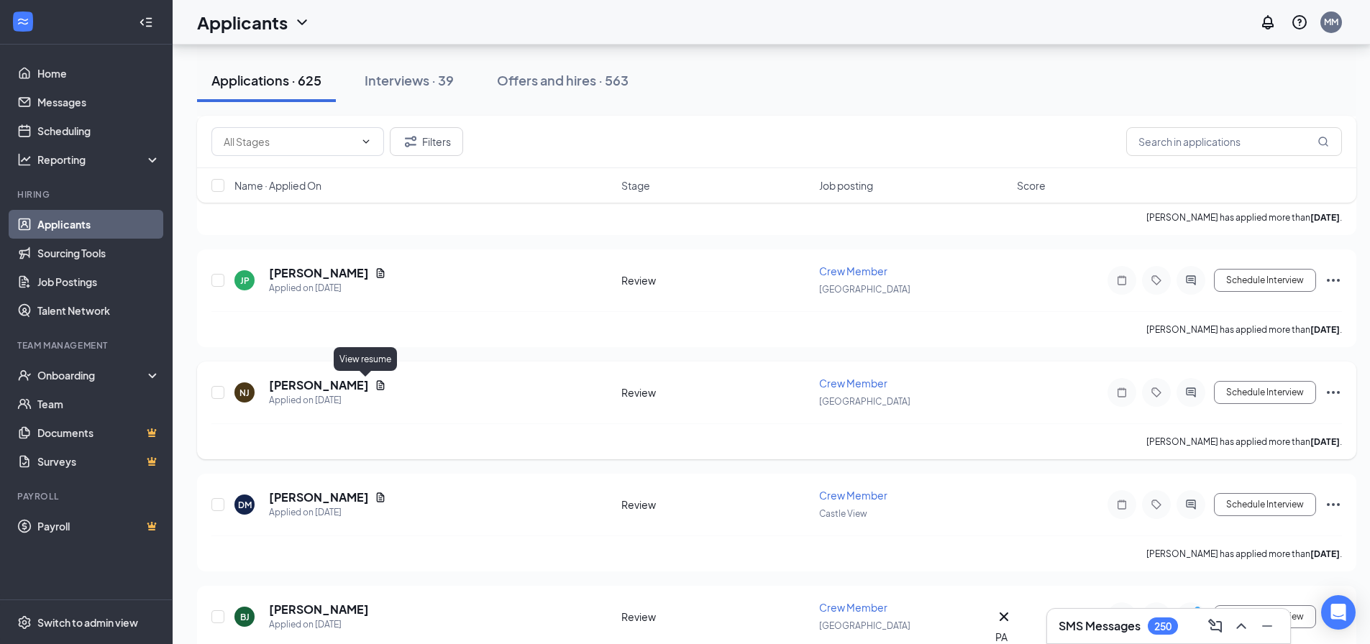
click at [377, 386] on icon "Document" at bounding box center [381, 384] width 8 height 9
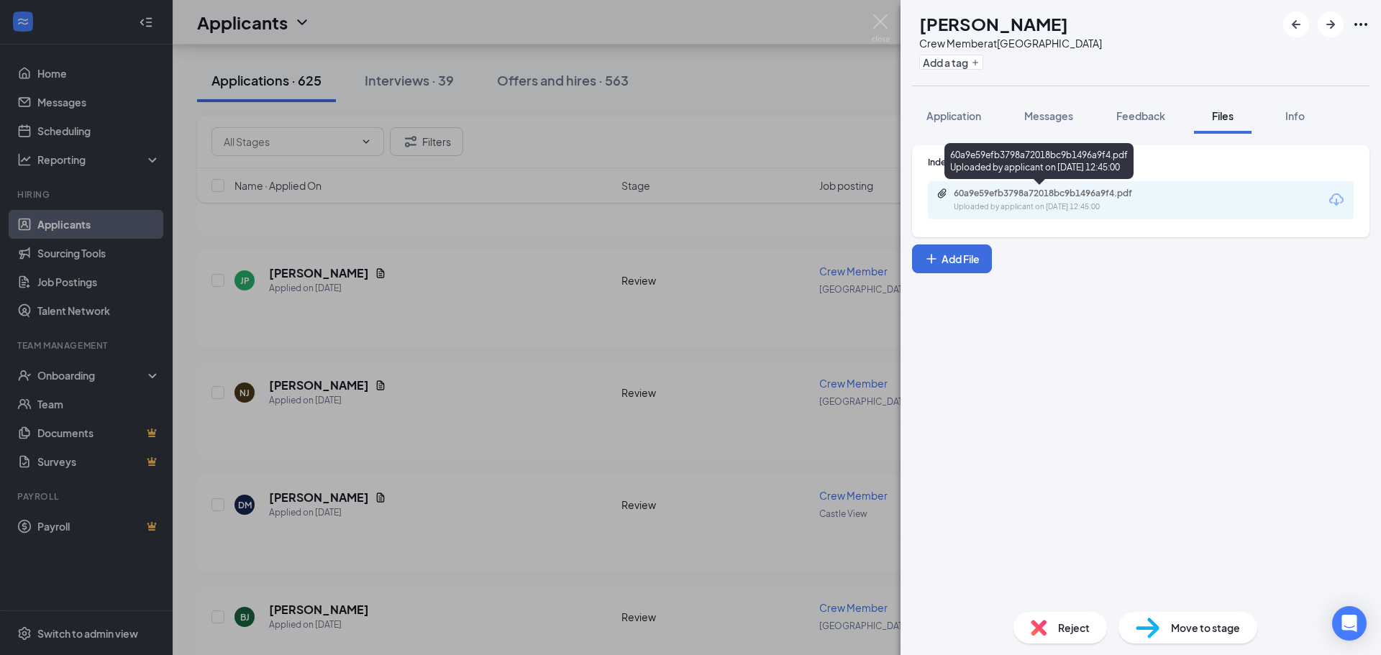
click at [984, 191] on div "60a9e59efb3798a72018bc9b1496a9f4.pdf" at bounding box center [1054, 194] width 201 height 12
click at [982, 124] on button "Application" at bounding box center [953, 116] width 83 height 36
click at [980, 119] on span "Application" at bounding box center [953, 115] width 55 height 13
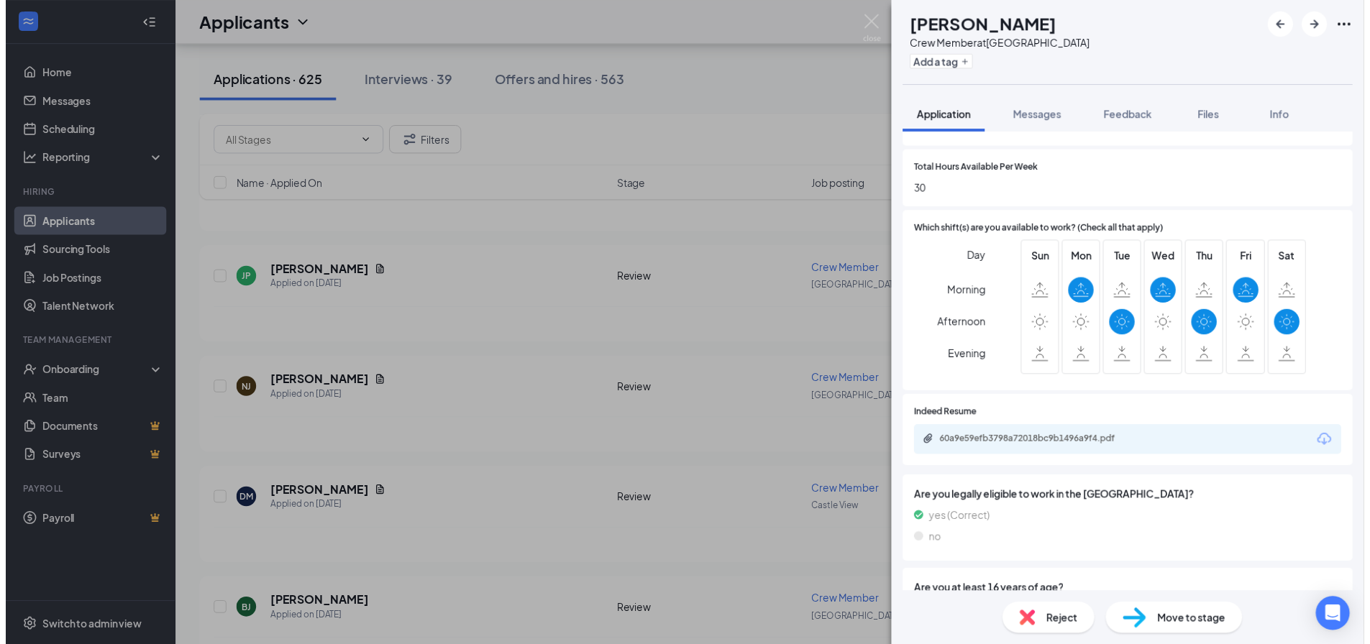
scroll to position [564, 0]
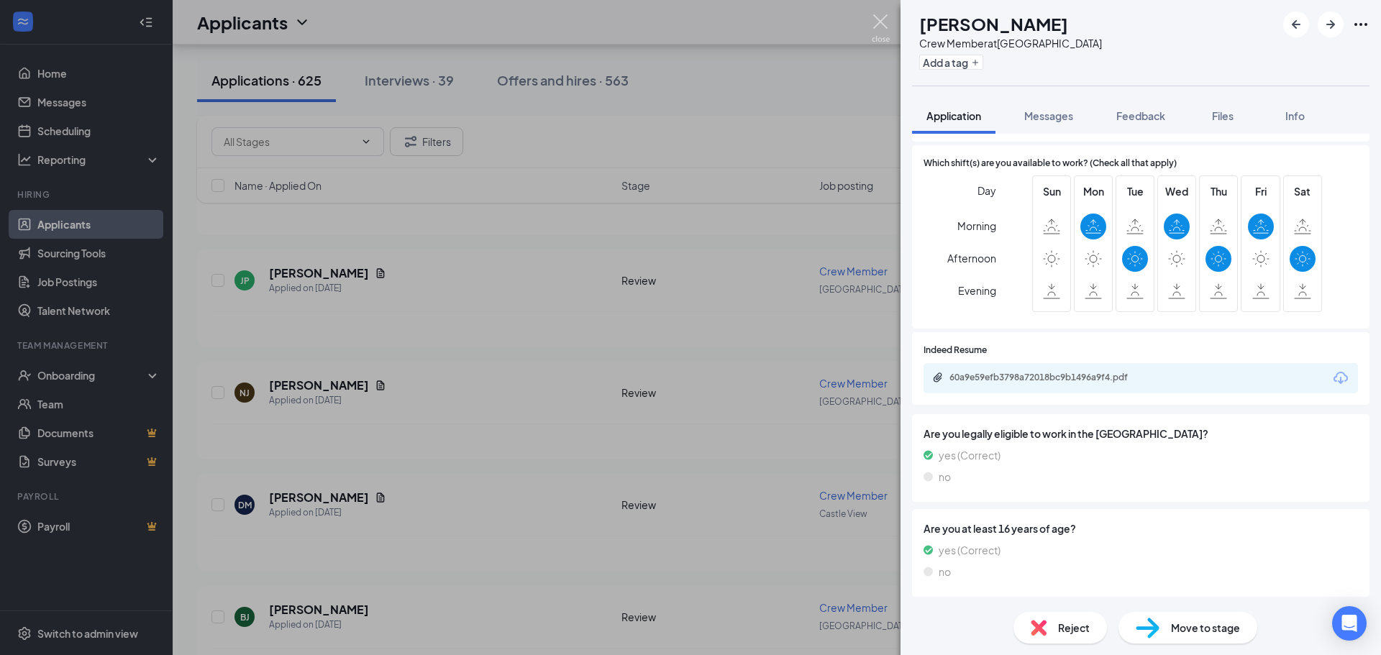
drag, startPoint x: 885, startPoint y: 20, endPoint x: 718, endPoint y: 152, distance: 212.5
click at [885, 20] on img at bounding box center [881, 28] width 18 height 28
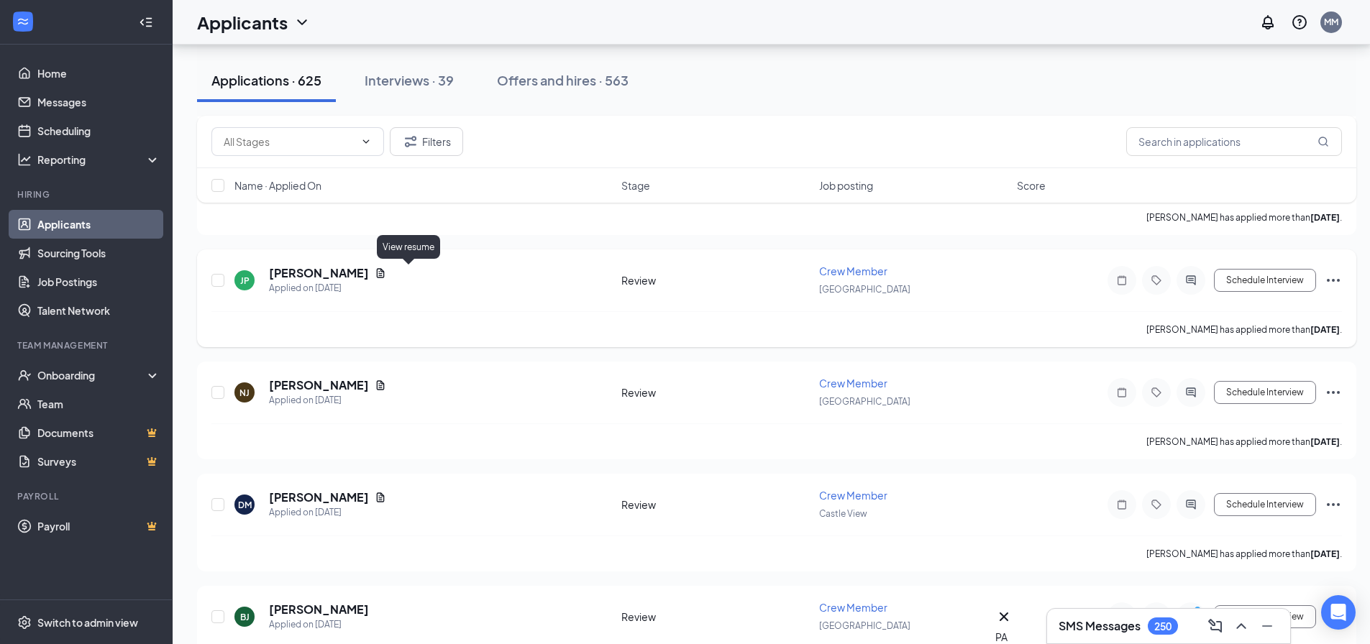
click at [386, 270] on icon "Document" at bounding box center [381, 274] width 12 height 12
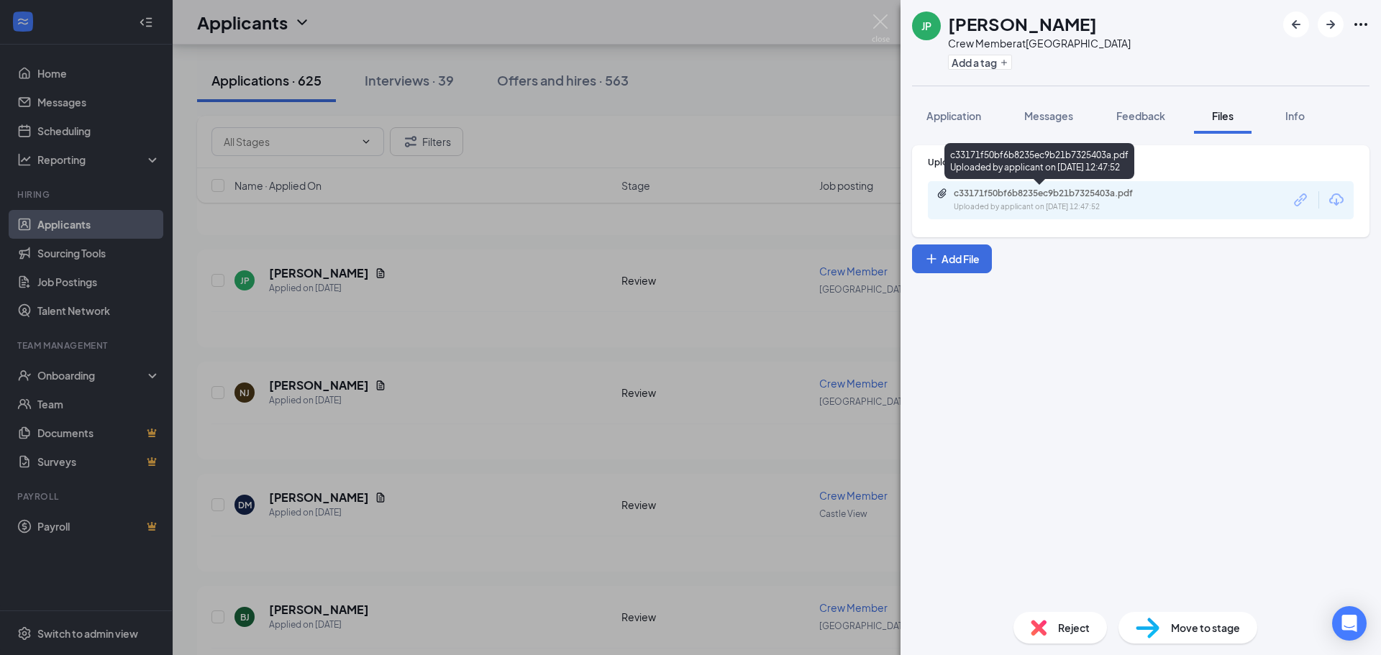
click at [962, 199] on div "c33171f50bf6b8235ec9b21b7325403a.pdf Uploaded by applicant on [DATE] 12:47:52" at bounding box center [1052, 200] width 233 height 25
click at [878, 24] on img at bounding box center [881, 28] width 18 height 28
click at [885, 18] on div "Applicants MM" at bounding box center [777, 22] width 1208 height 45
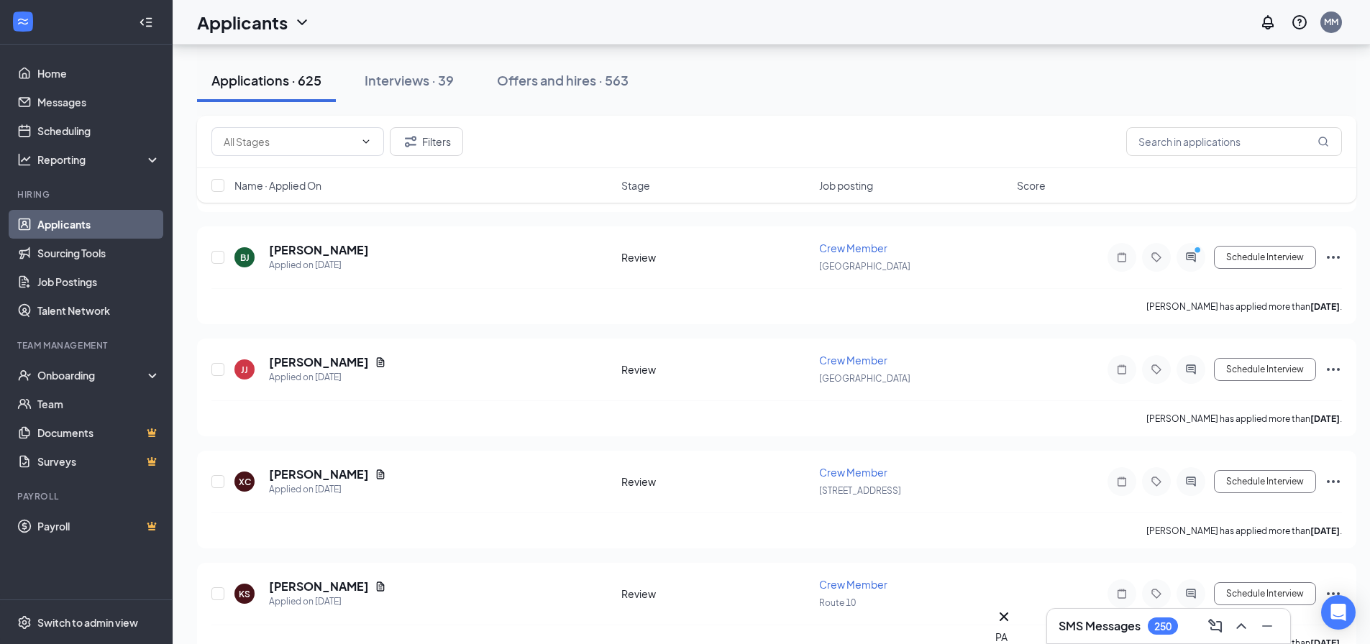
scroll to position [11796, 0]
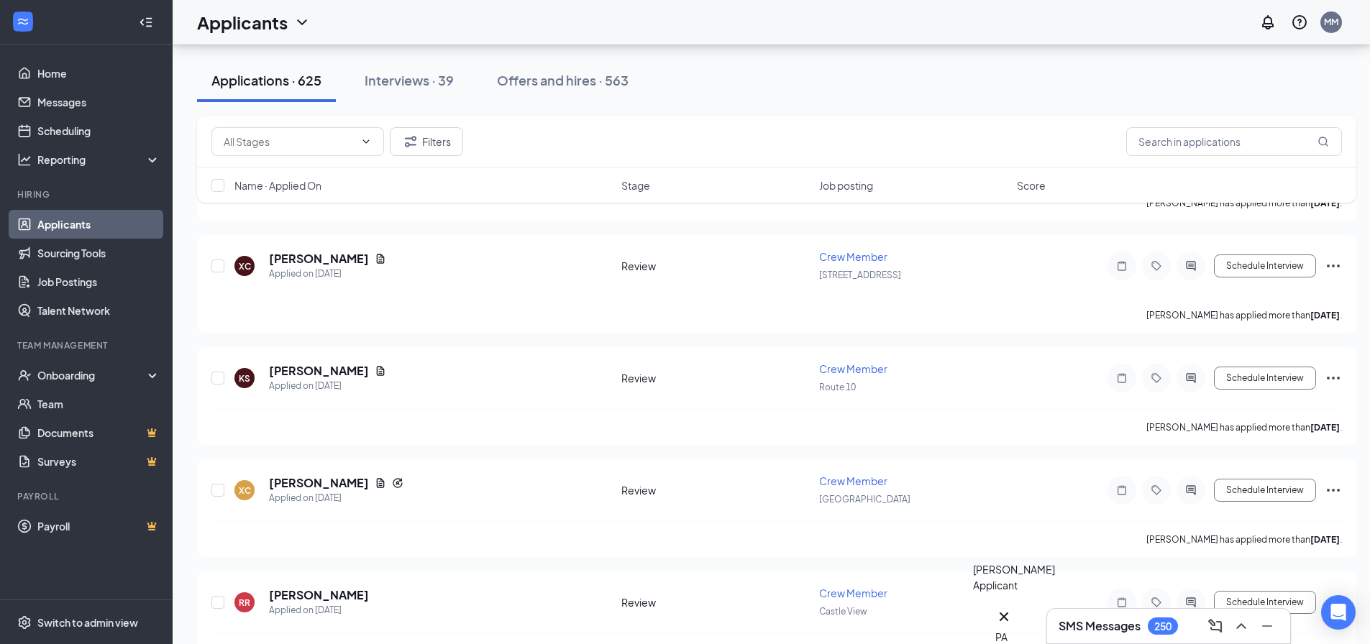
click at [1013, 629] on div "PA" at bounding box center [1003, 637] width 17 height 16
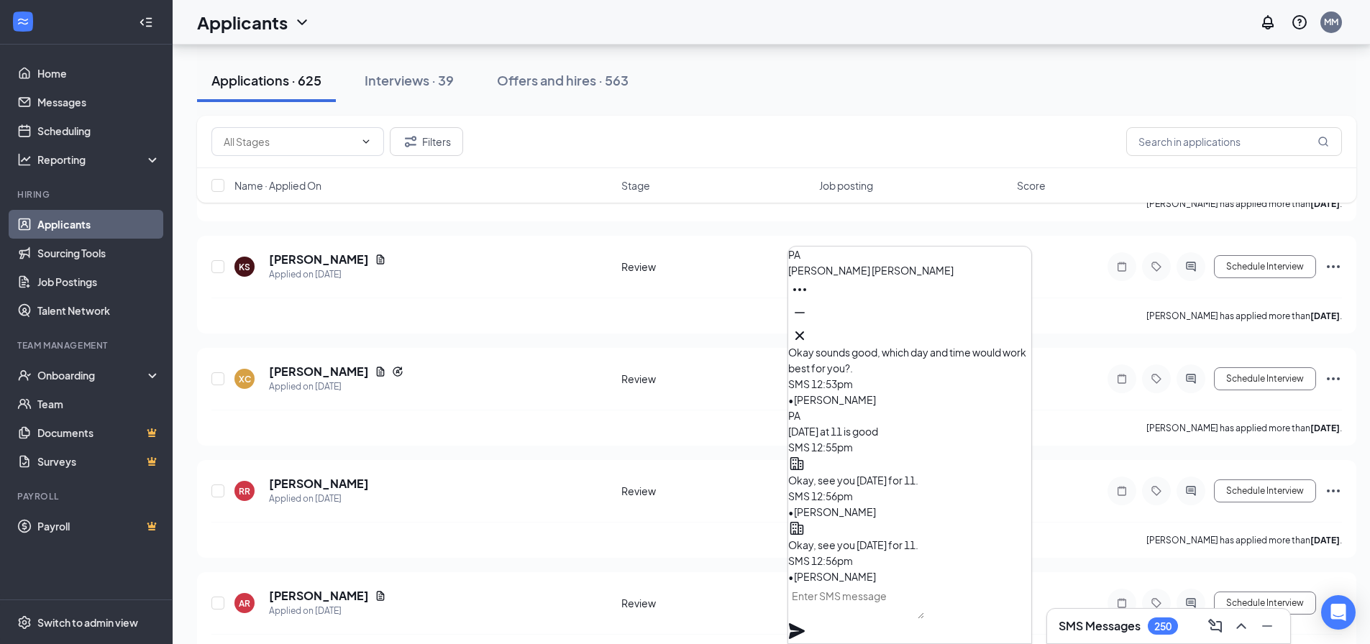
scroll to position [12012, 0]
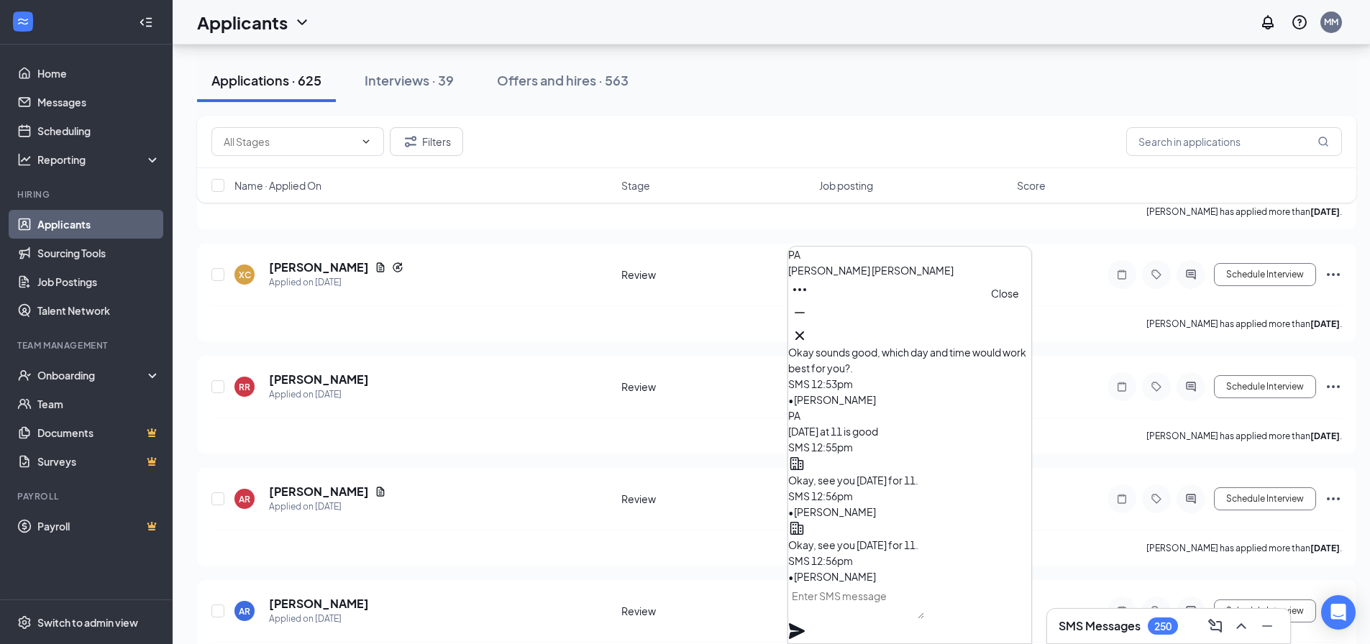
click at [804, 332] on icon "Cross" at bounding box center [800, 336] width 9 height 9
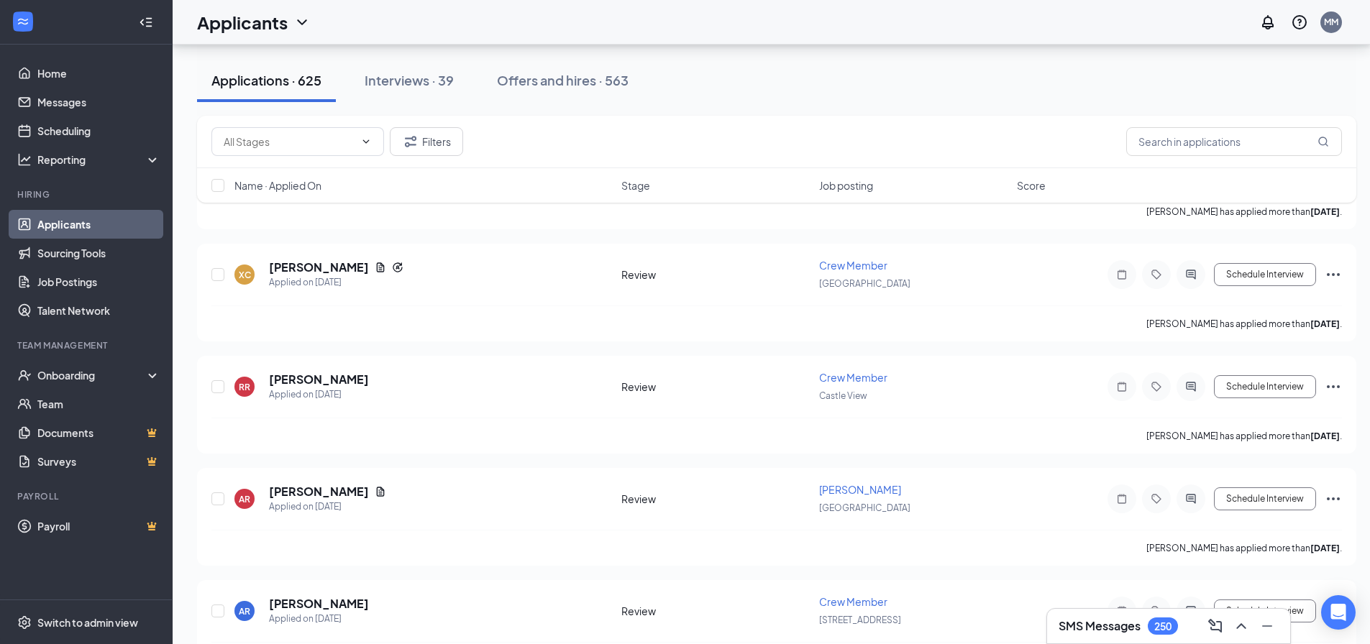
click at [1084, 626] on h3 "SMS Messages" at bounding box center [1100, 627] width 82 height 16
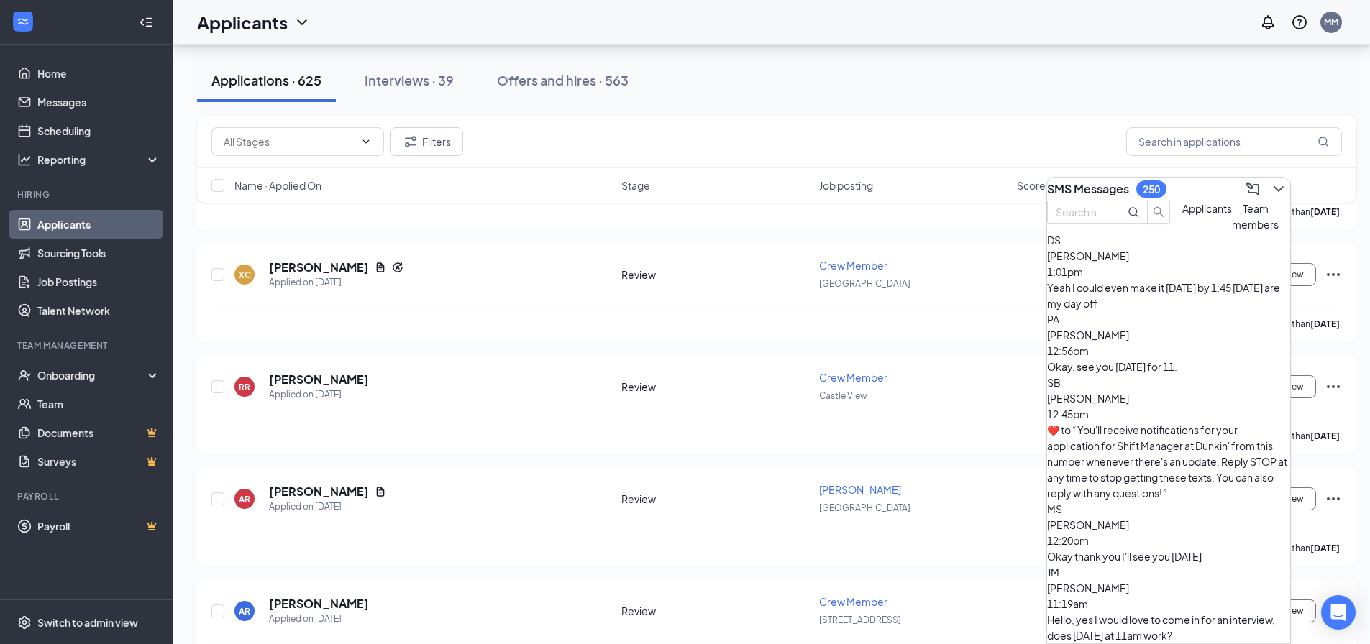
click at [1113, 360] on div "Okay, see you [DATE] for 11." at bounding box center [1168, 367] width 243 height 16
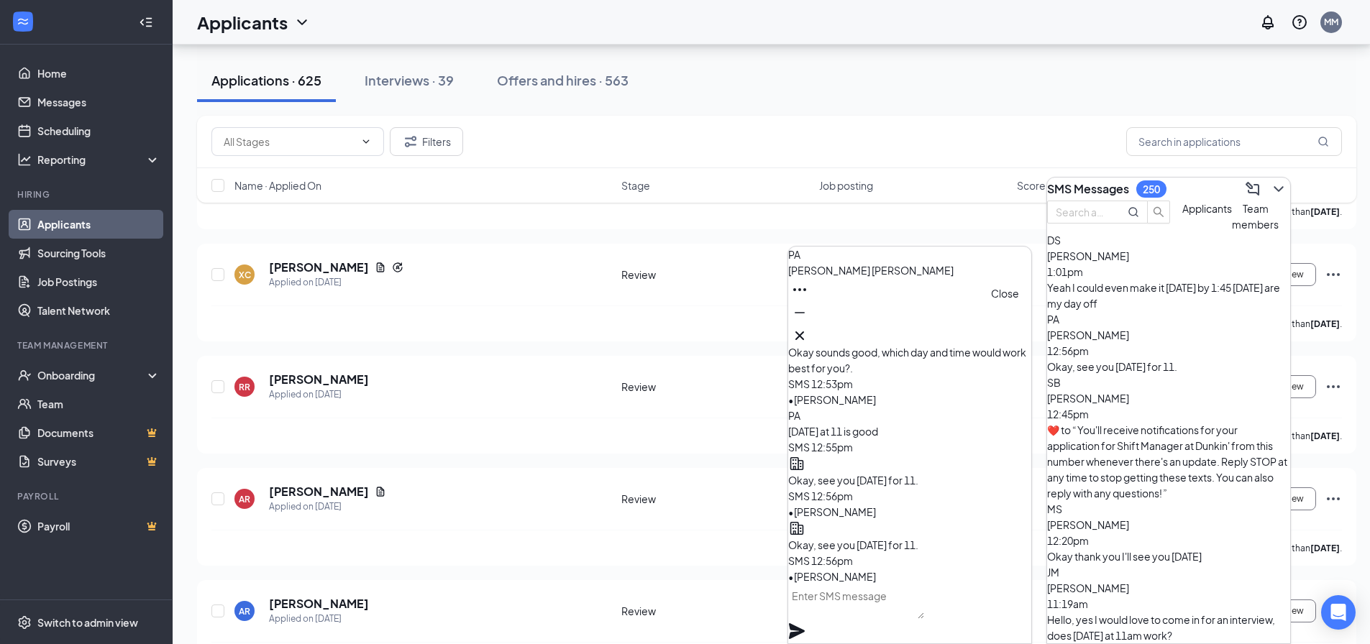
click at [808, 327] on icon "Cross" at bounding box center [799, 335] width 17 height 17
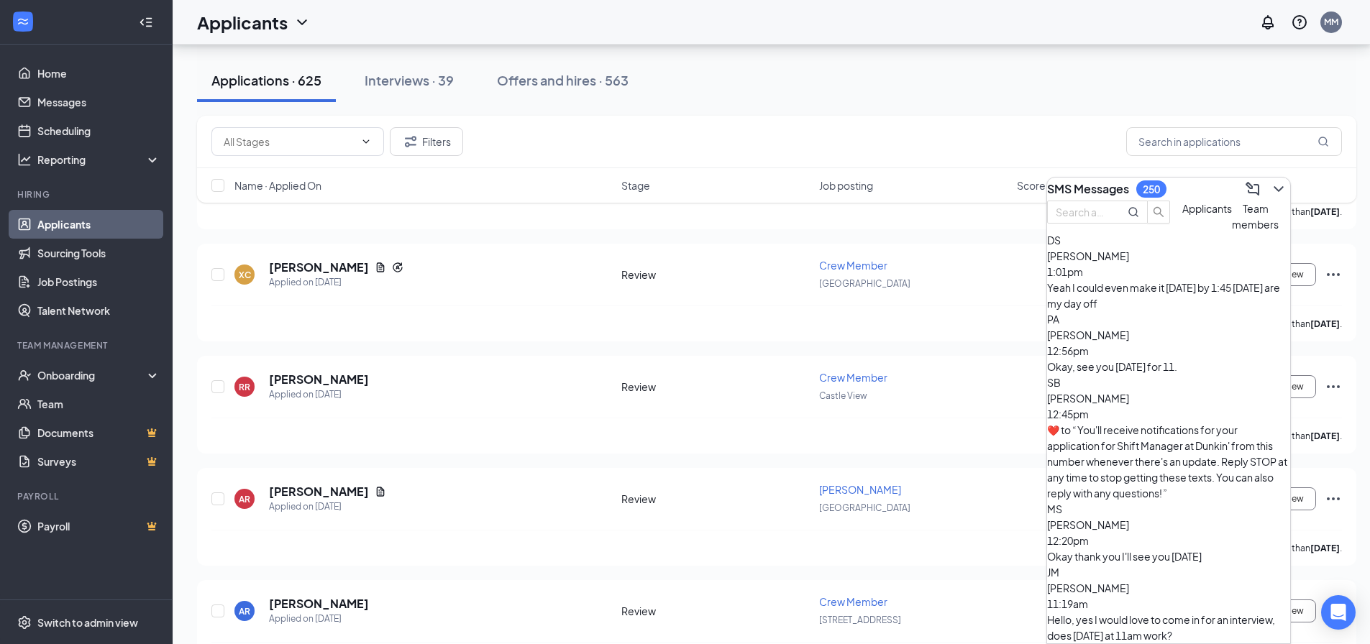
click at [1129, 263] on span "[PERSON_NAME]" at bounding box center [1088, 256] width 82 height 13
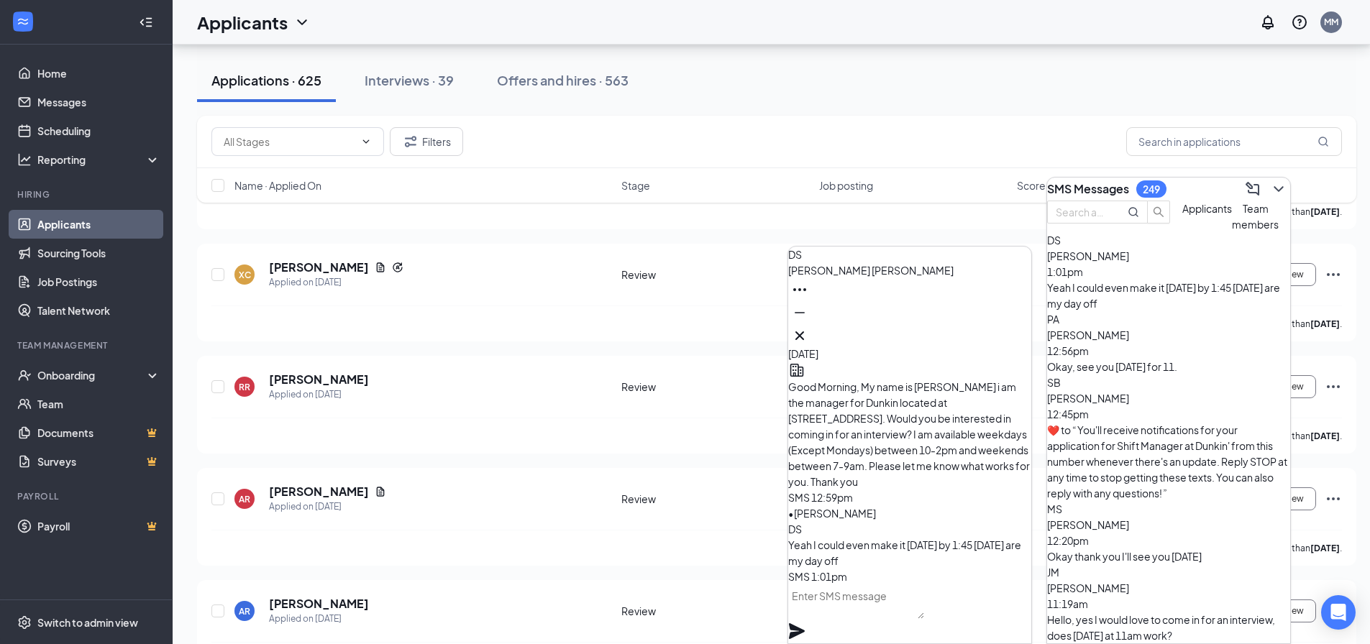
click at [856, 609] on textarea at bounding box center [856, 602] width 136 height 35
type textarea "w"
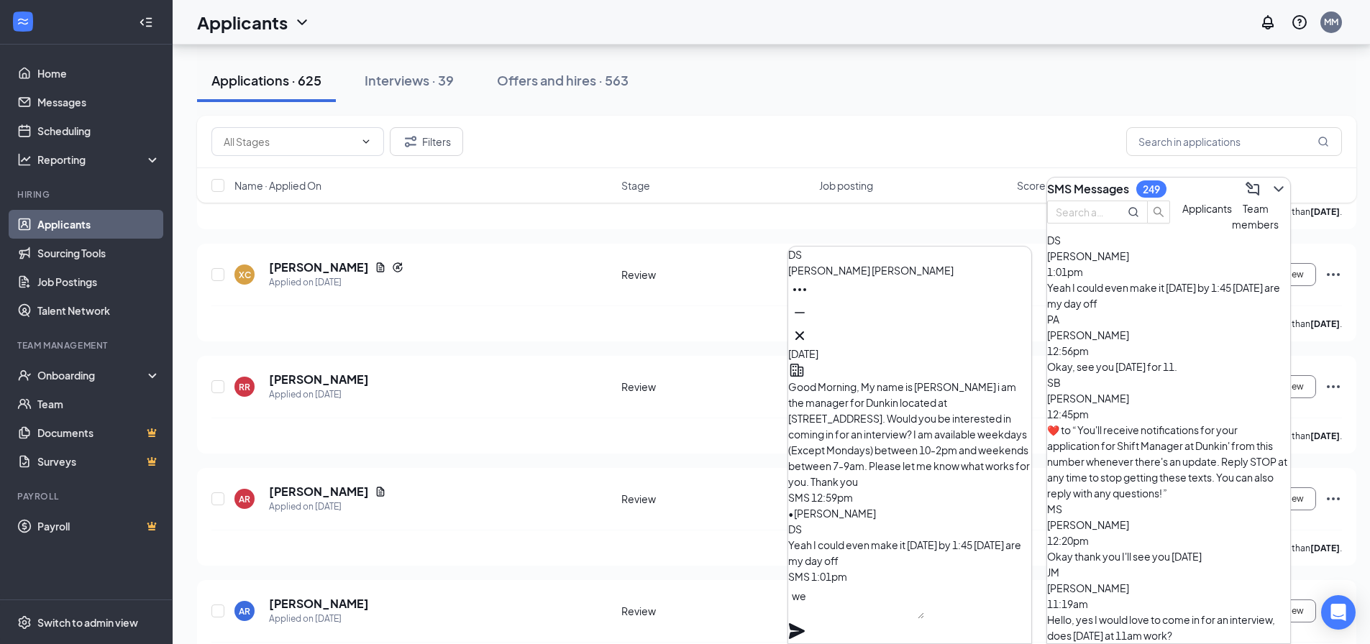
type textarea "w"
type textarea "E"
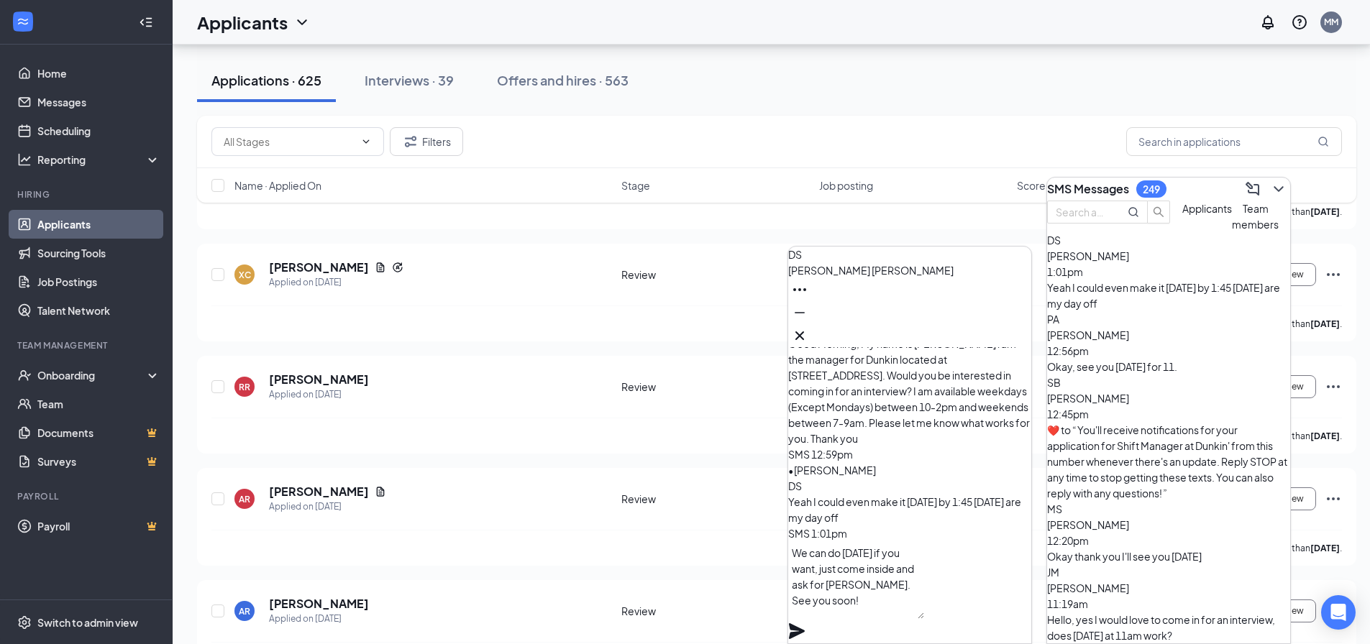
type textarea "We can do [DATE] if you want, just come inside and ask for [PERSON_NAME]. See y…"
click at [805, 624] on icon "Plane" at bounding box center [797, 632] width 16 height 16
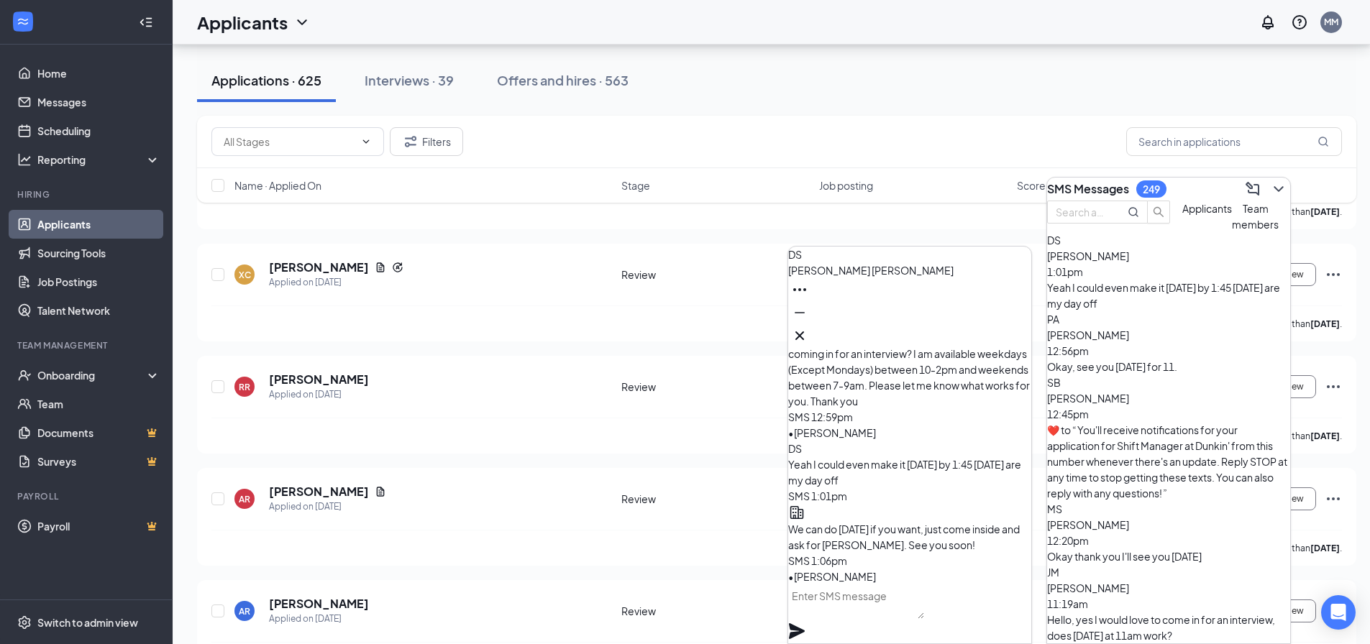
scroll to position [0, 0]
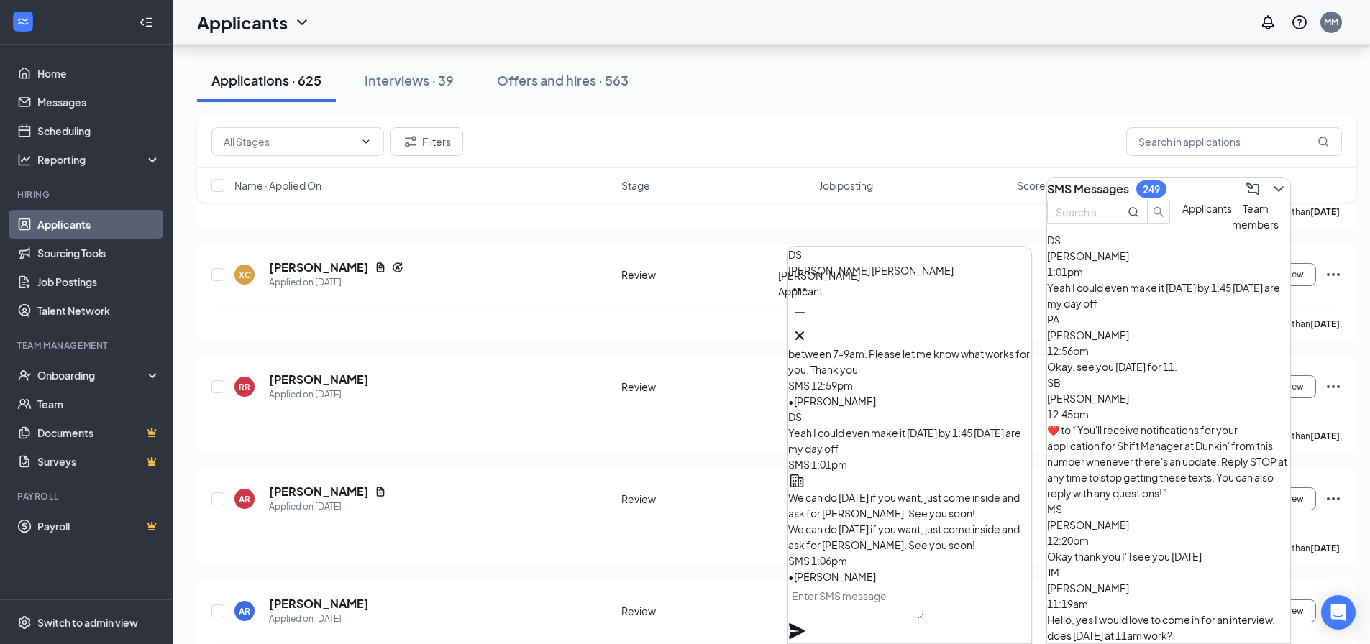
click at [809, 283] on div "DS" at bounding box center [802, 275] width 17 height 16
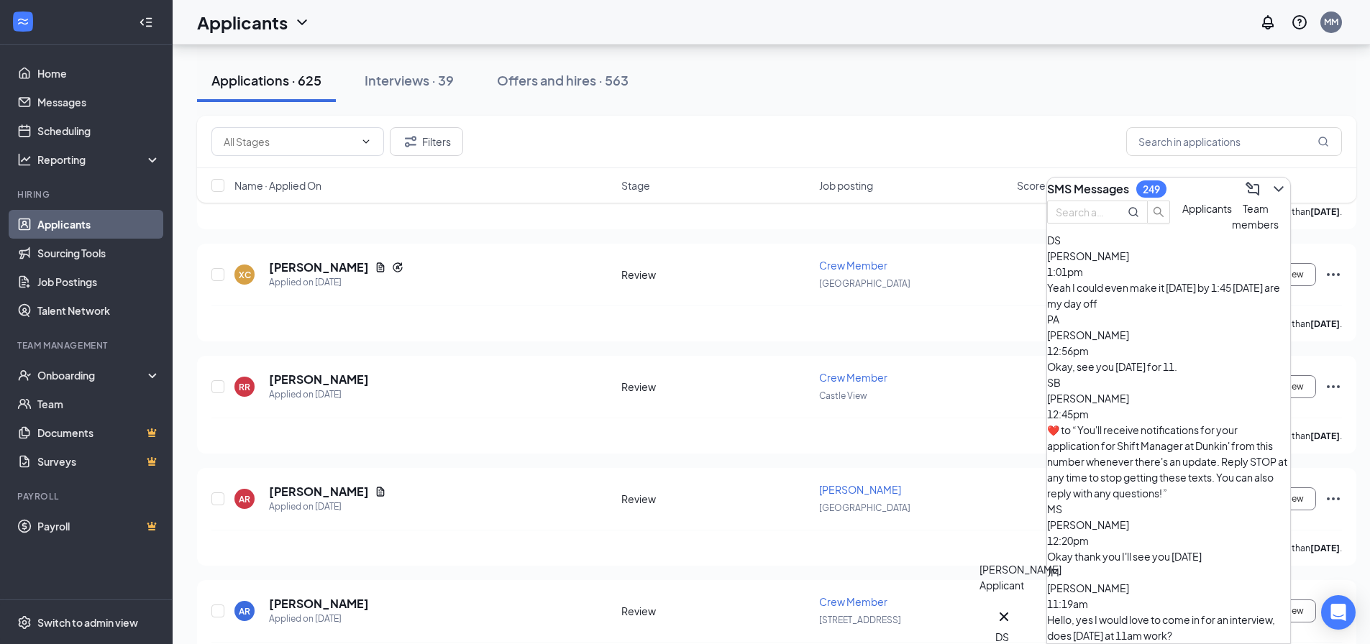
click at [1013, 629] on div "DS" at bounding box center [1003, 637] width 17 height 16
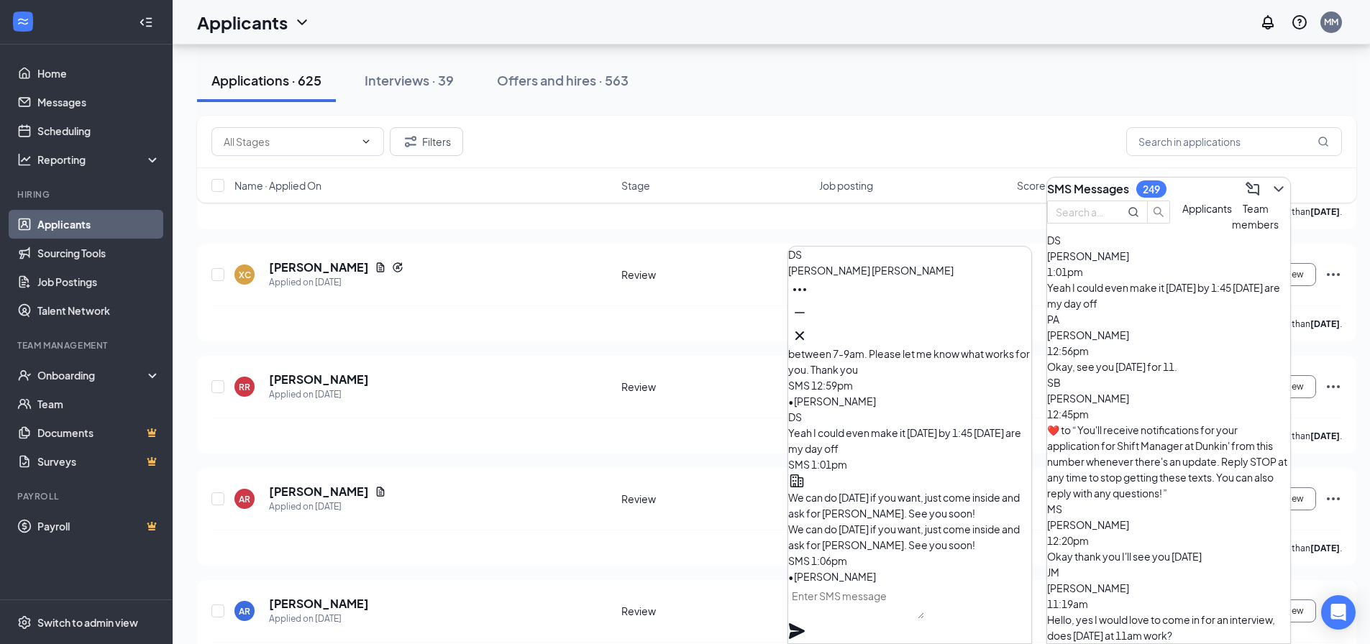
click at [862, 277] on span "[PERSON_NAME]" at bounding box center [870, 270] width 165 height 13
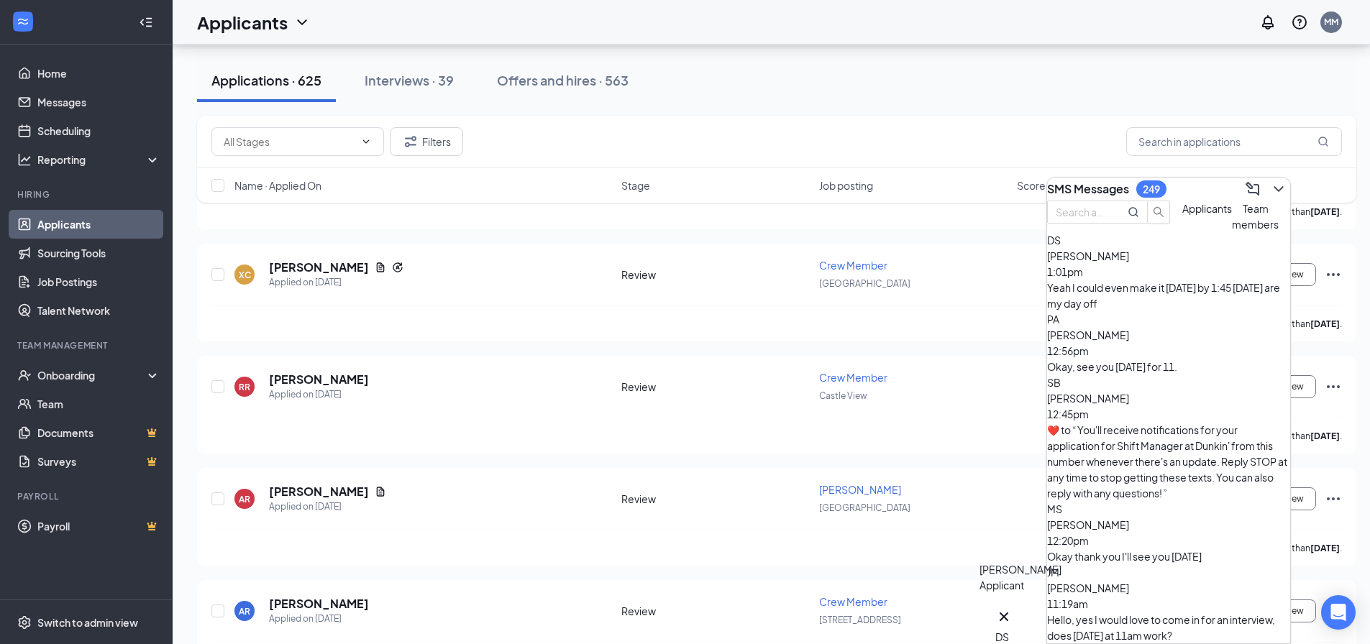
click at [1009, 629] on div "DS" at bounding box center [1003, 637] width 17 height 16
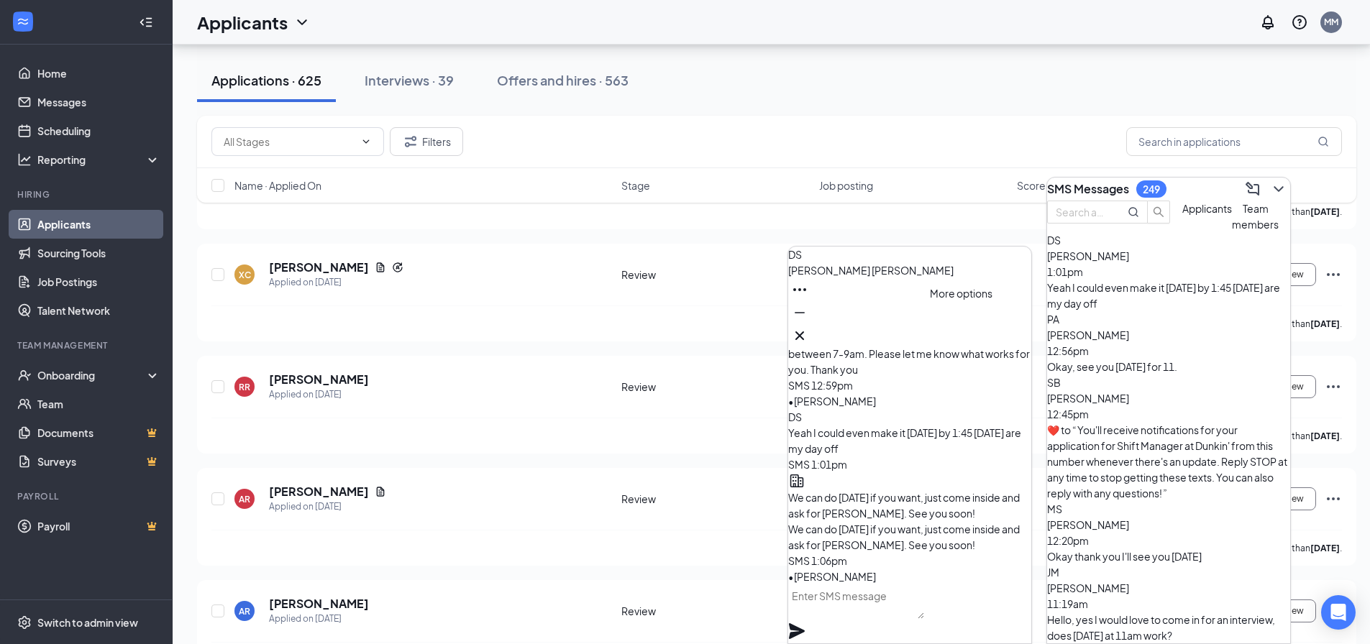
click at [808, 298] on icon "Ellipses" at bounding box center [799, 289] width 17 height 17
click at [1071, 185] on h3 "SMS Messages" at bounding box center [1088, 189] width 82 height 16
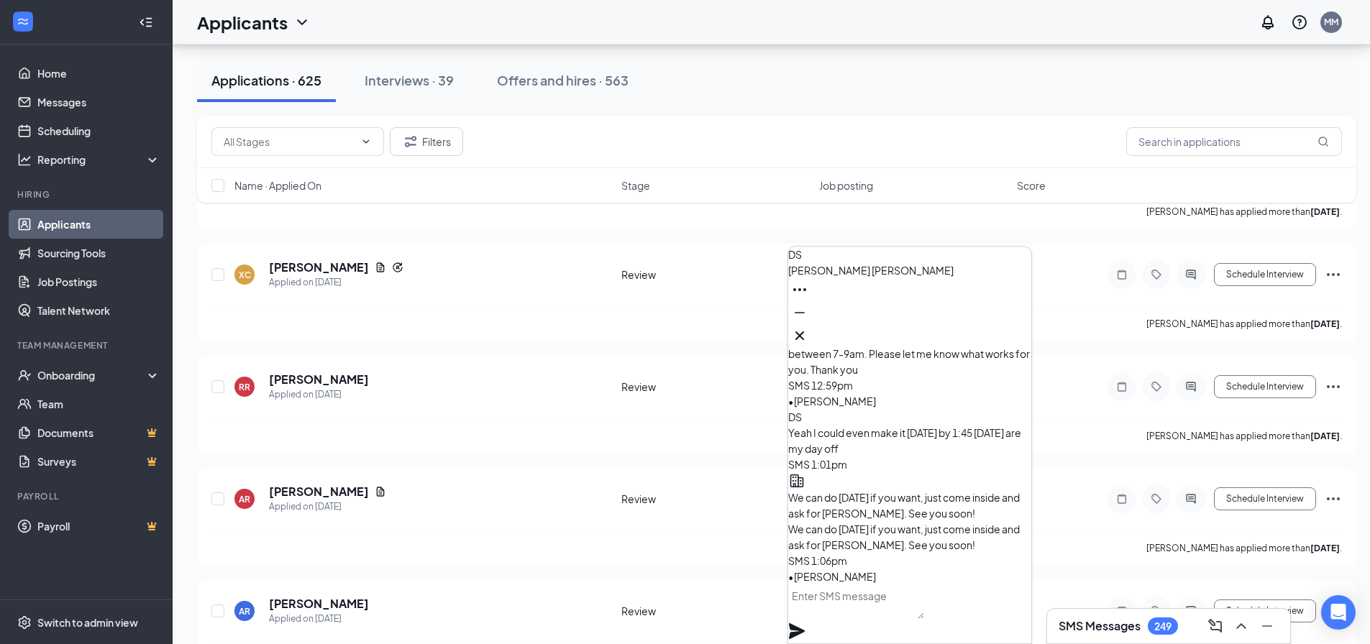
click at [833, 277] on span "[PERSON_NAME]" at bounding box center [870, 270] width 165 height 13
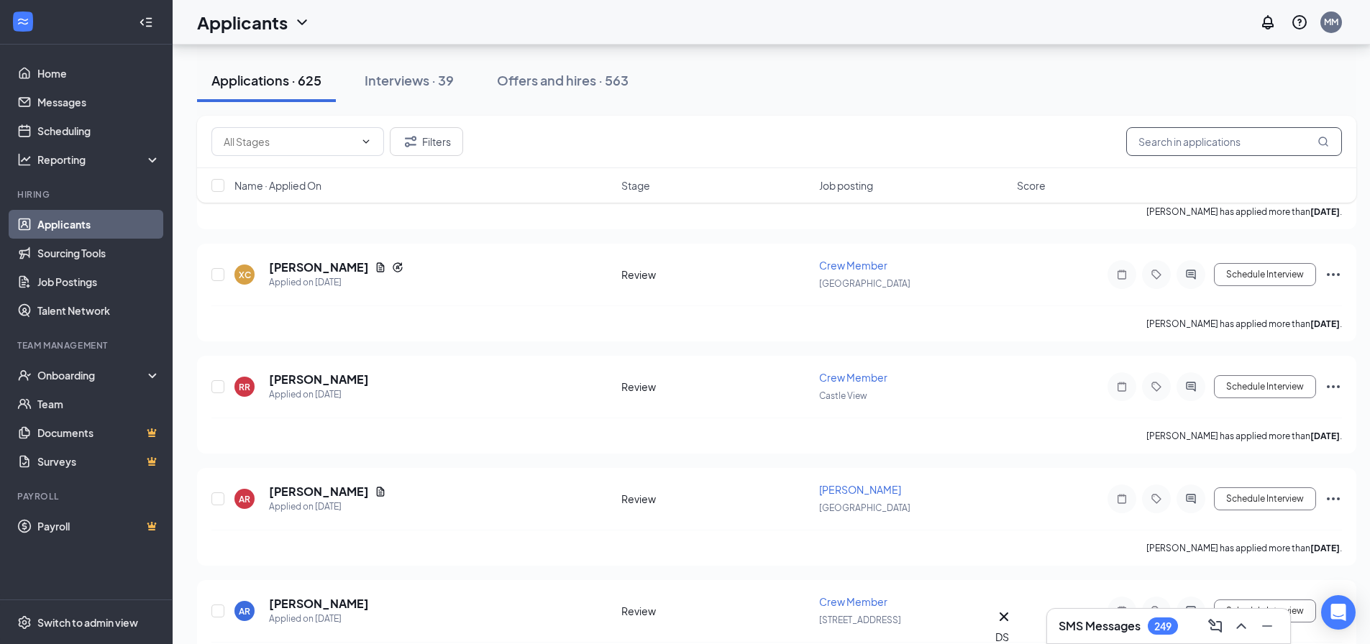
click at [1237, 135] on input "text" at bounding box center [1234, 141] width 216 height 29
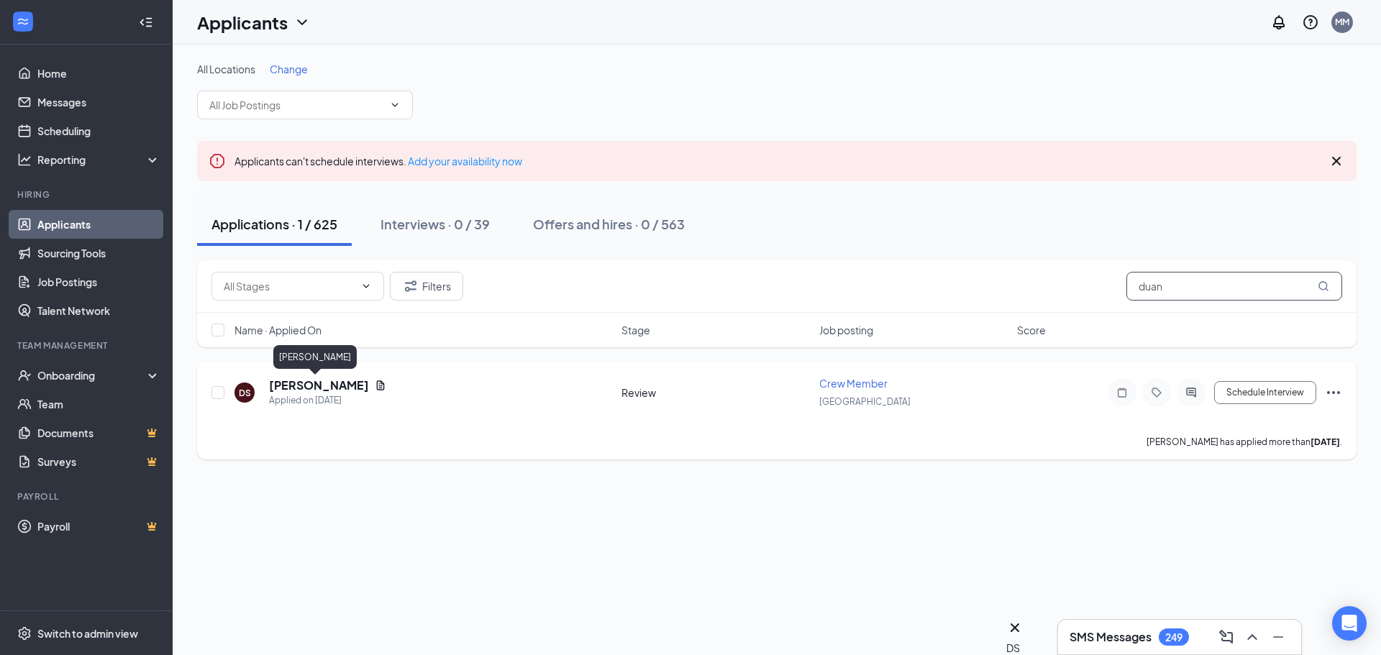
type input "duan"
click at [319, 387] on h5 "[PERSON_NAME]" at bounding box center [319, 386] width 100 height 16
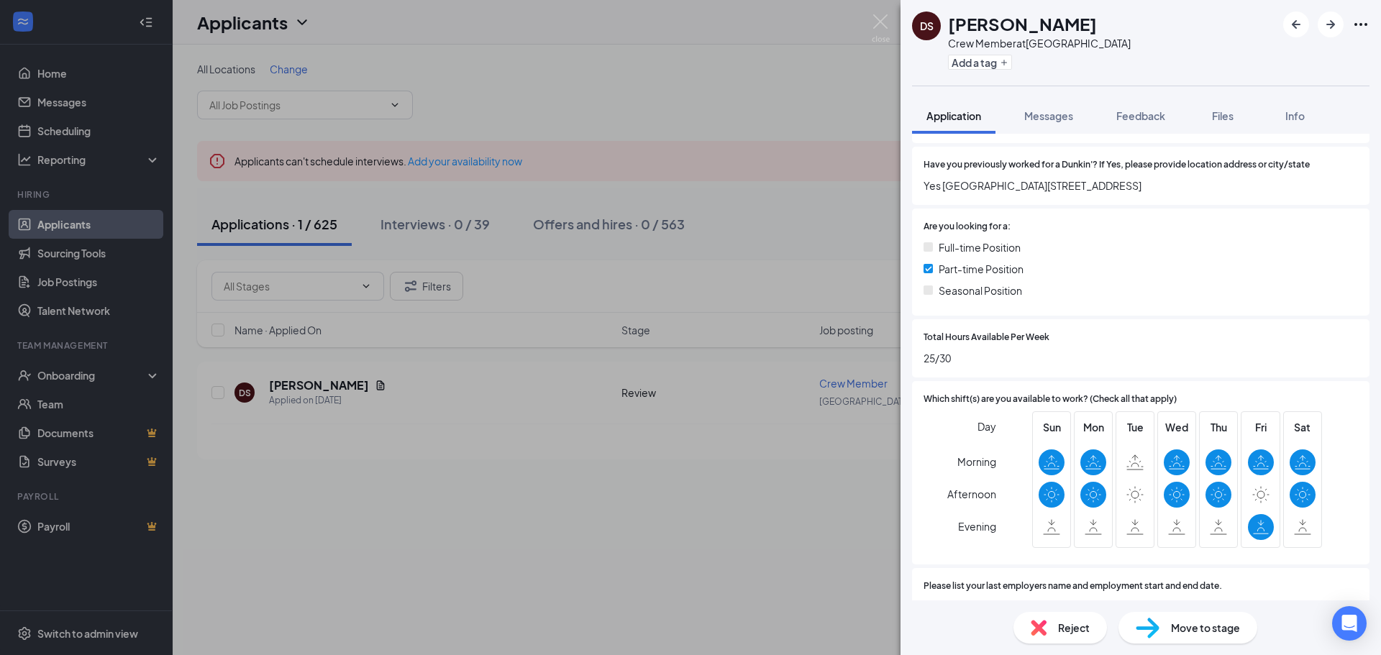
scroll to position [575, 0]
